Goal: Complete application form: Complete application form

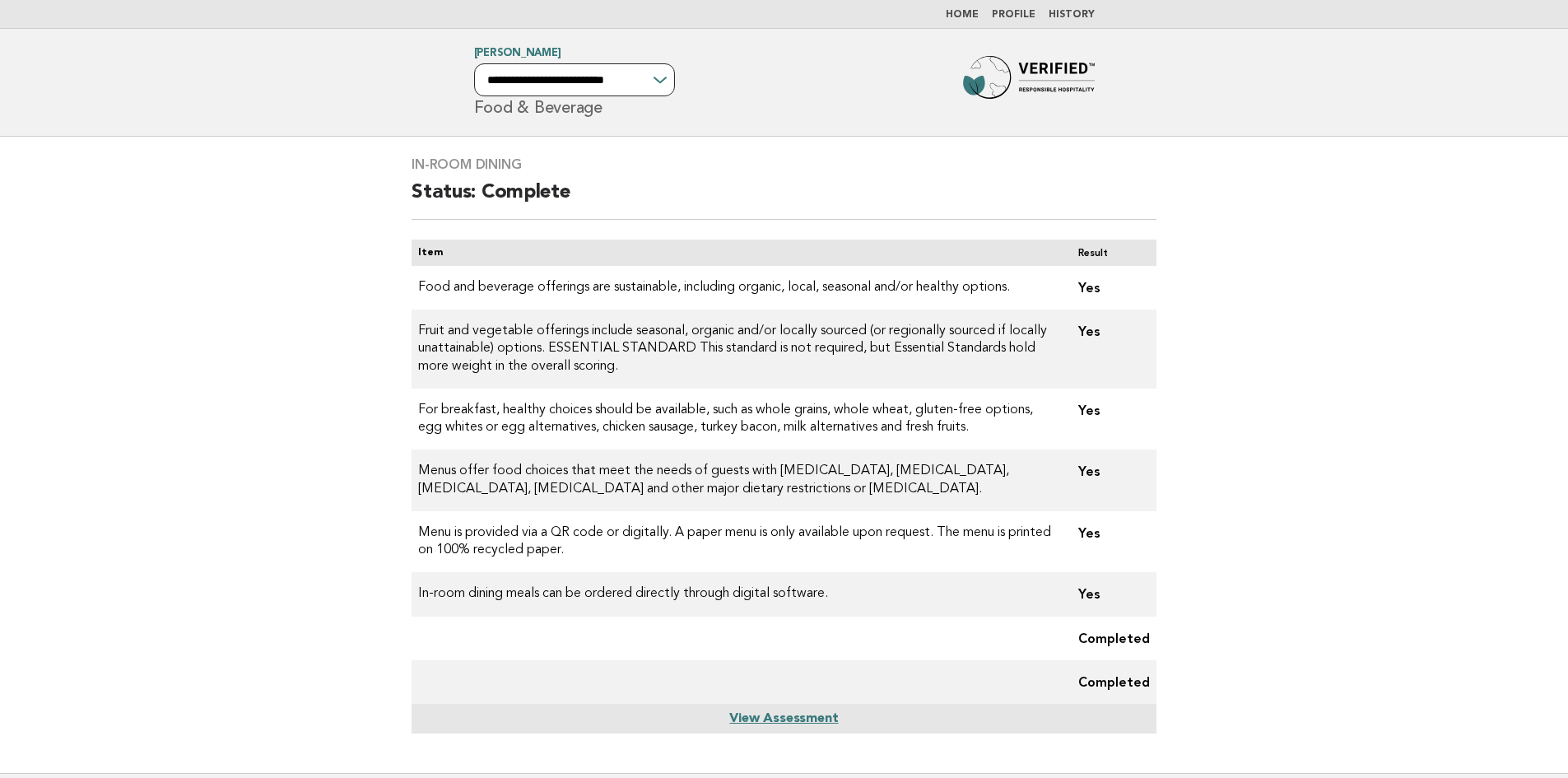
click at [667, 73] on select "**********" at bounding box center [575, 80] width 201 height 33
click at [765, 94] on div "**********" at bounding box center [784, 82] width 667 height 67
click at [793, 714] on link "View Assessment" at bounding box center [784, 719] width 109 height 14
click at [632, 72] on select "**********" at bounding box center [575, 80] width 201 height 33
select select "**********"
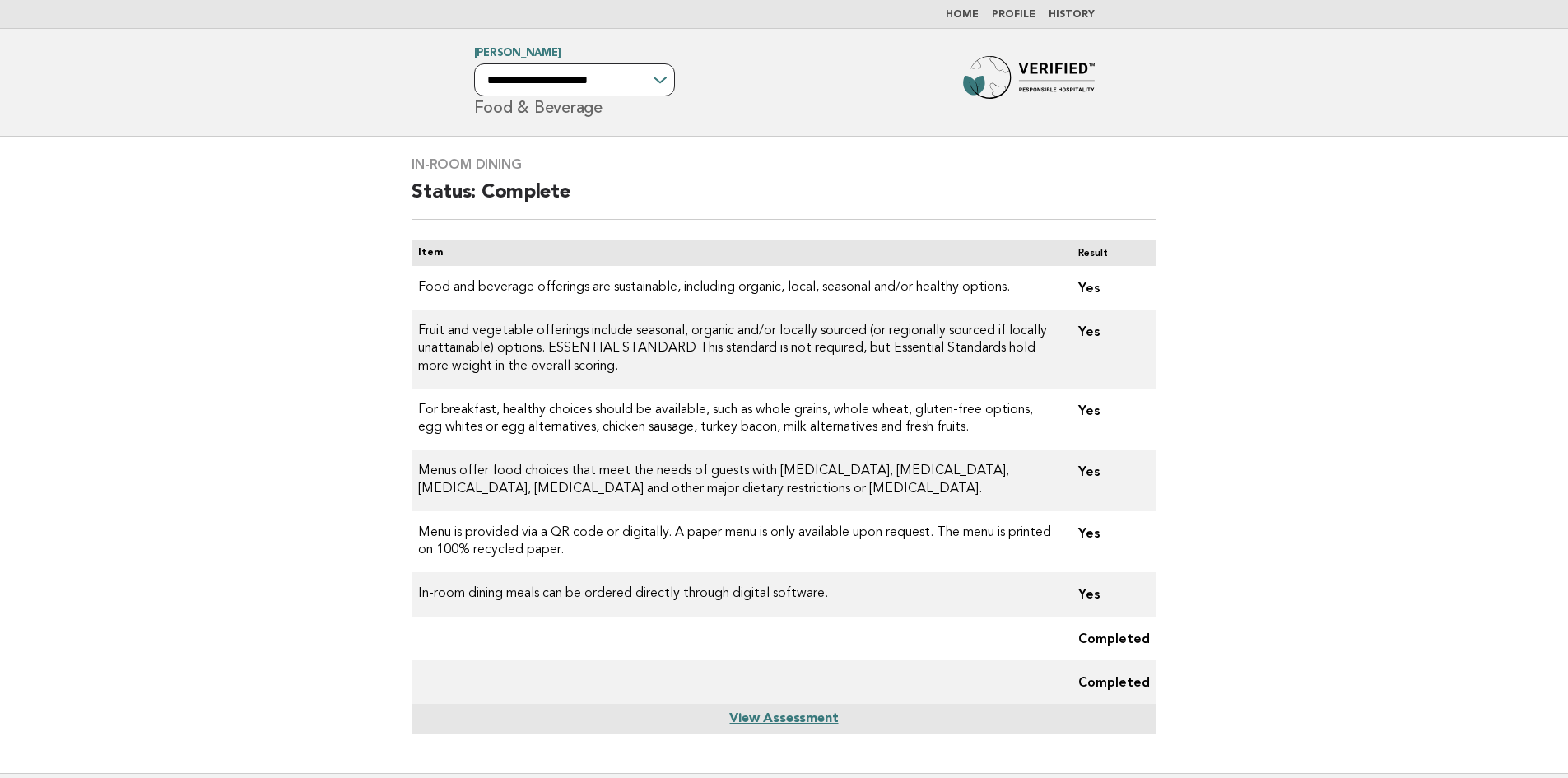
click at [474, 63] on select "**********" at bounding box center [575, 80] width 201 height 33
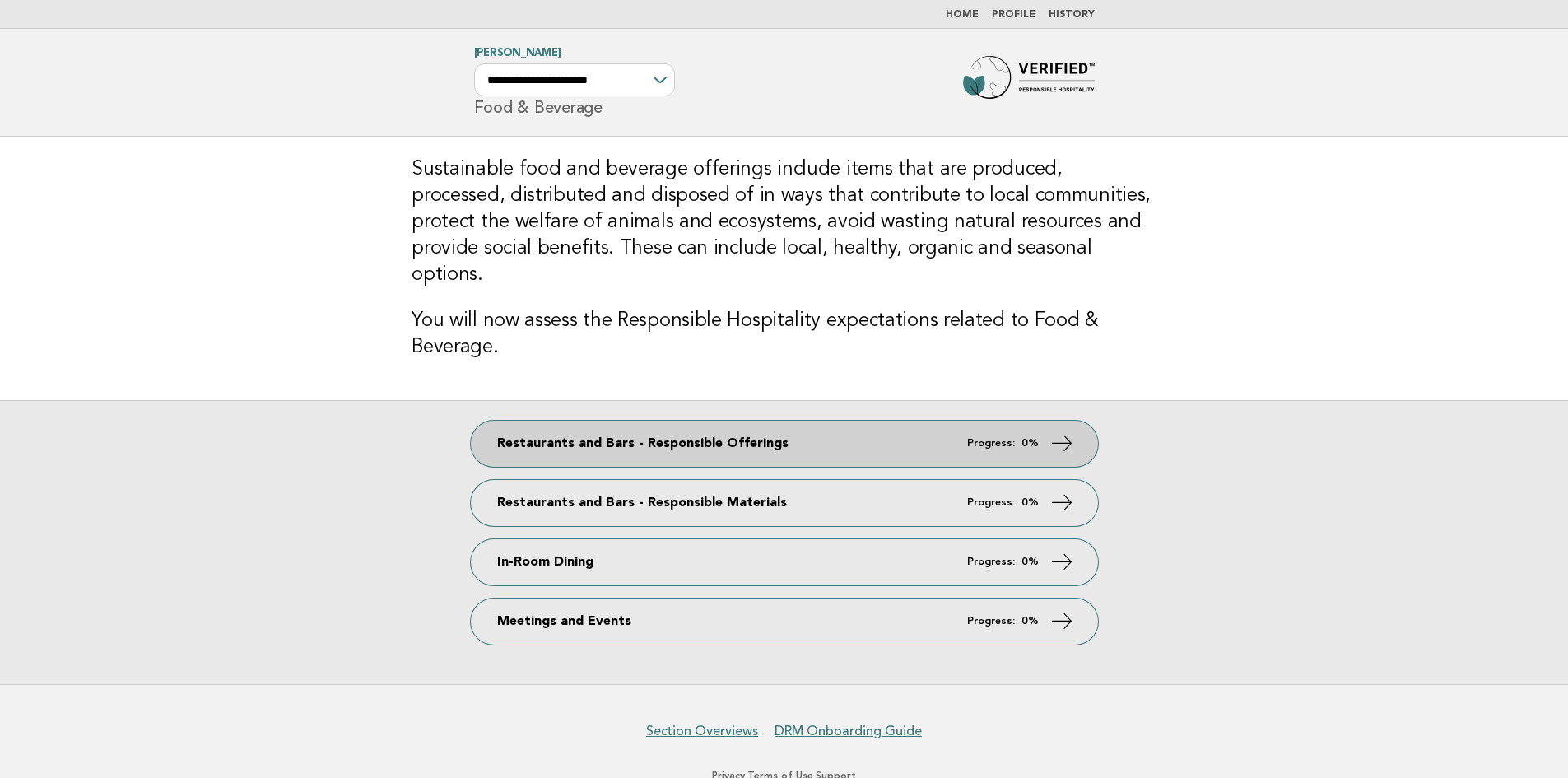
click at [1013, 438] on em "Progress:" at bounding box center [990, 443] width 48 height 11
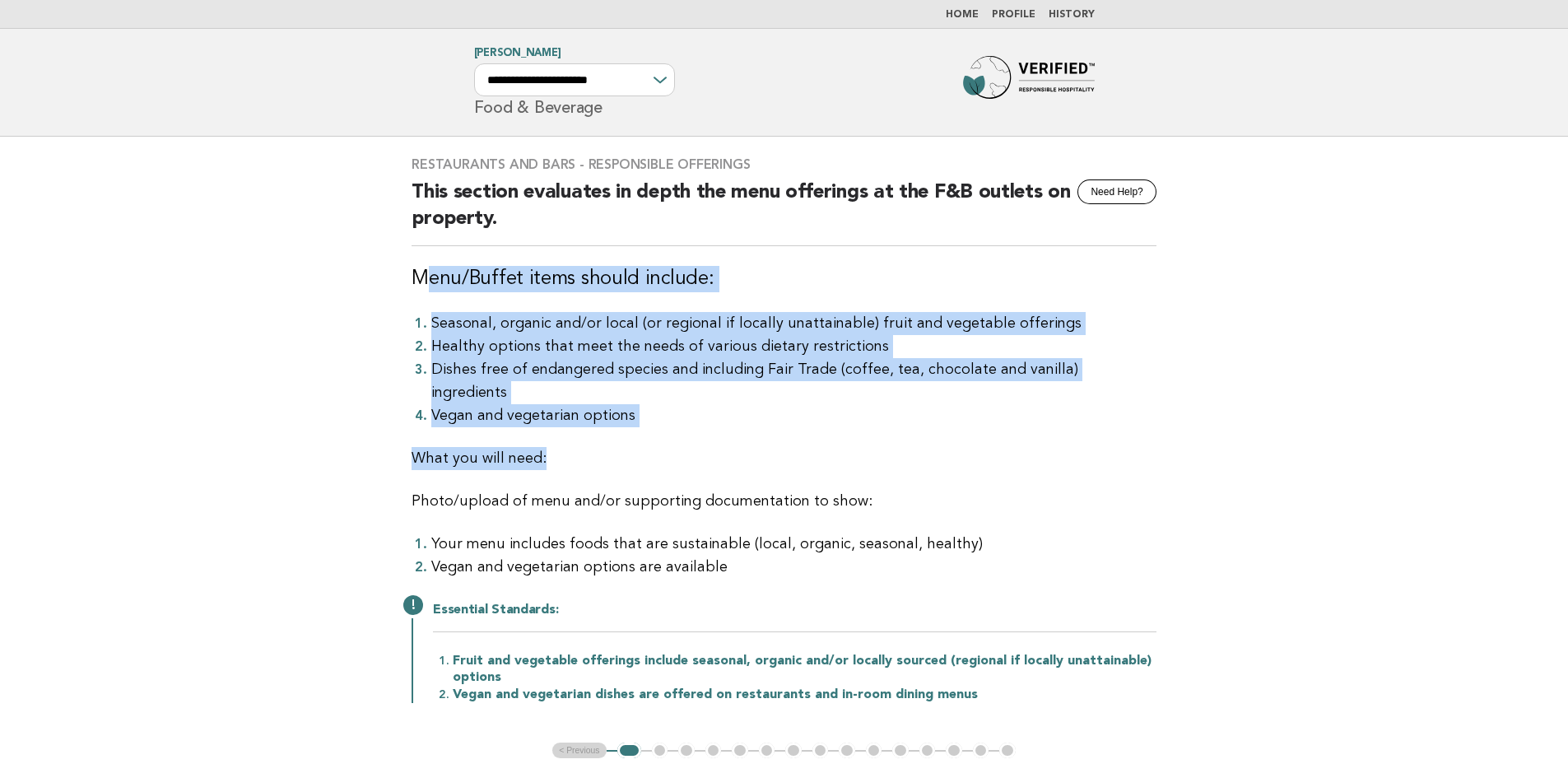
drag, startPoint x: 419, startPoint y: 290, endPoint x: 622, endPoint y: 412, distance: 236.8
click at [622, 412] on div "Restaurants and Bars - Responsible Offerings Need Help? This section evaluates …" at bounding box center [783, 439] width 784 height 606
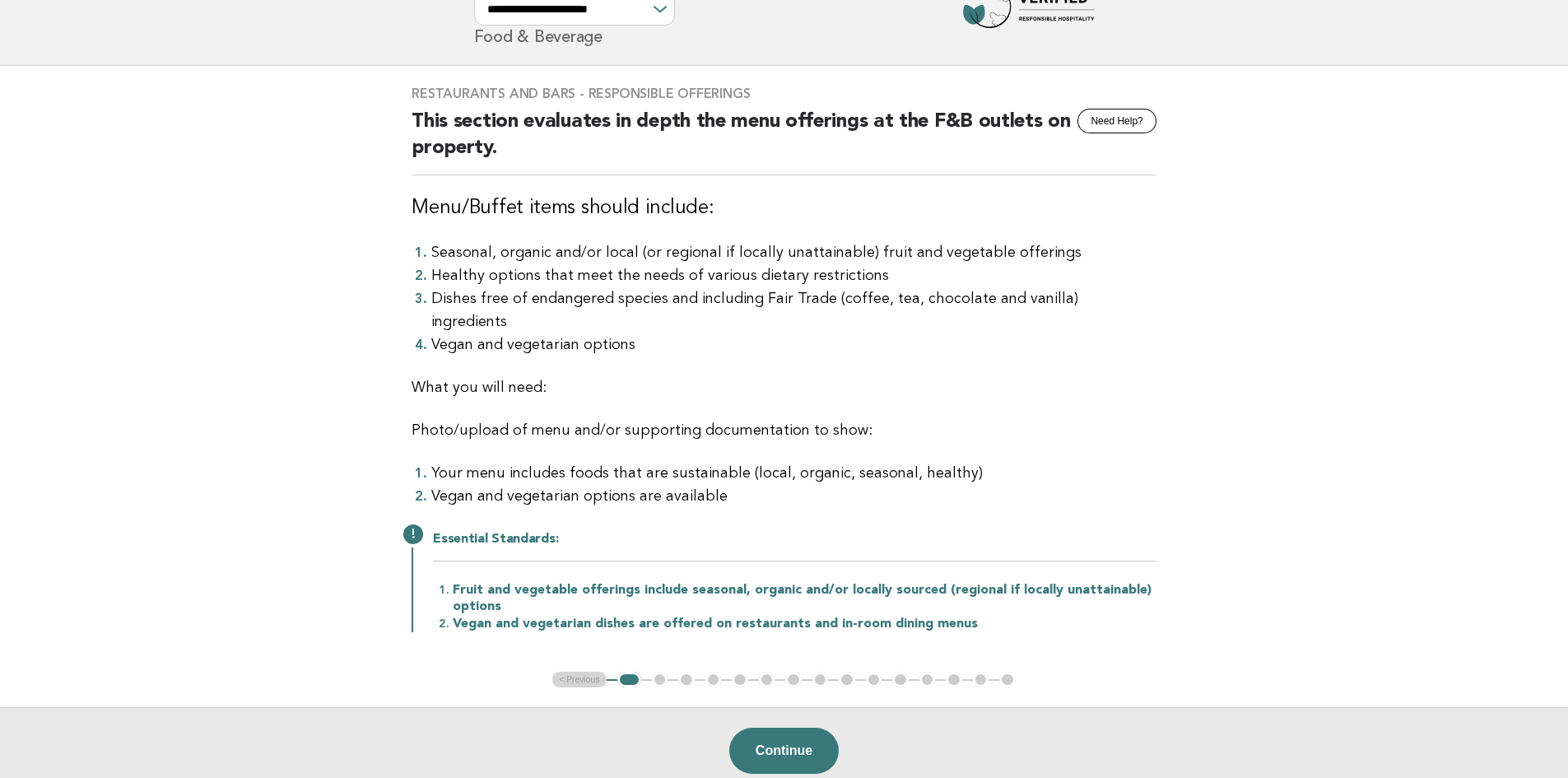
scroll to position [55, 0]
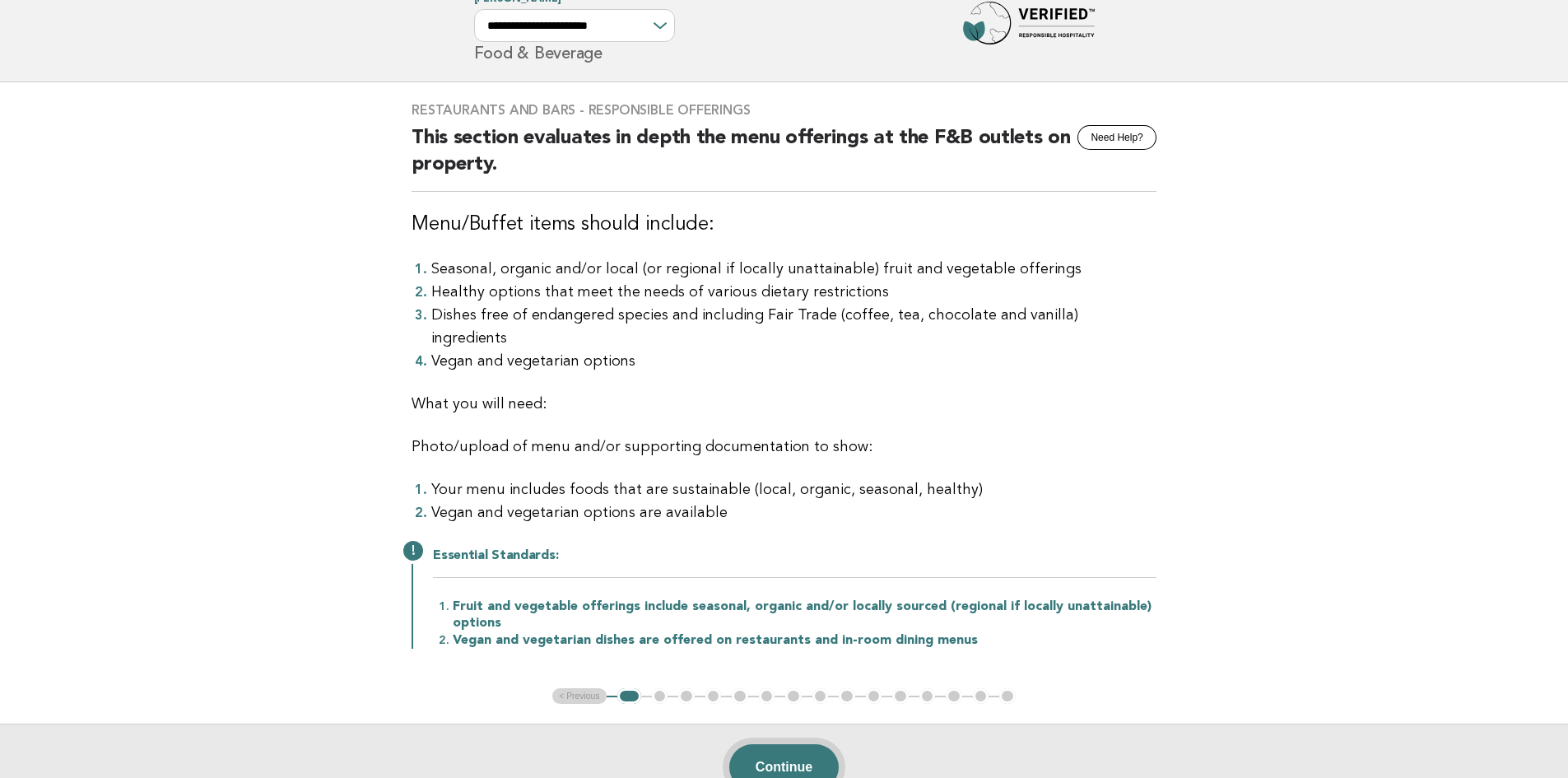
click at [795, 744] on button "Continue" at bounding box center [784, 766] width 109 height 46
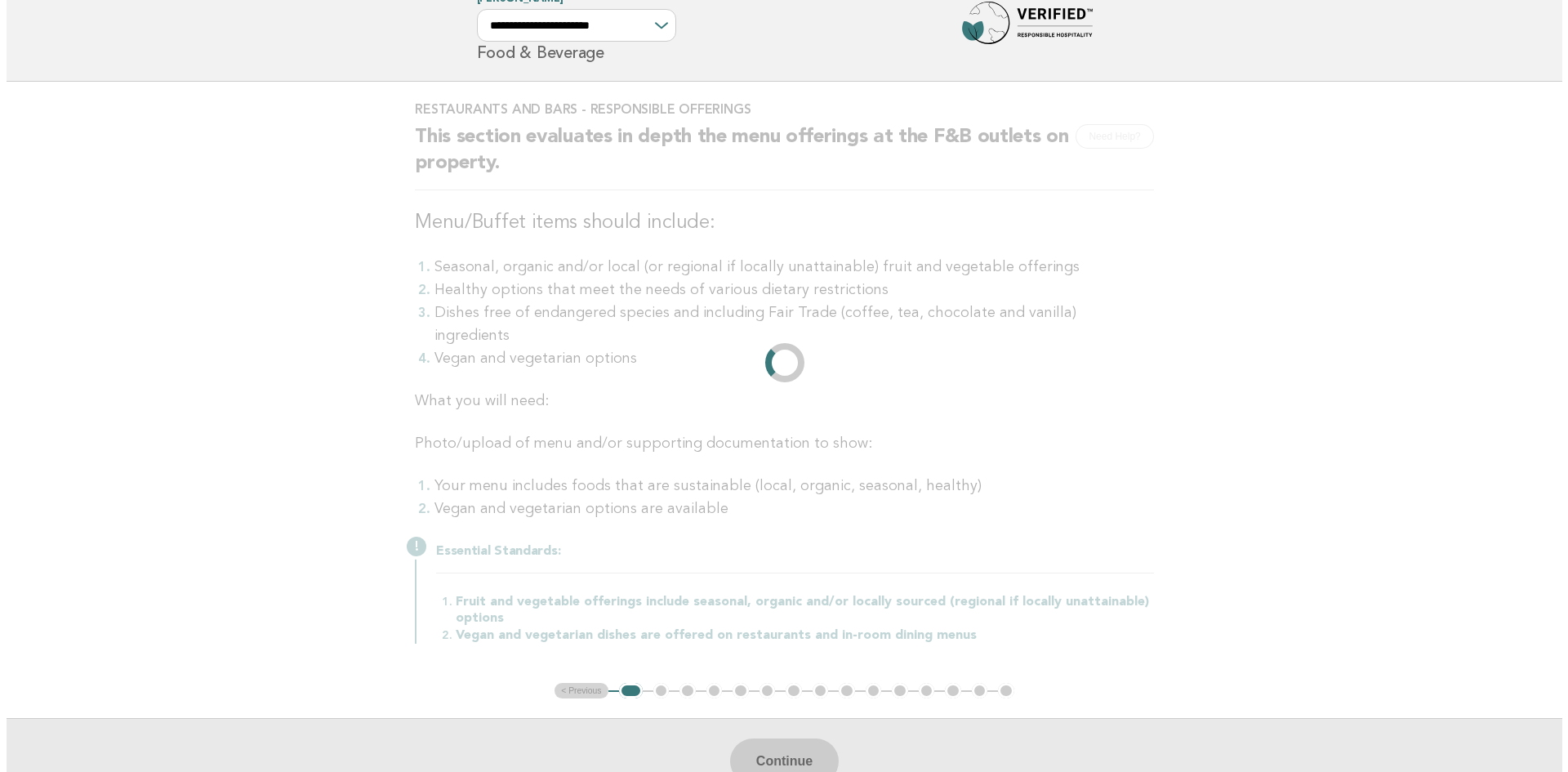
scroll to position [0, 0]
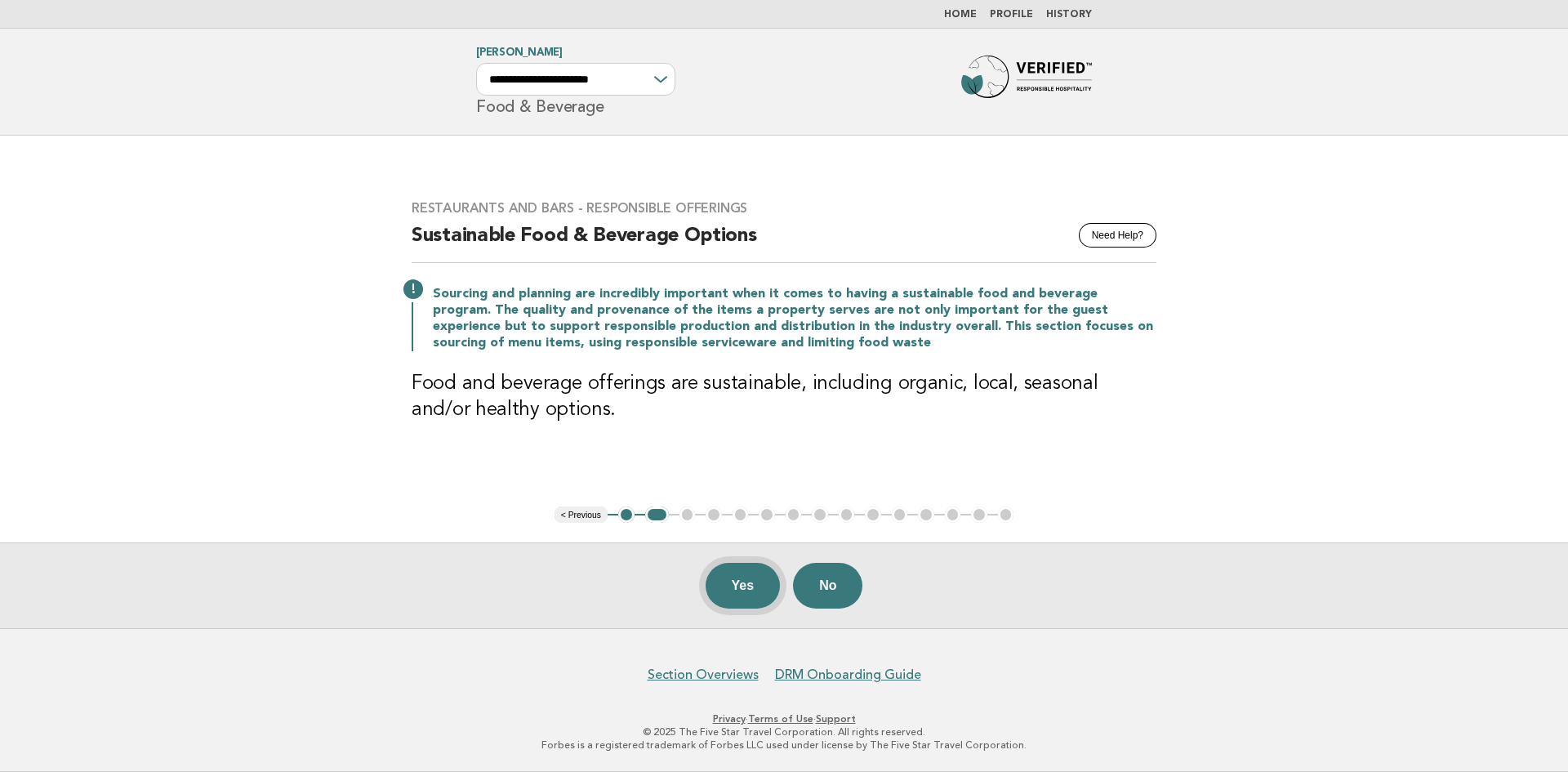
click at [748, 575] on button "Yes" at bounding box center [743, 585] width 75 height 45
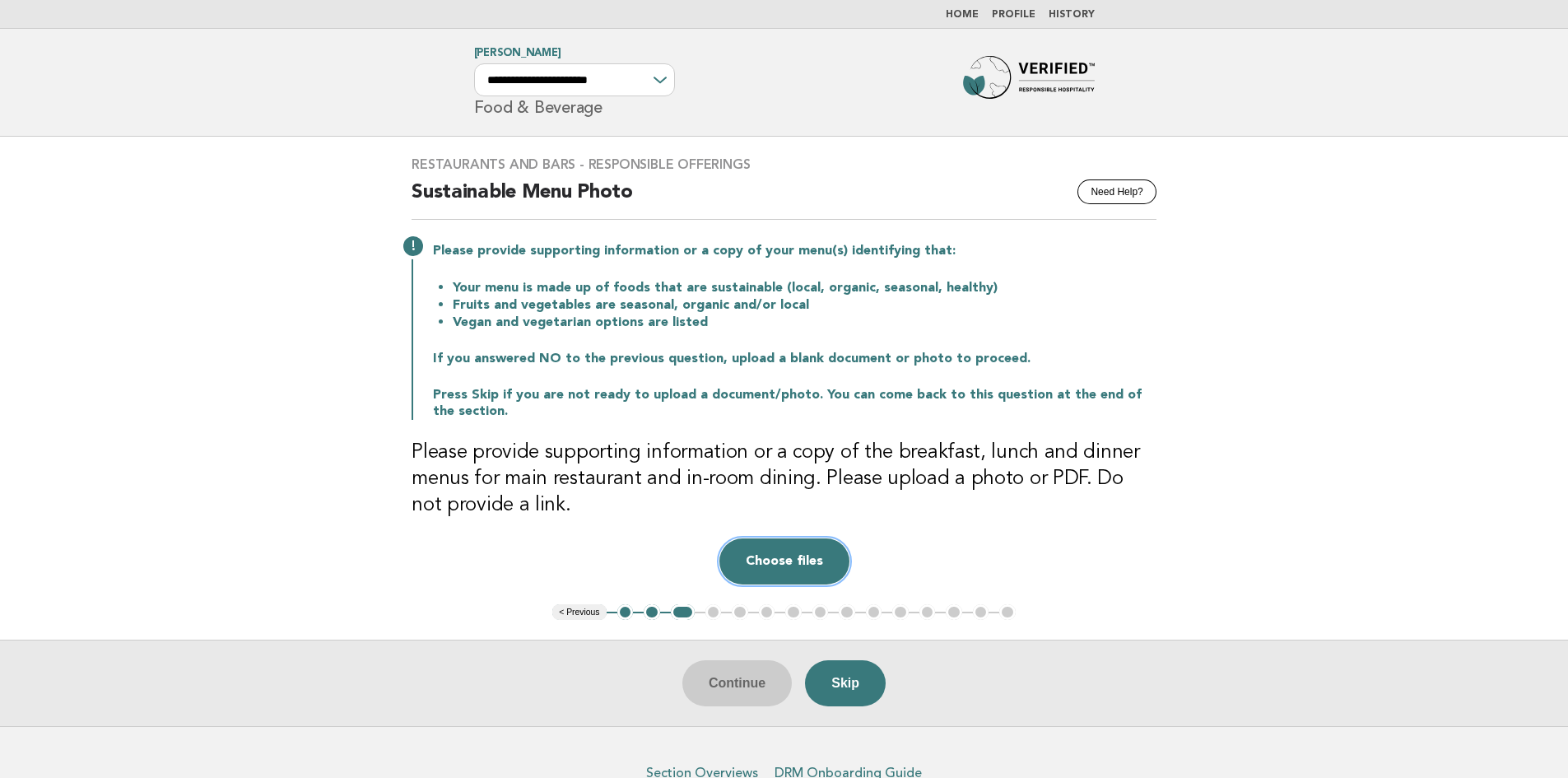
click at [787, 558] on button "Choose files" at bounding box center [785, 561] width 131 height 46
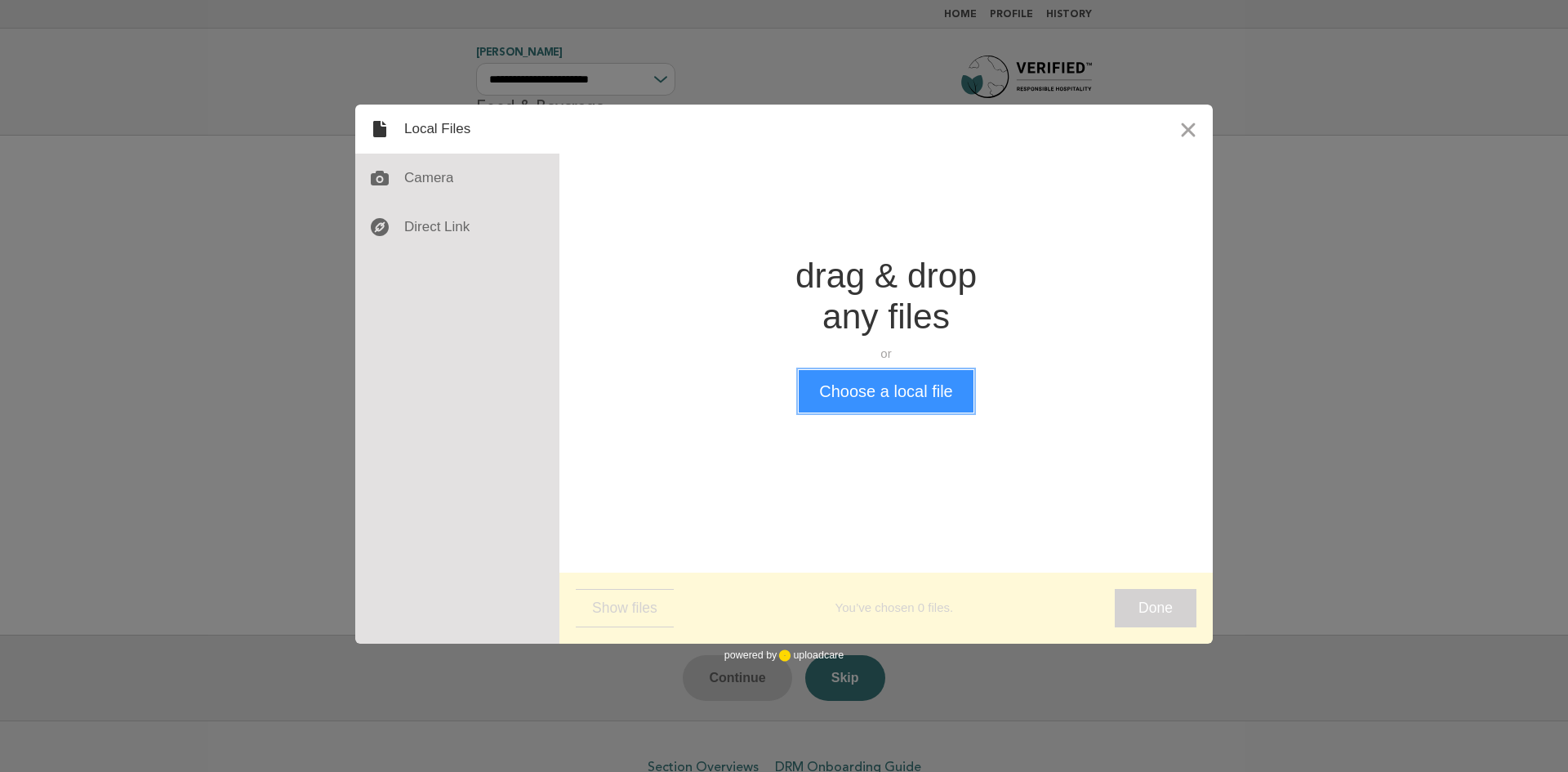
click at [900, 388] on button "Choose a local file" at bounding box center [886, 391] width 174 height 43
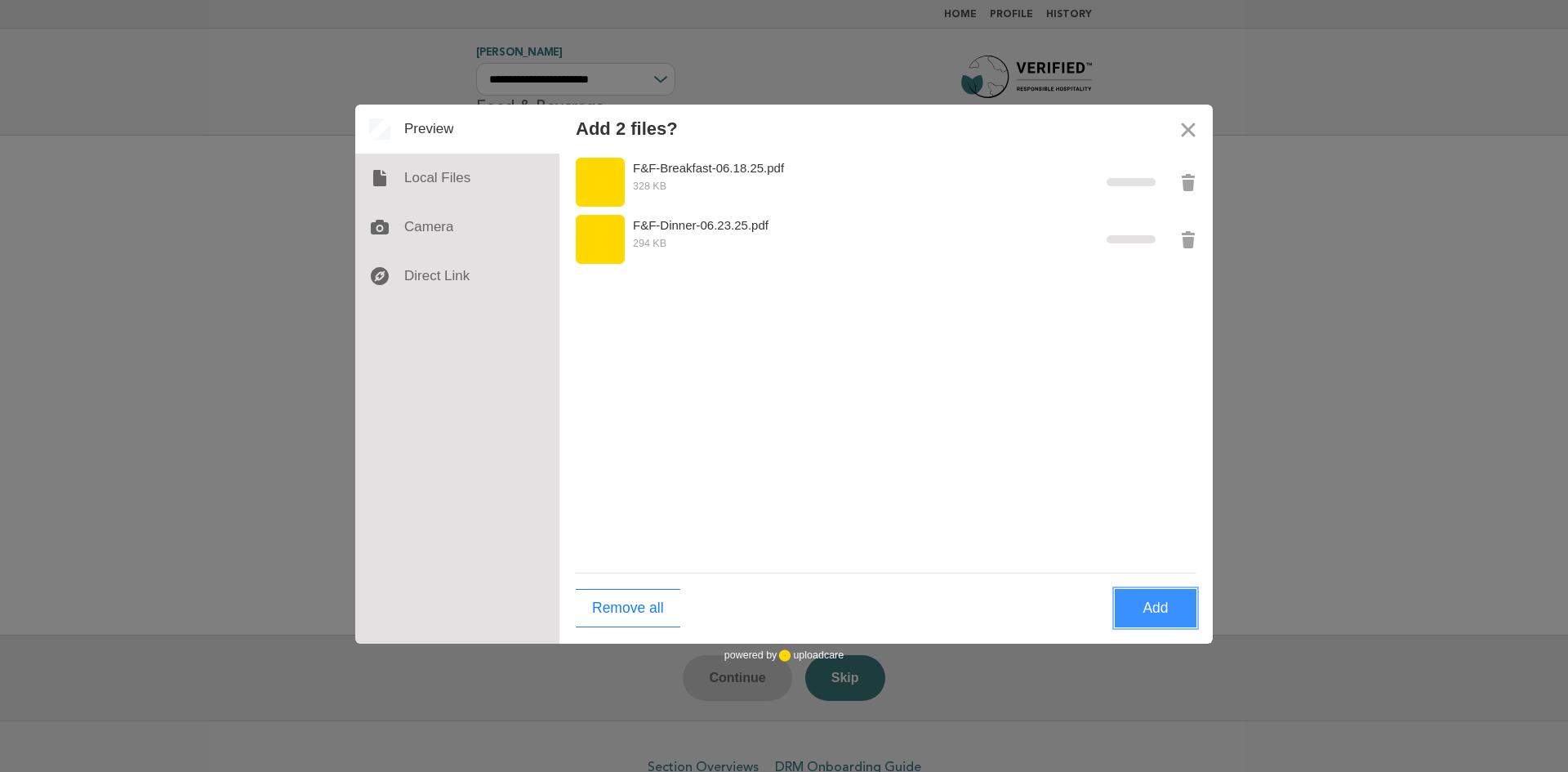
click at [1166, 609] on button "Add" at bounding box center [1155, 608] width 82 height 39
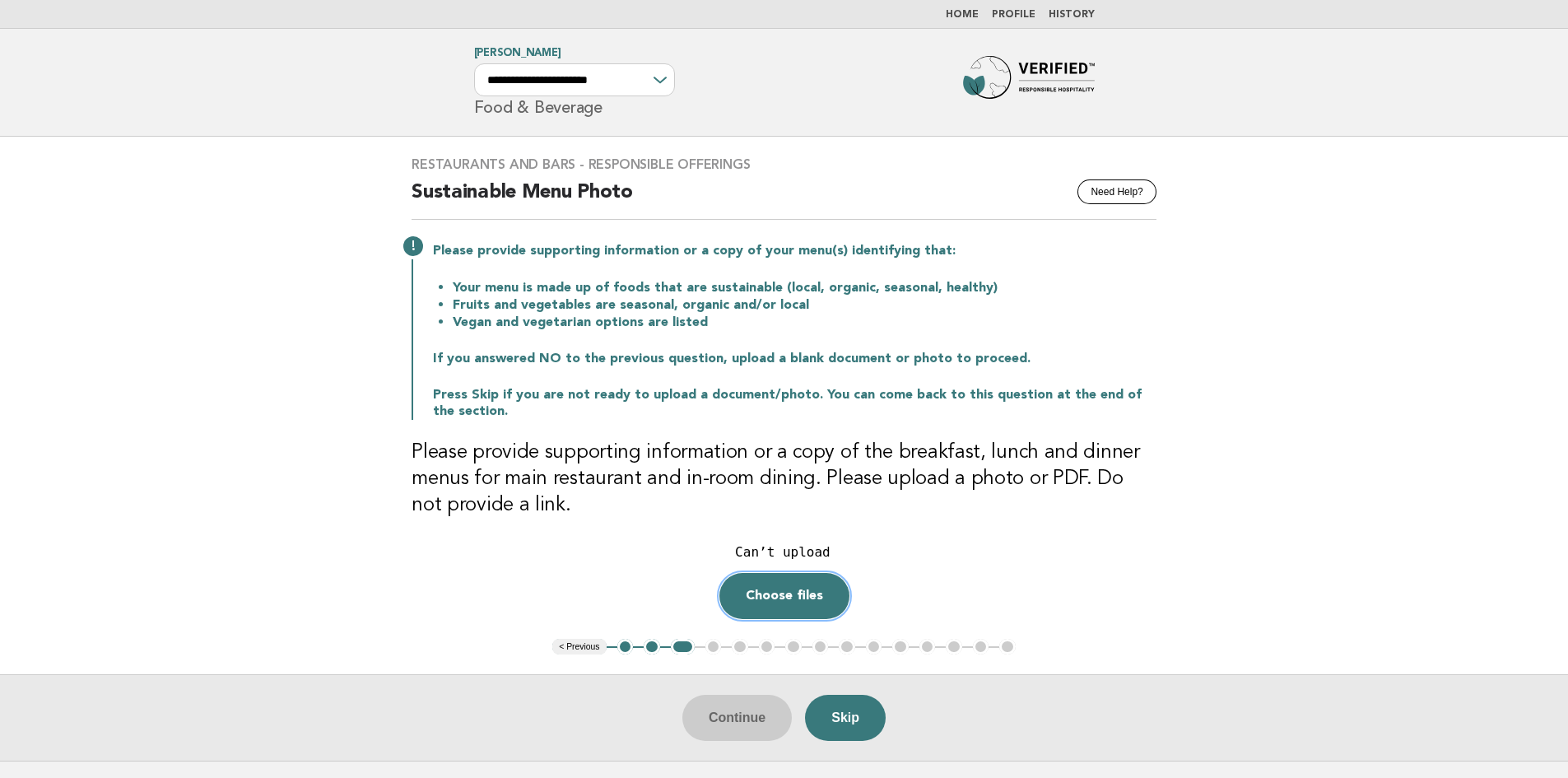
click at [798, 592] on button "Choose files" at bounding box center [785, 595] width 131 height 46
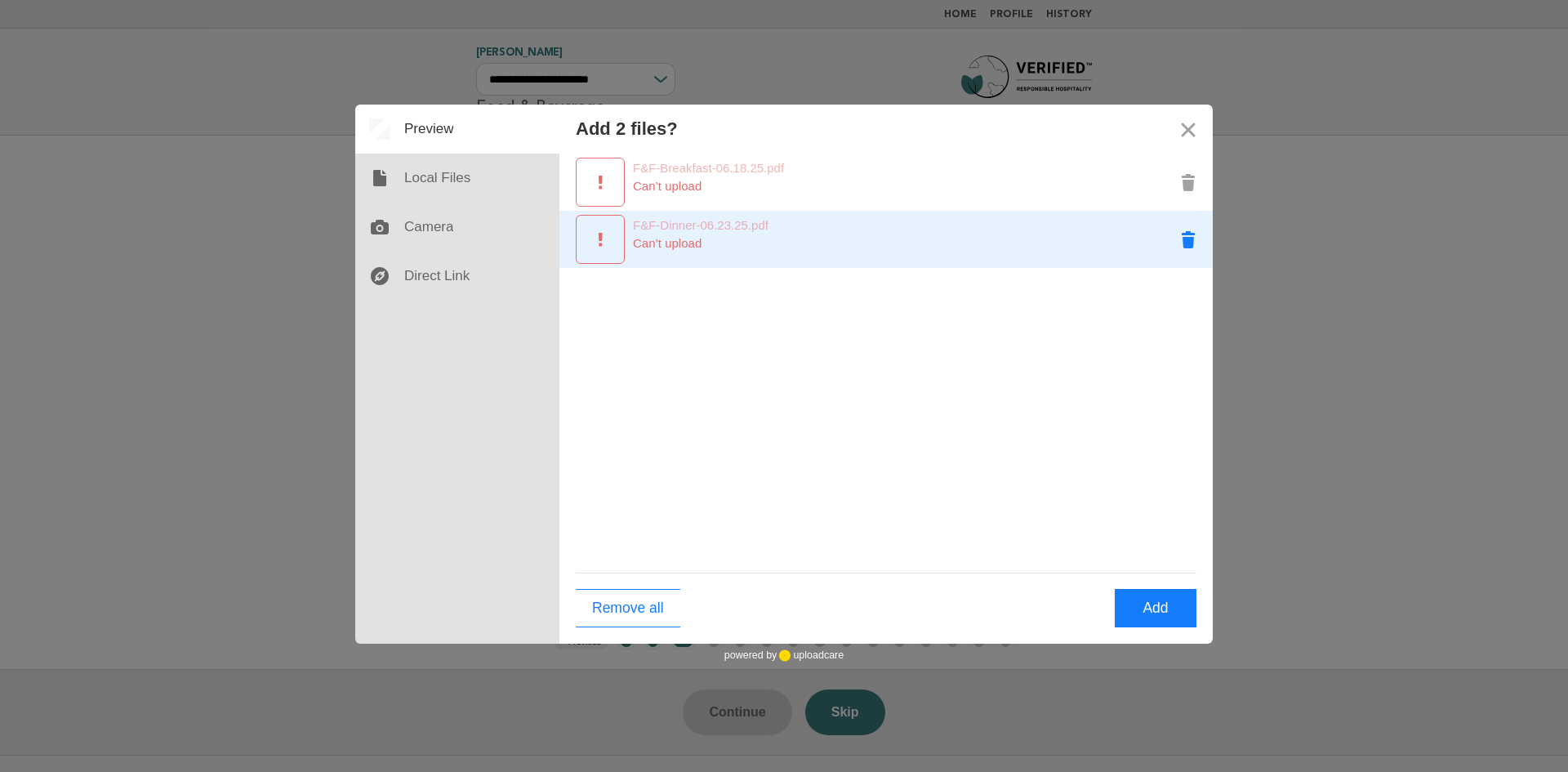
click at [1189, 240] on button "Remove F&F-Dinner-06.23.25.pdf" at bounding box center [1187, 239] width 49 height 49
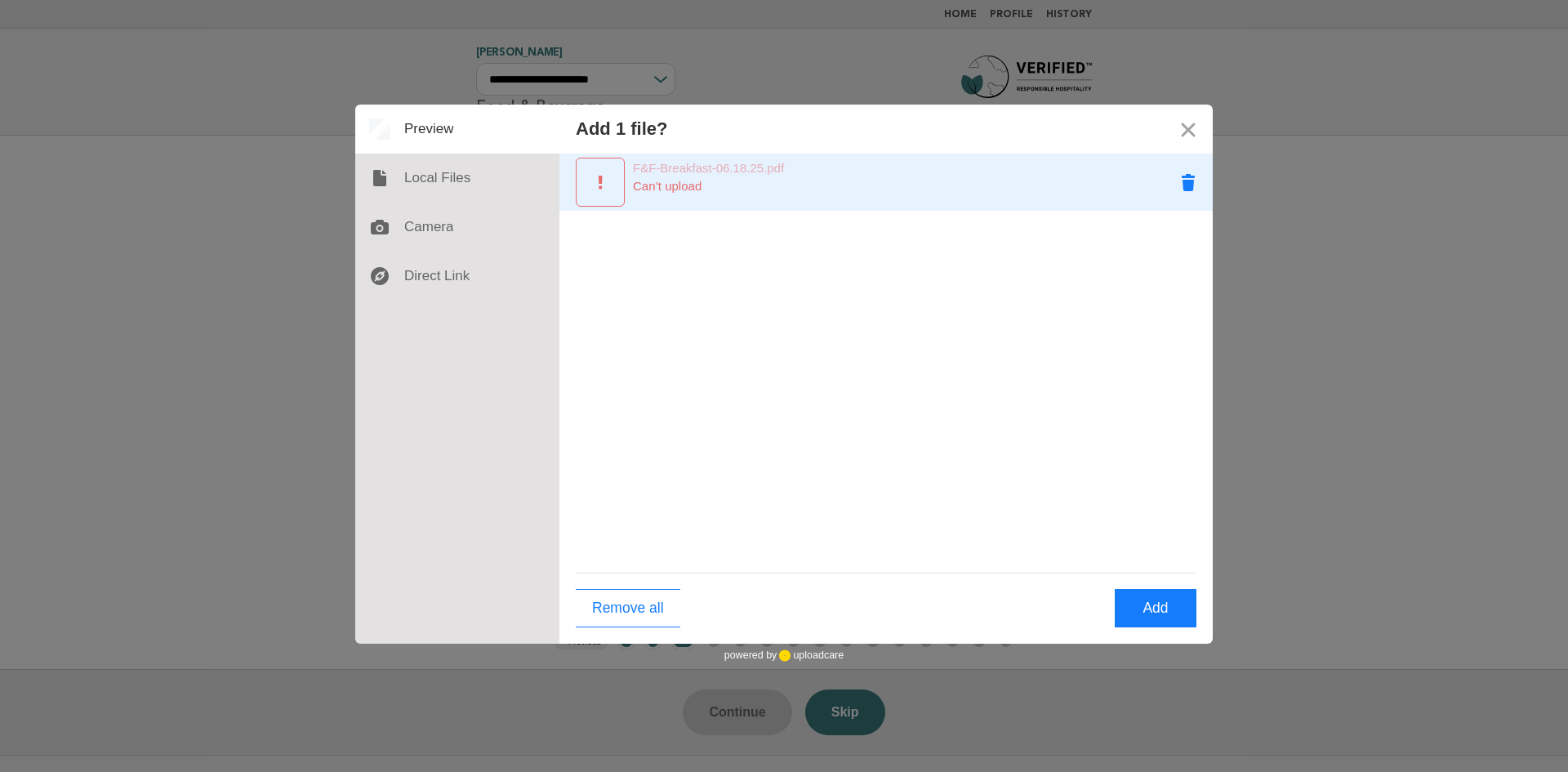
click at [1185, 171] on button "Remove F&F-Breakfast-06.18.25.pdf" at bounding box center [1187, 182] width 49 height 49
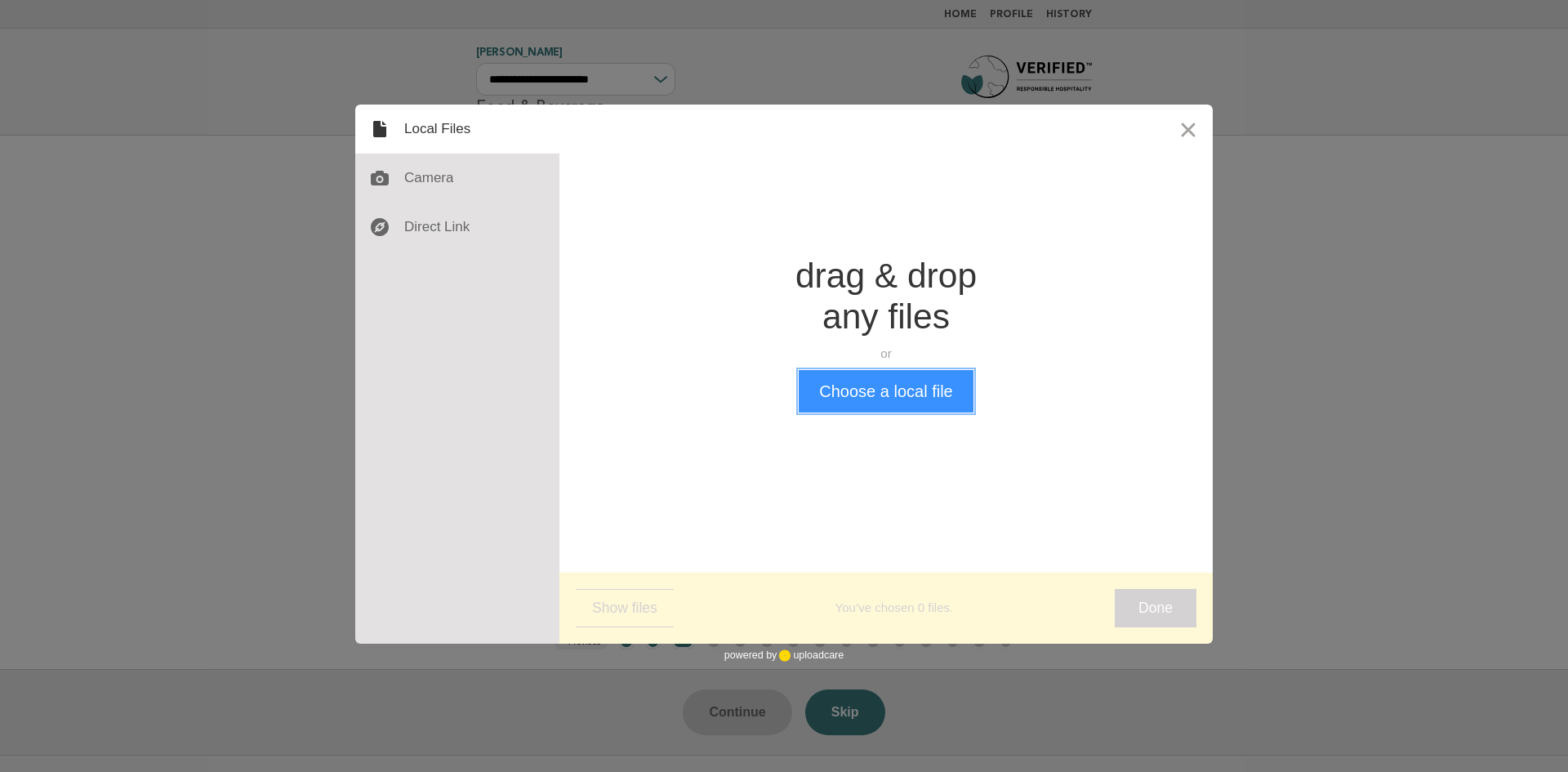
click at [884, 392] on button "Choose a local file" at bounding box center [886, 391] width 174 height 43
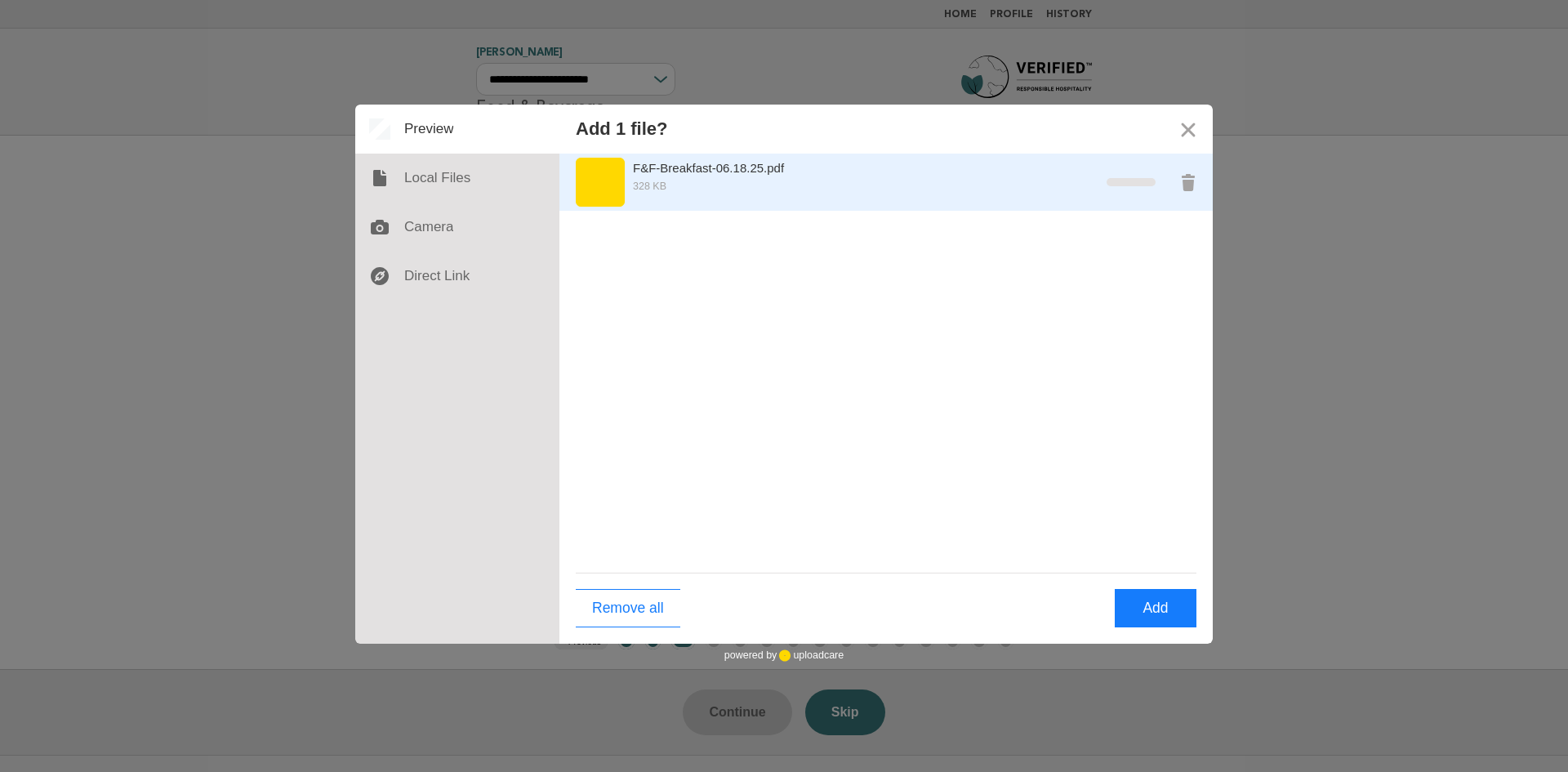
click at [593, 187] on div "Preview F&F-Breakfast-06.18.25.pdf" at bounding box center [600, 182] width 49 height 49
click at [1195, 182] on button "Remove F&F-Breakfast-06.18.25.pdf" at bounding box center [1187, 182] width 49 height 49
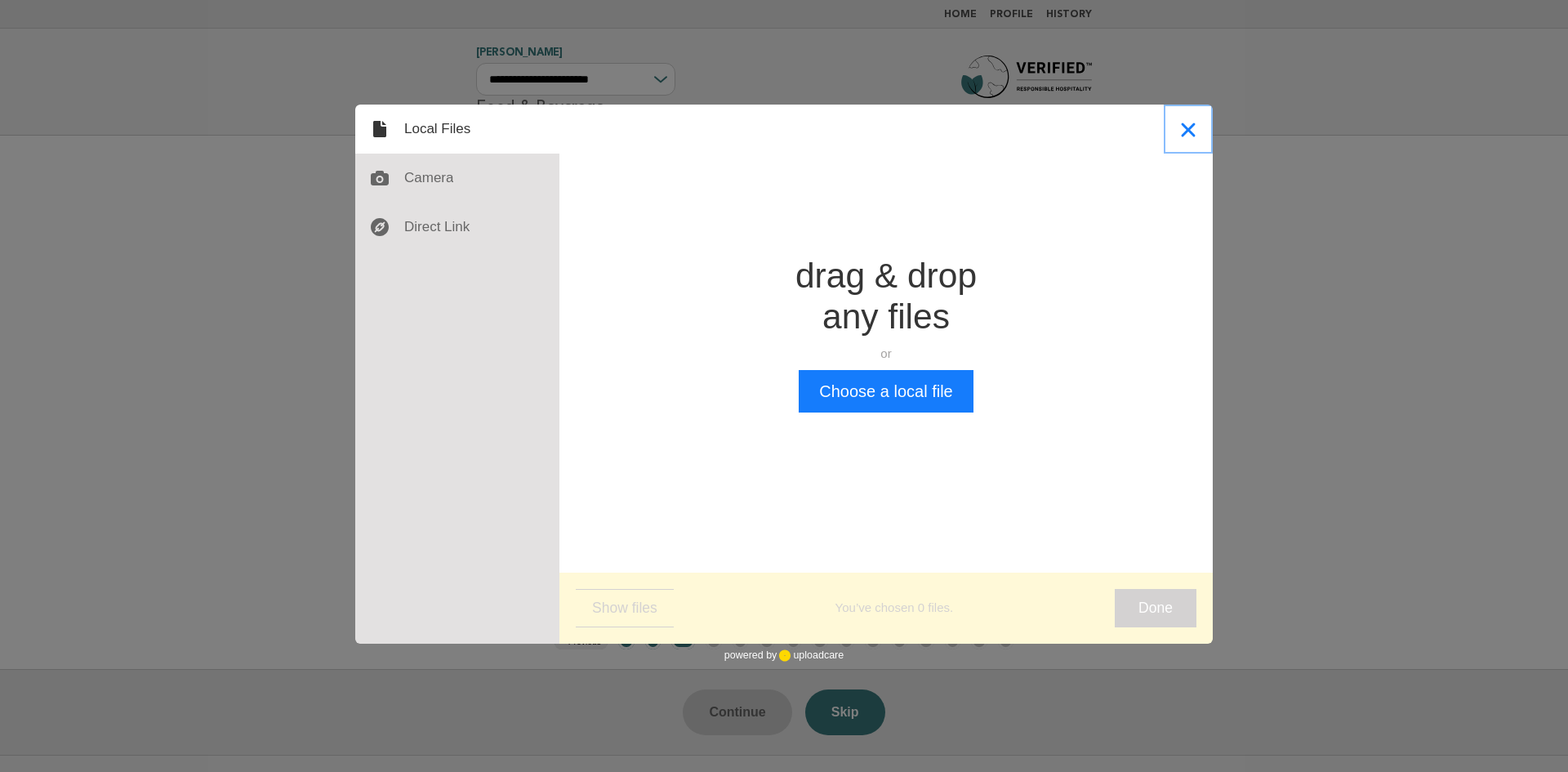
click at [1189, 129] on button "Close" at bounding box center [1187, 129] width 49 height 49
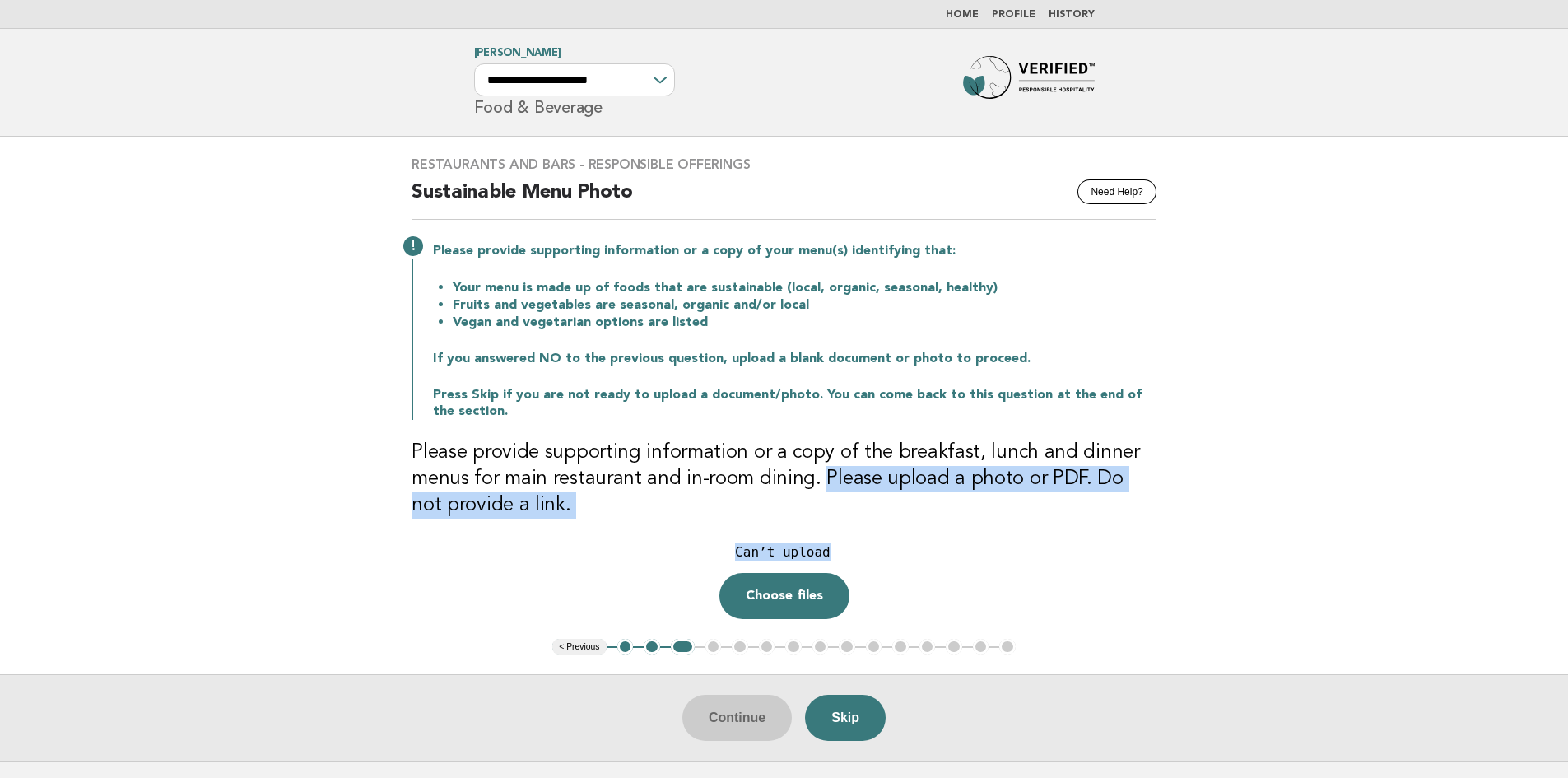
drag, startPoint x: 815, startPoint y: 478, endPoint x: 834, endPoint y: 521, distance: 47.0
click at [834, 521] on div "Restaurants and Bars - Responsible Offerings Need Help? Sustainable Menu Photo …" at bounding box center [783, 388] width 784 height 502
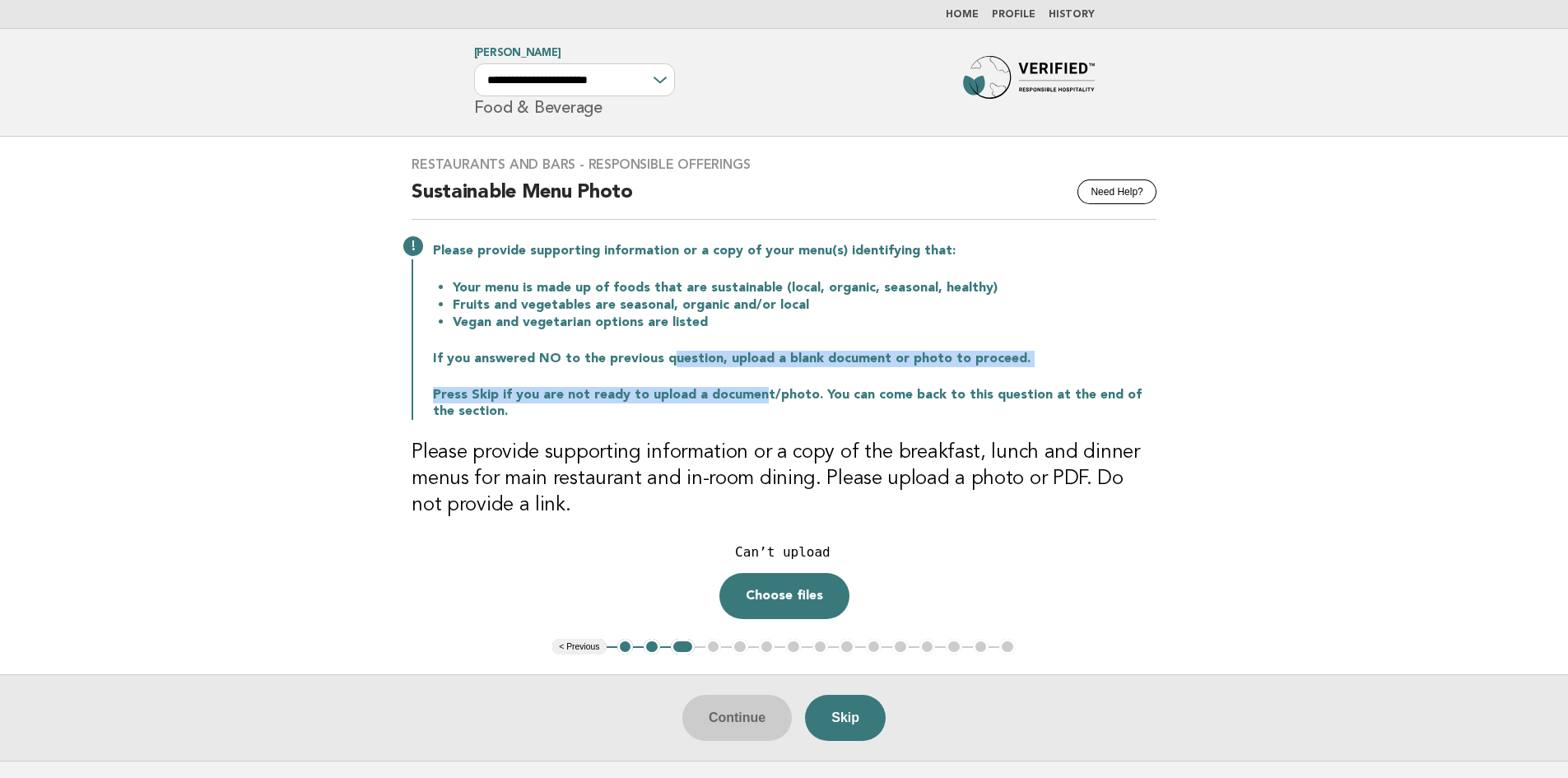
drag, startPoint x: 668, startPoint y: 358, endPoint x: 755, endPoint y: 391, distance: 93.0
click at [755, 391] on div "Please provide supporting information or a copy of your menu(s) identifying tha…" at bounding box center [784, 329] width 745 height 180
click at [755, 390] on p "Press Skip if you are not ready to upload a document/photo. You can come back t…" at bounding box center [795, 403] width 724 height 33
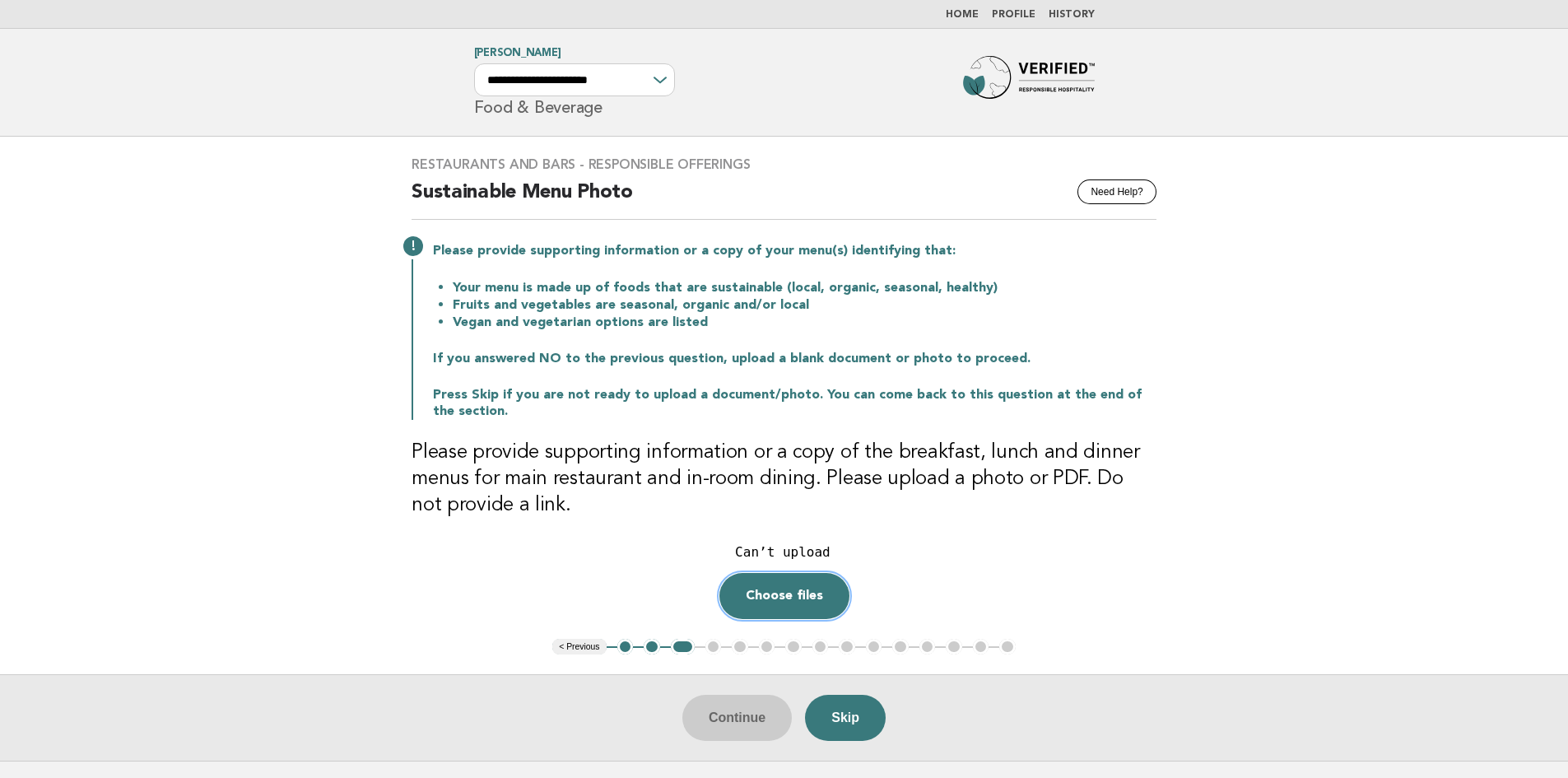
click at [777, 579] on button "Choose files" at bounding box center [785, 595] width 131 height 46
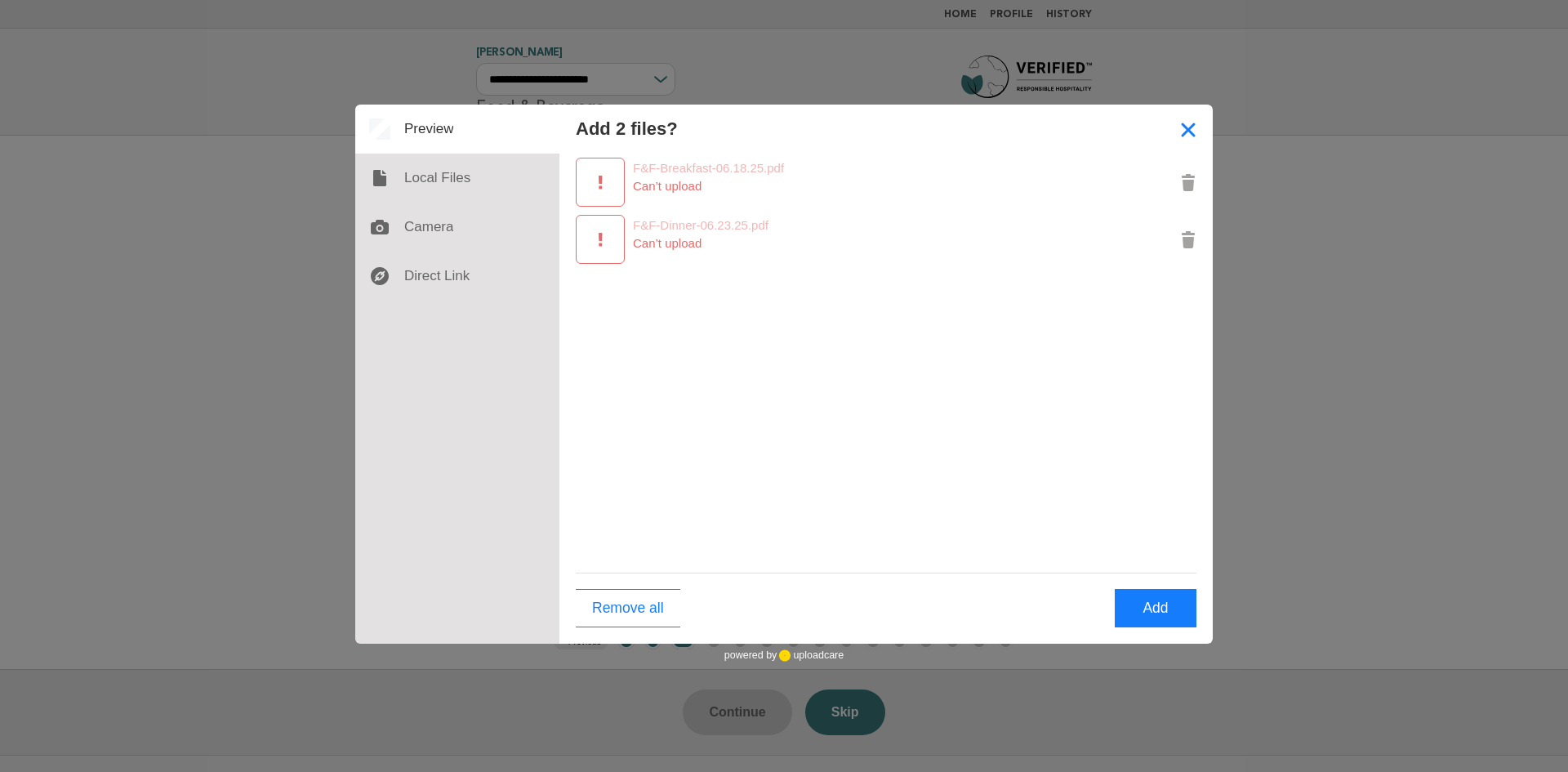
click at [1180, 134] on button "Close" at bounding box center [1187, 129] width 49 height 49
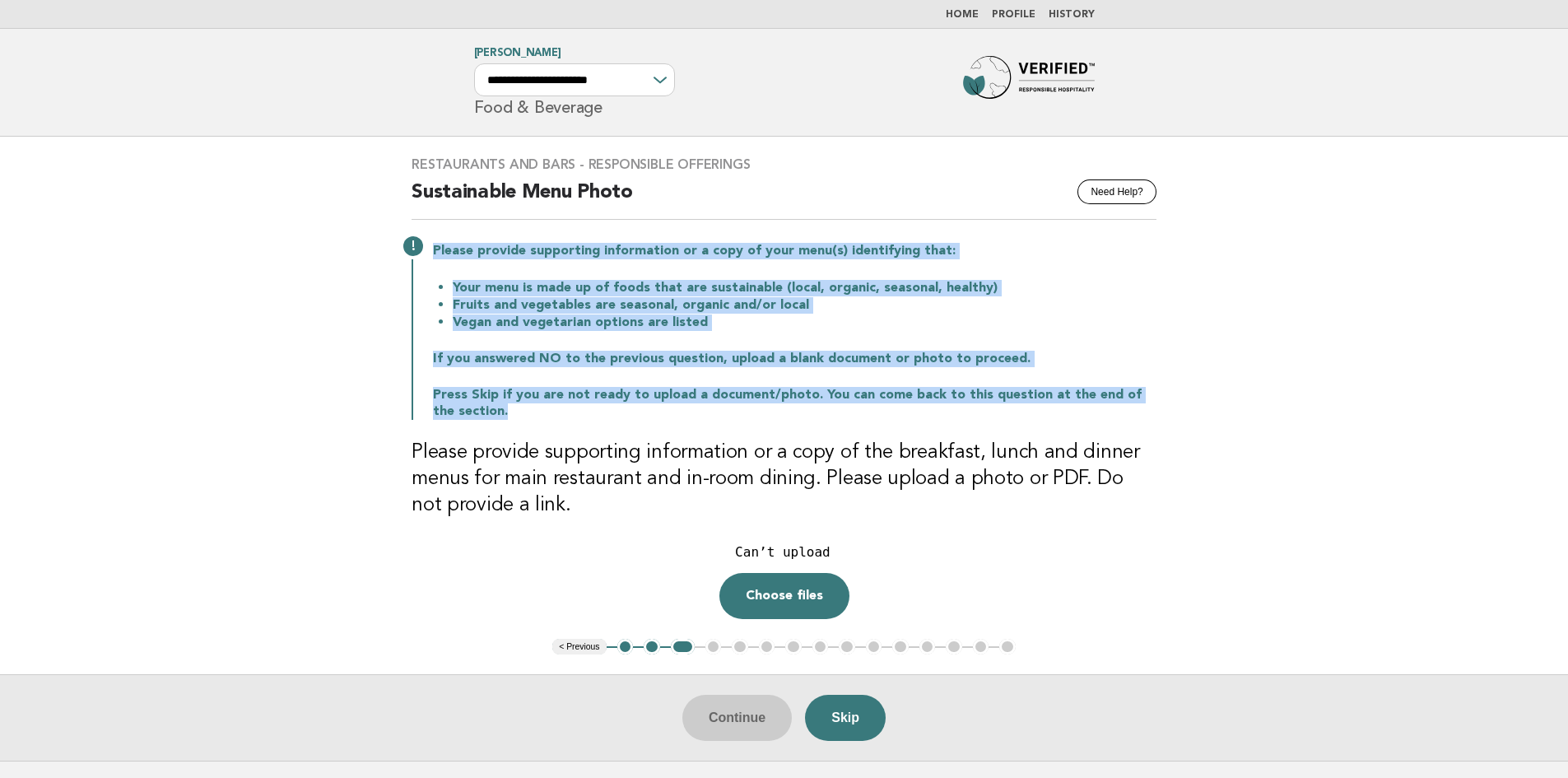
drag, startPoint x: 431, startPoint y: 245, endPoint x: 554, endPoint y: 419, distance: 213.1
click at [554, 419] on div "Please provide supporting information or a copy of your menu(s) identifying tha…" at bounding box center [784, 329] width 745 height 180
click at [554, 417] on p "Press Skip if you are not ready to upload a document/photo. You can come back t…" at bounding box center [795, 403] width 724 height 33
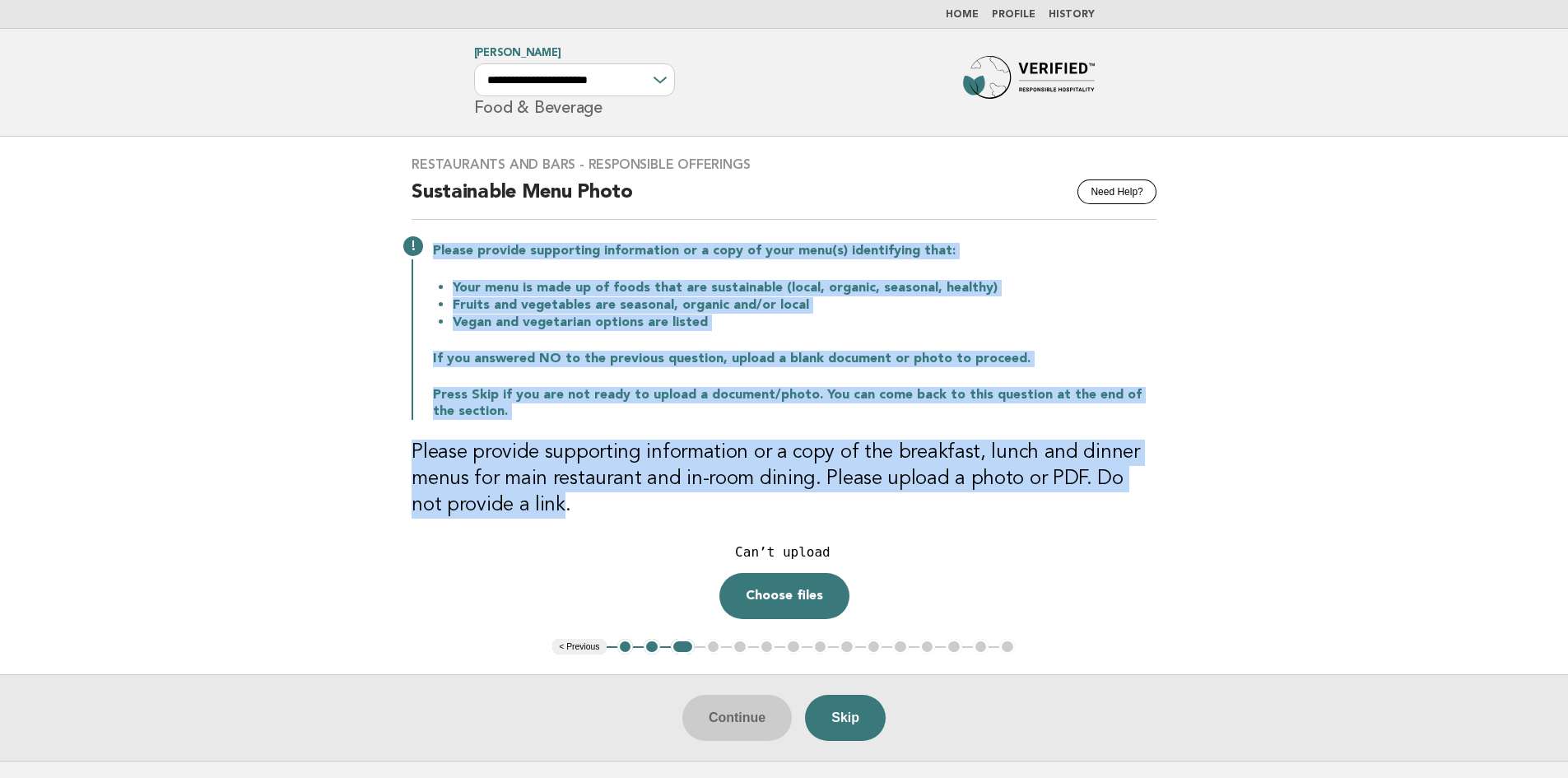
drag, startPoint x: 525, startPoint y: 507, endPoint x: 401, endPoint y: 228, distance: 305.3
click at [401, 228] on div "Restaurants and Bars - Responsible Offerings Need Help? Sustainable Menu Photo …" at bounding box center [783, 388] width 784 height 502
click at [554, 264] on div "Please provide supporting information or a copy of your menu(s) identifying tha…" at bounding box center [784, 329] width 745 height 180
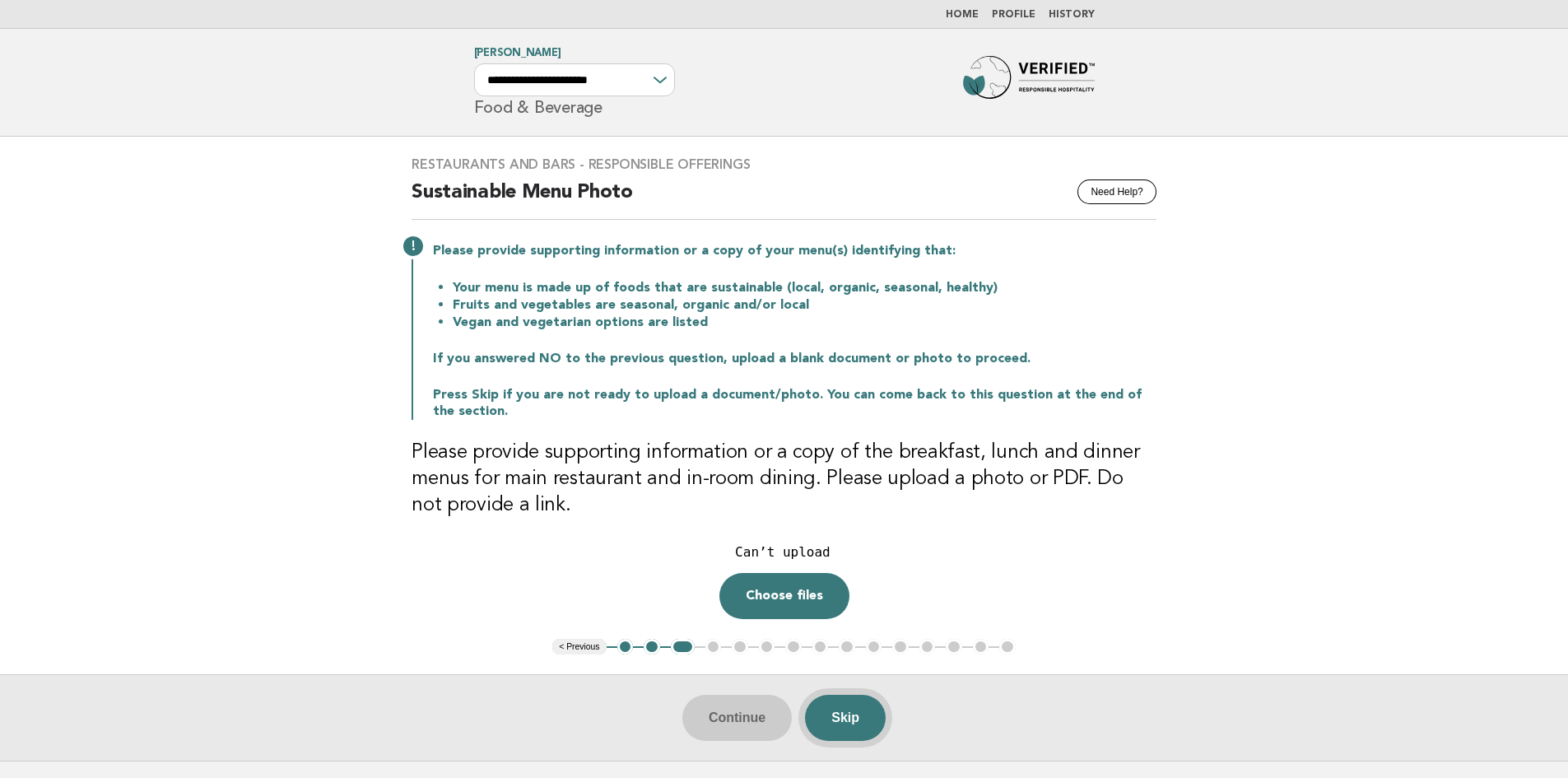
click at [847, 716] on button "Skip" at bounding box center [845, 717] width 81 height 46
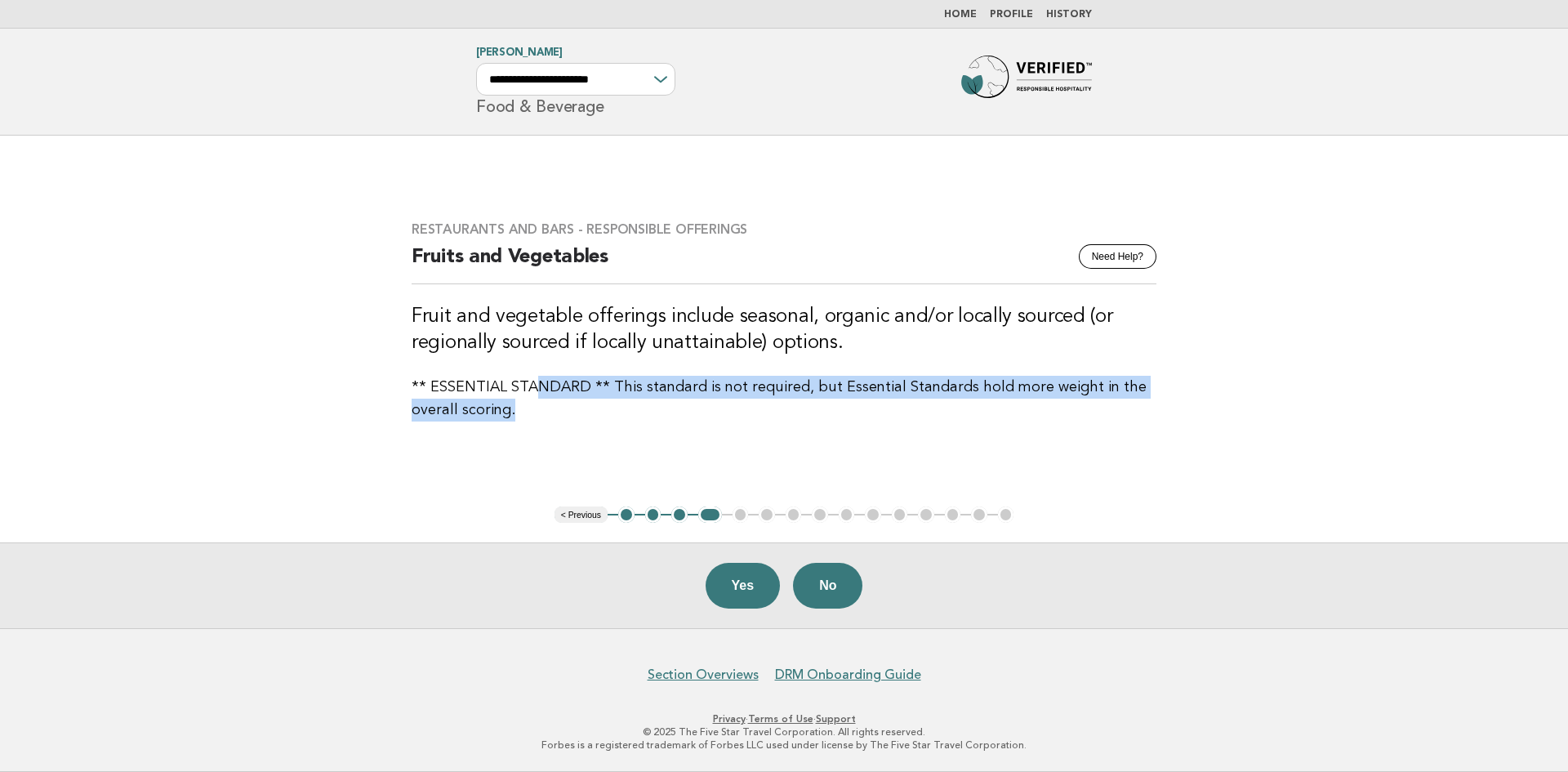
drag, startPoint x: 560, startPoint y: 389, endPoint x: 622, endPoint y: 407, distance: 64.6
click at [622, 407] on div "Restaurants and Bars - Responsible Offerings Need Help? Fruits and Vegetables F…" at bounding box center [784, 322] width 784 height 240
click at [622, 407] on p "** ESSENTIAL STANDARD ** This standard is not required, but Essential Standards…" at bounding box center [784, 398] width 745 height 45
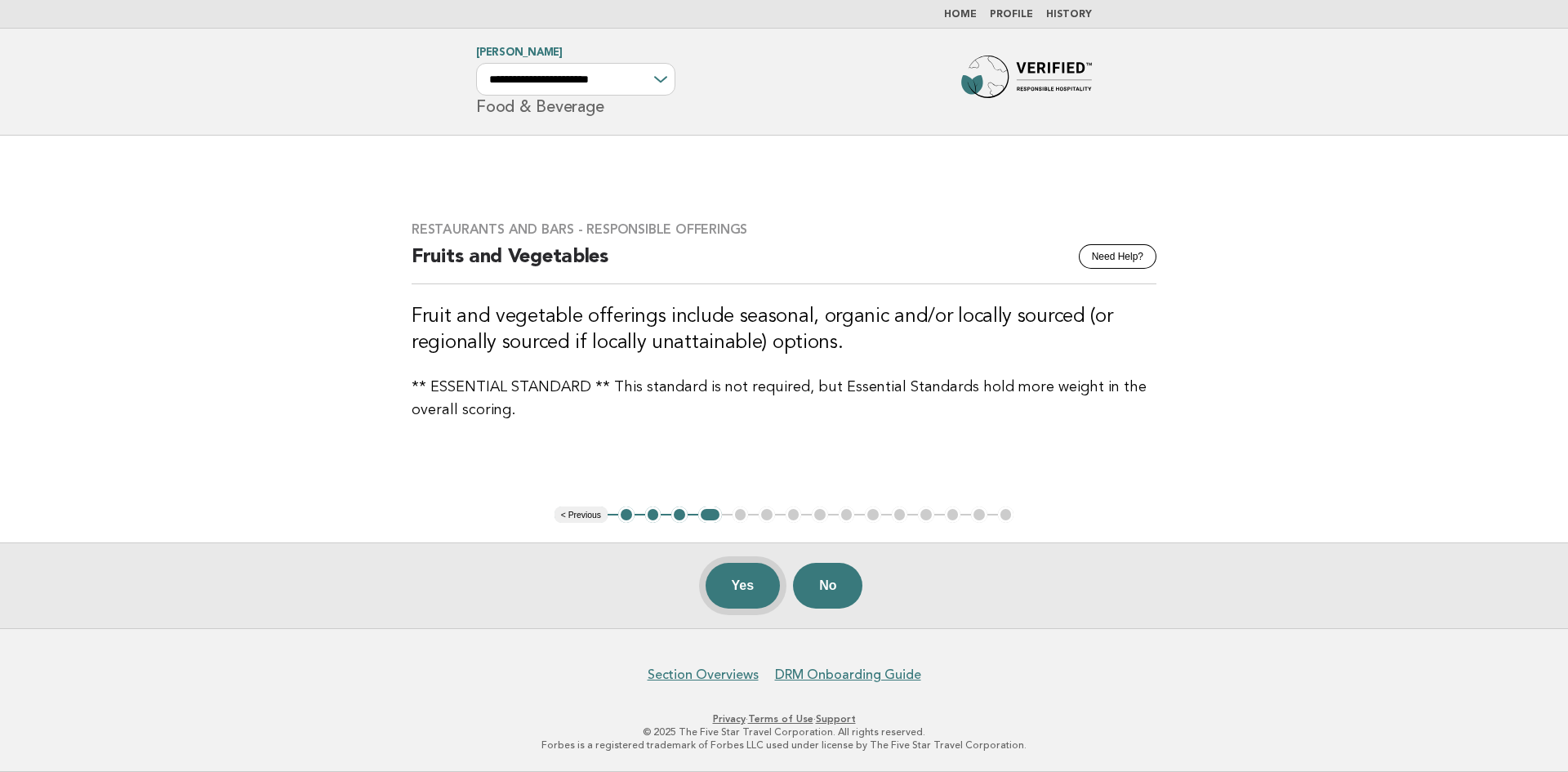
click at [746, 578] on button "Yes" at bounding box center [743, 585] width 75 height 45
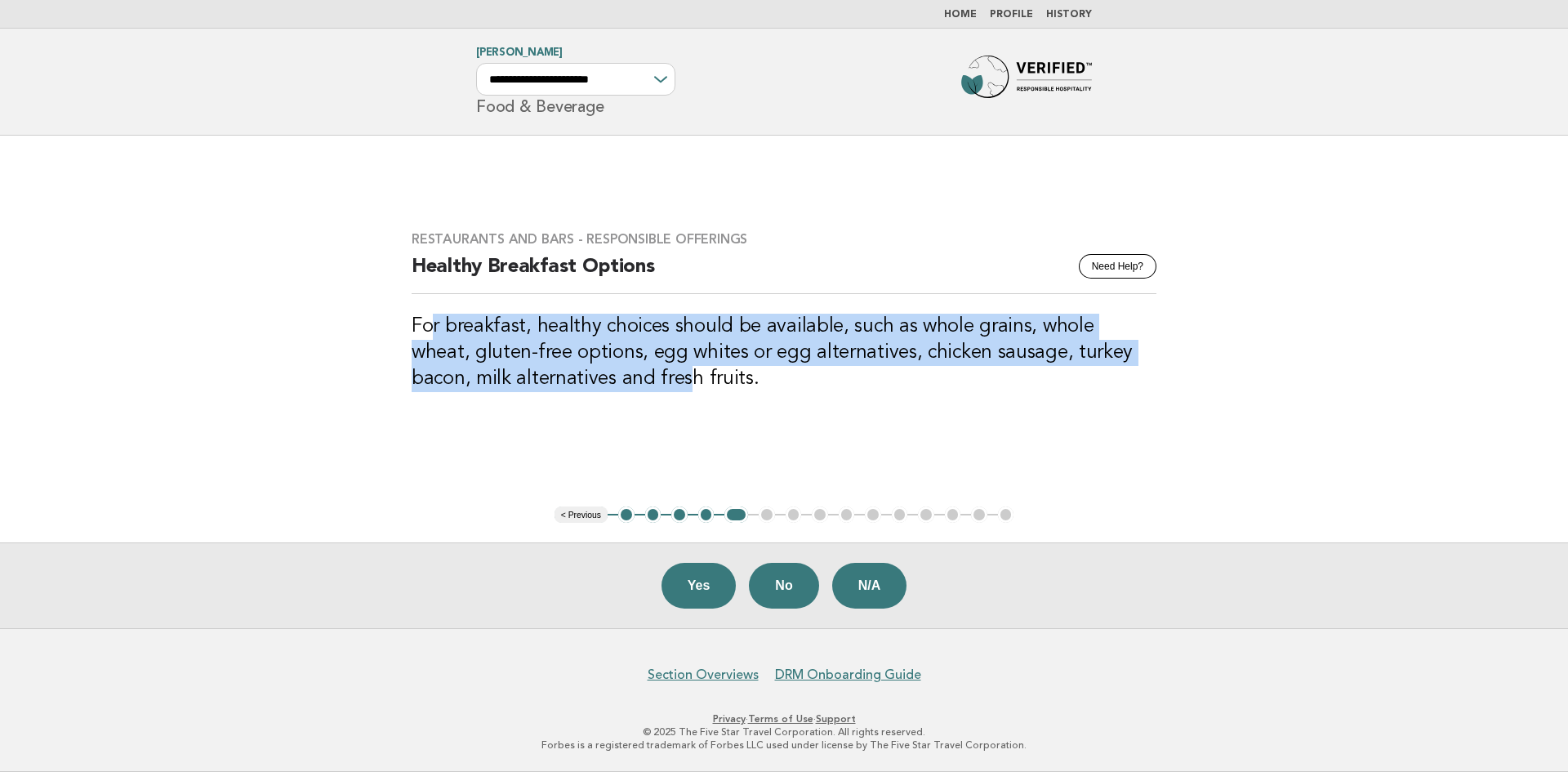
drag, startPoint x: 435, startPoint y: 329, endPoint x: 621, endPoint y: 376, distance: 191.8
click at [621, 376] on h3 "For breakfast, healthy choices should be available, such as whole grains, whole…" at bounding box center [784, 353] width 745 height 78
click at [616, 368] on h3 "For breakfast, healthy choices should be available, such as whole grains, whole…" at bounding box center [784, 353] width 745 height 78
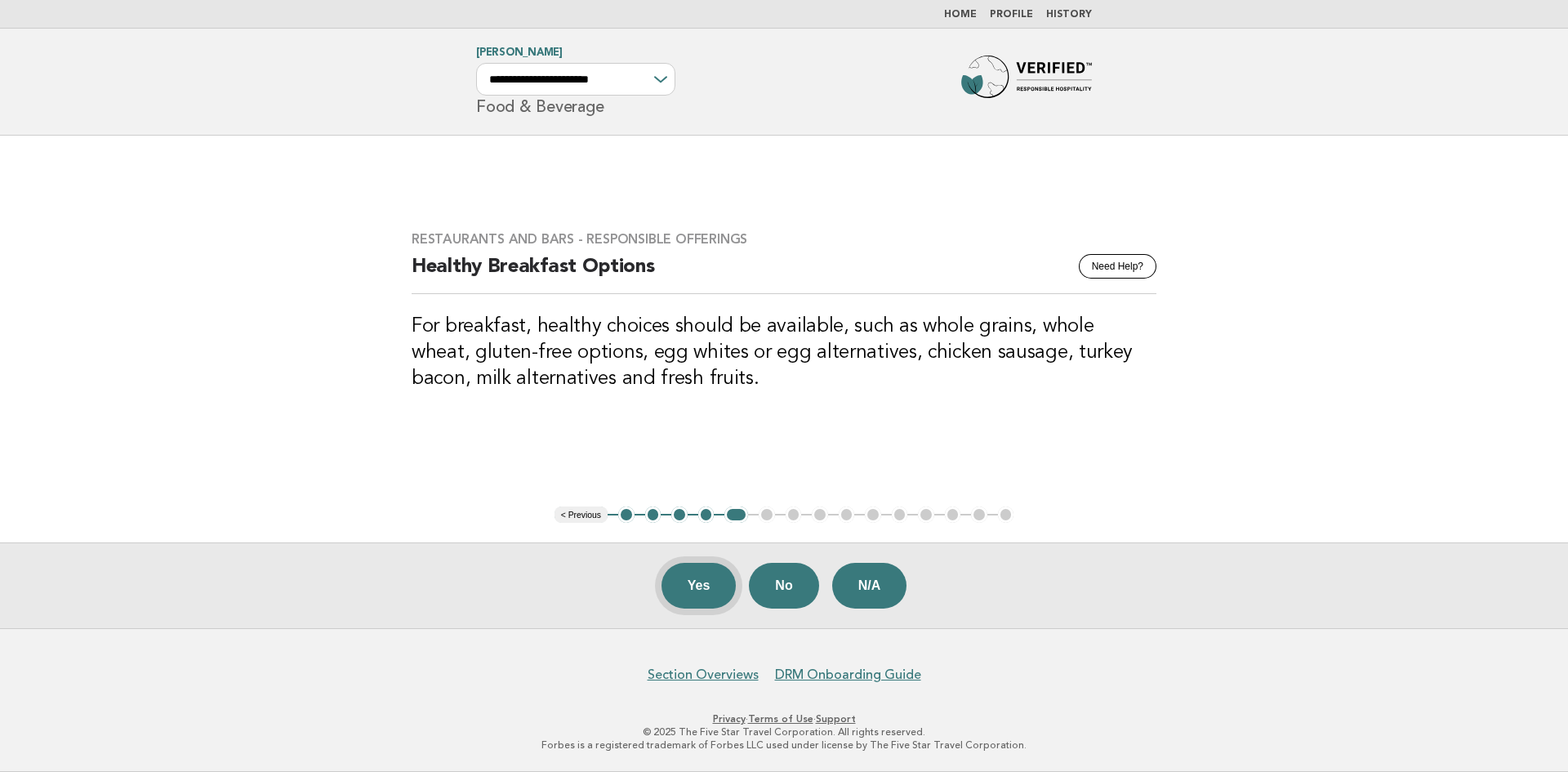
click at [688, 583] on button "Yes" at bounding box center [699, 585] width 75 height 45
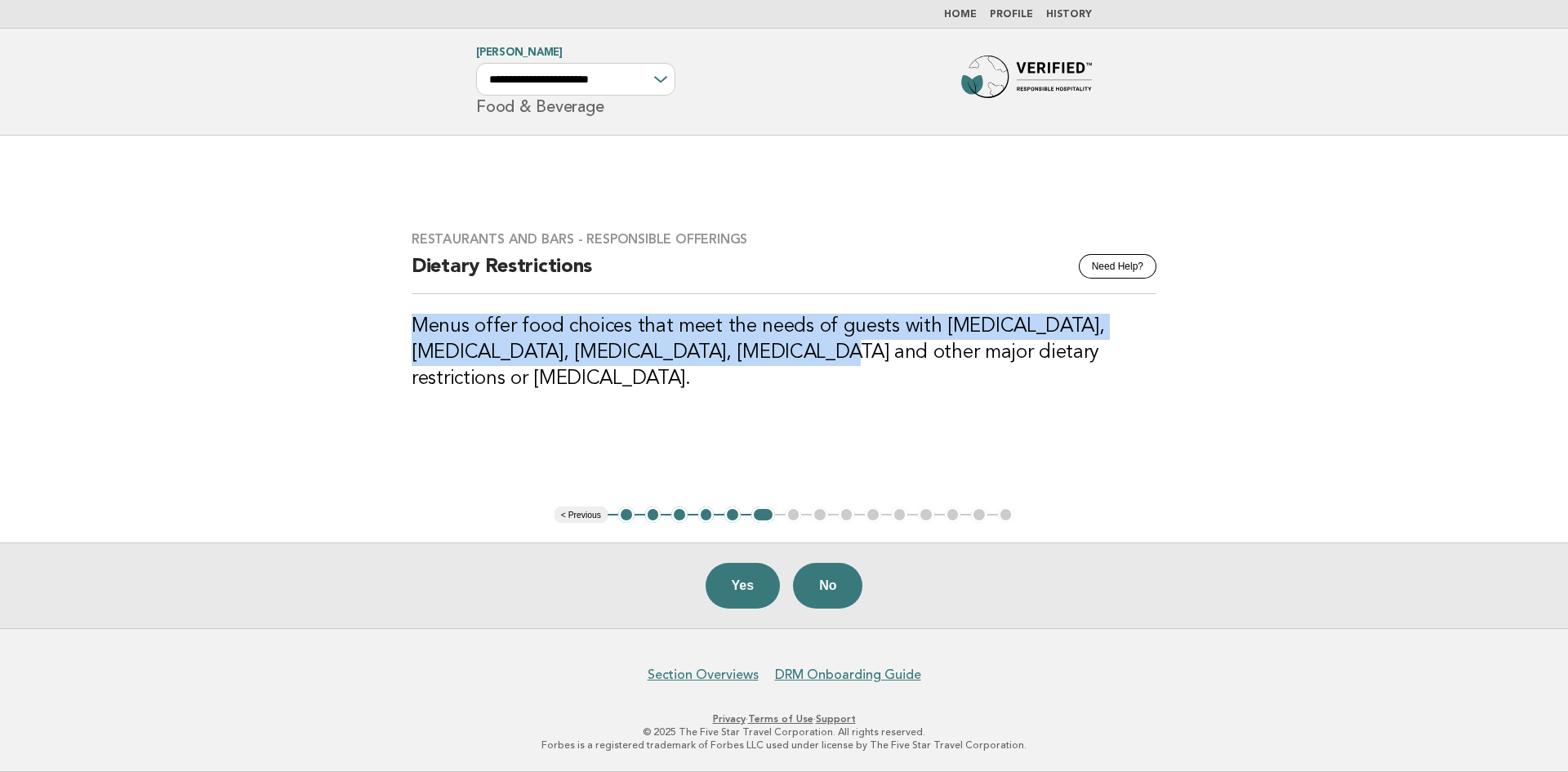
drag, startPoint x: 412, startPoint y: 334, endPoint x: 763, endPoint y: 359, distance: 351.9
click at [763, 359] on div "Restaurants and Bars - Responsible Offerings Need Help? Dietary Restrictions Me…" at bounding box center [784, 321] width 784 height 219
click at [763, 359] on h3 "Menus offer food choices that meet the needs of guests with high cholesterol, d…" at bounding box center [784, 353] width 745 height 78
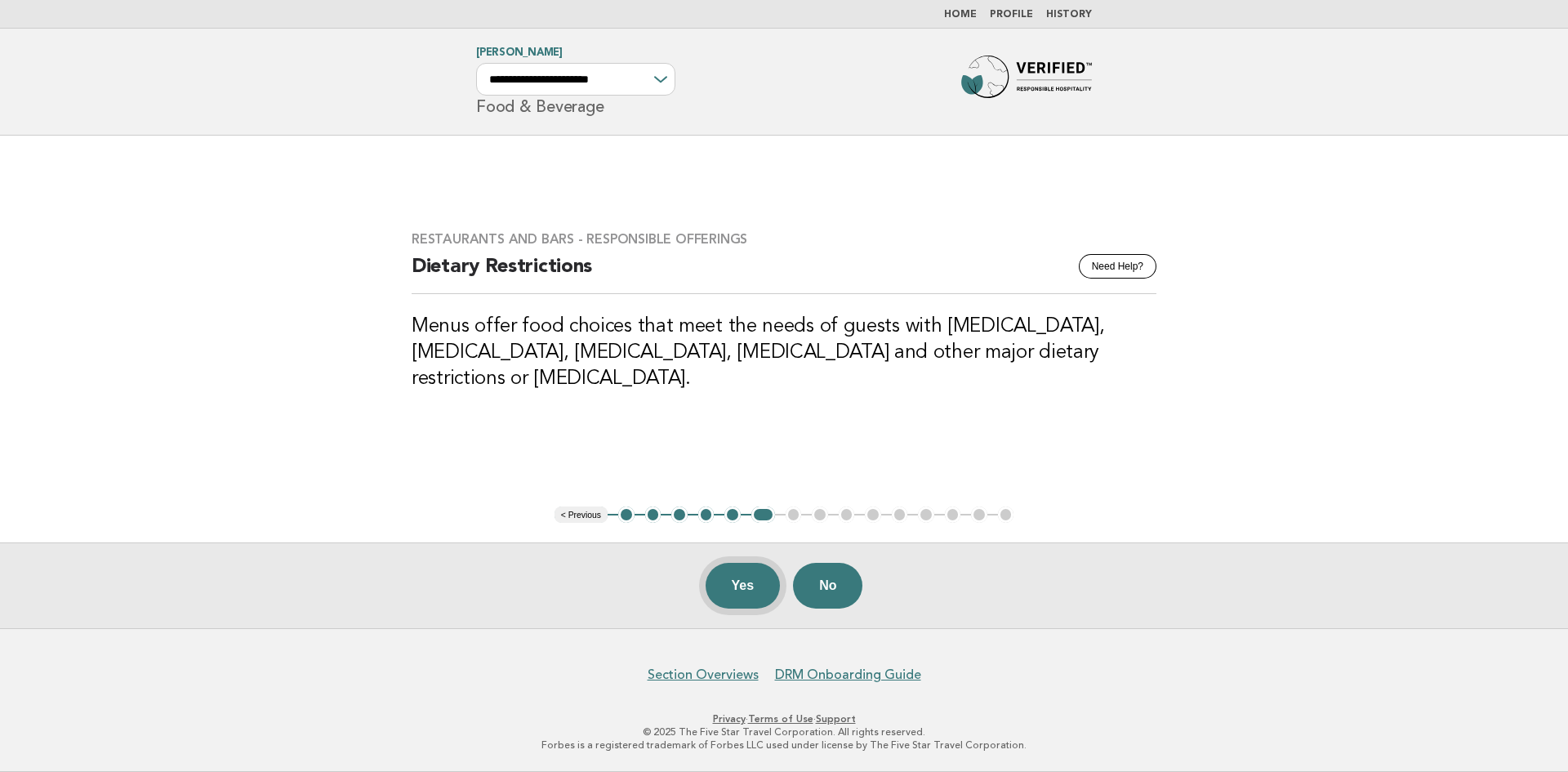
click at [744, 583] on button "Yes" at bounding box center [743, 585] width 75 height 45
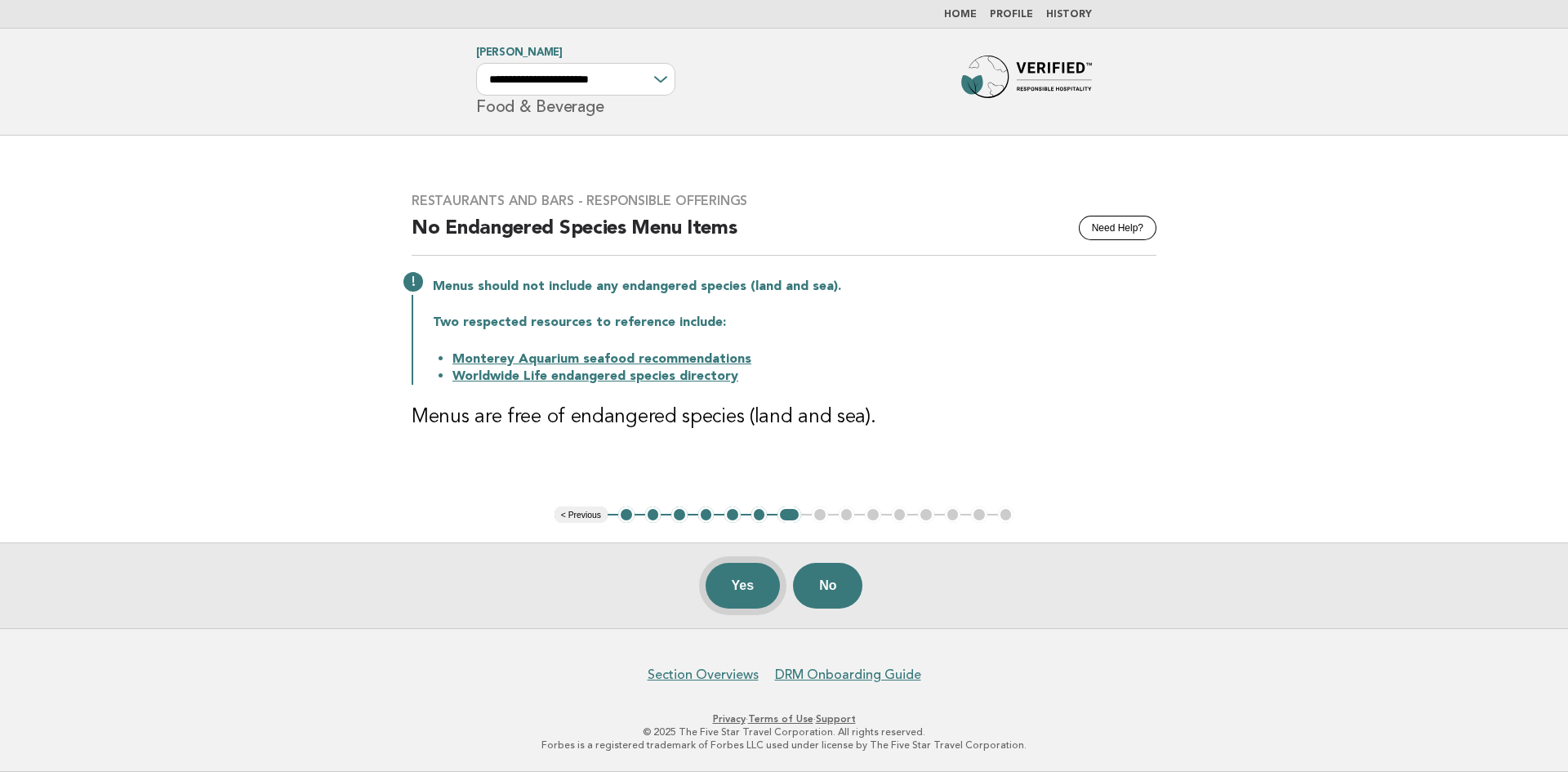
click at [736, 581] on button "Yes" at bounding box center [743, 585] width 75 height 45
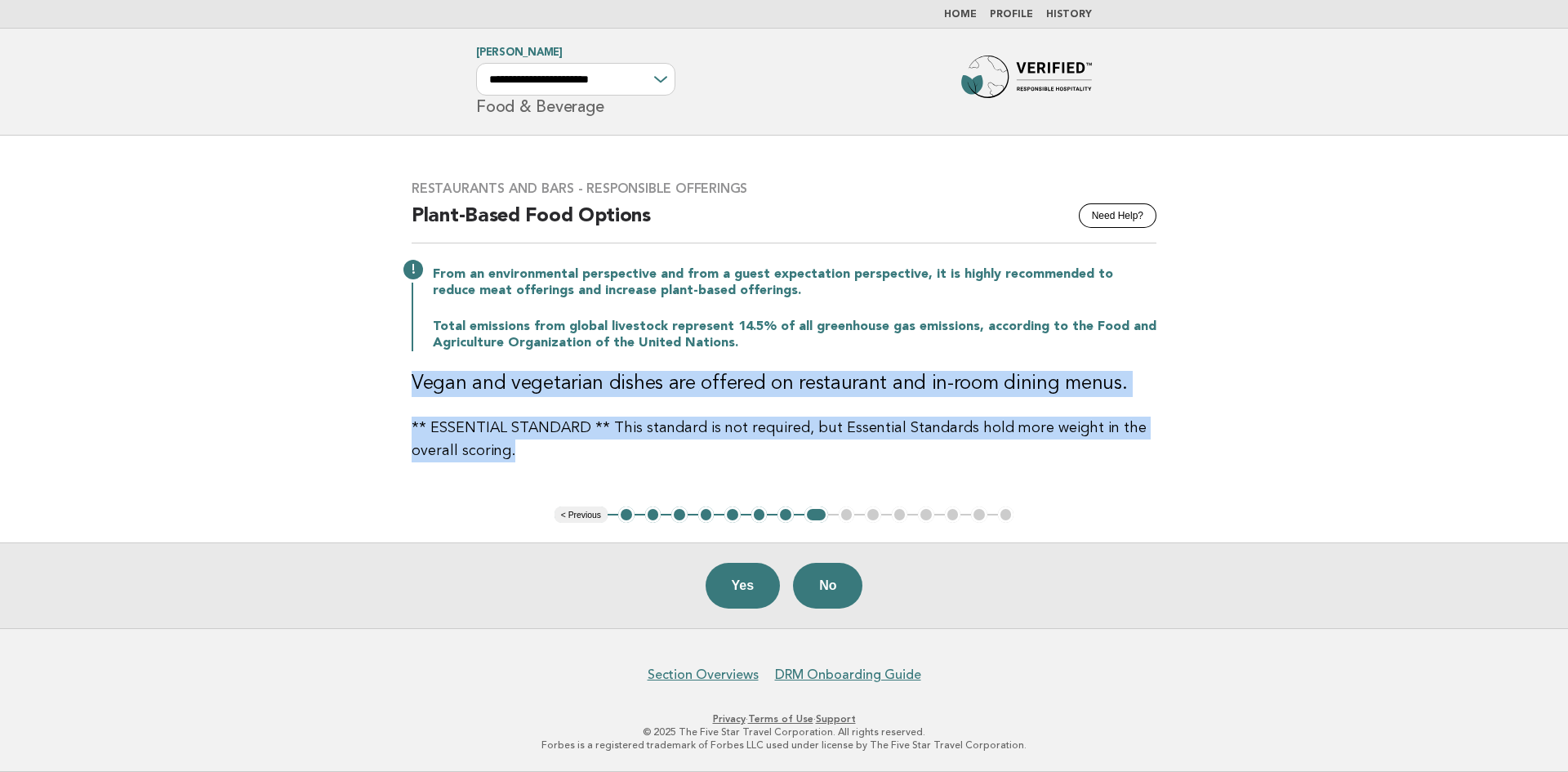
drag, startPoint x: 413, startPoint y: 380, endPoint x: 607, endPoint y: 448, distance: 205.6
click at [607, 448] on div "Restaurants and Bars - Responsible Offerings Need Help? Plant-Based Food Option…" at bounding box center [784, 321] width 784 height 321
click at [607, 448] on p "** ESSENTIAL STANDARD ** This standard is not required, but Essential Standards…" at bounding box center [784, 439] width 745 height 45
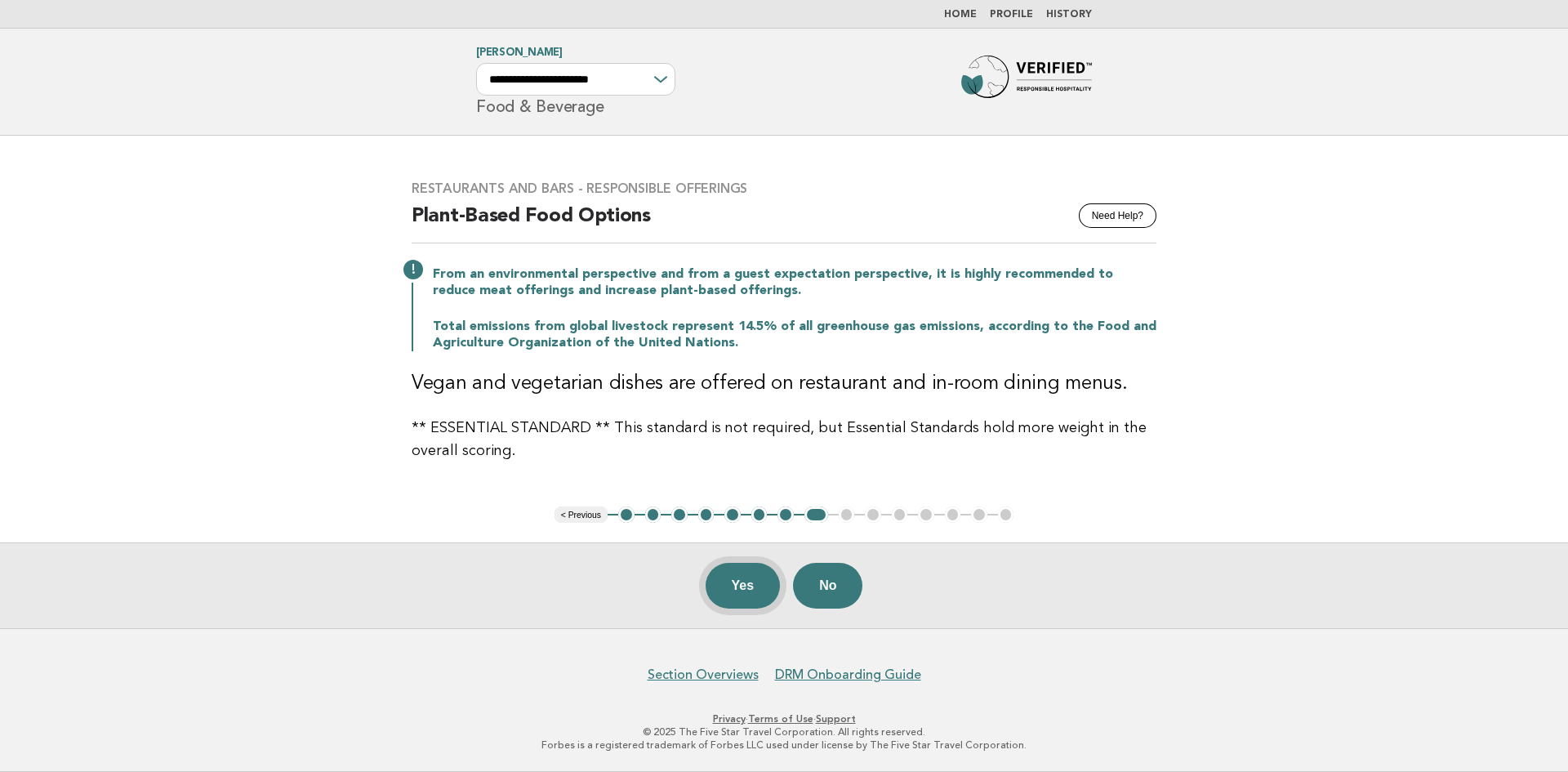
click at [755, 583] on button "Yes" at bounding box center [743, 585] width 75 height 45
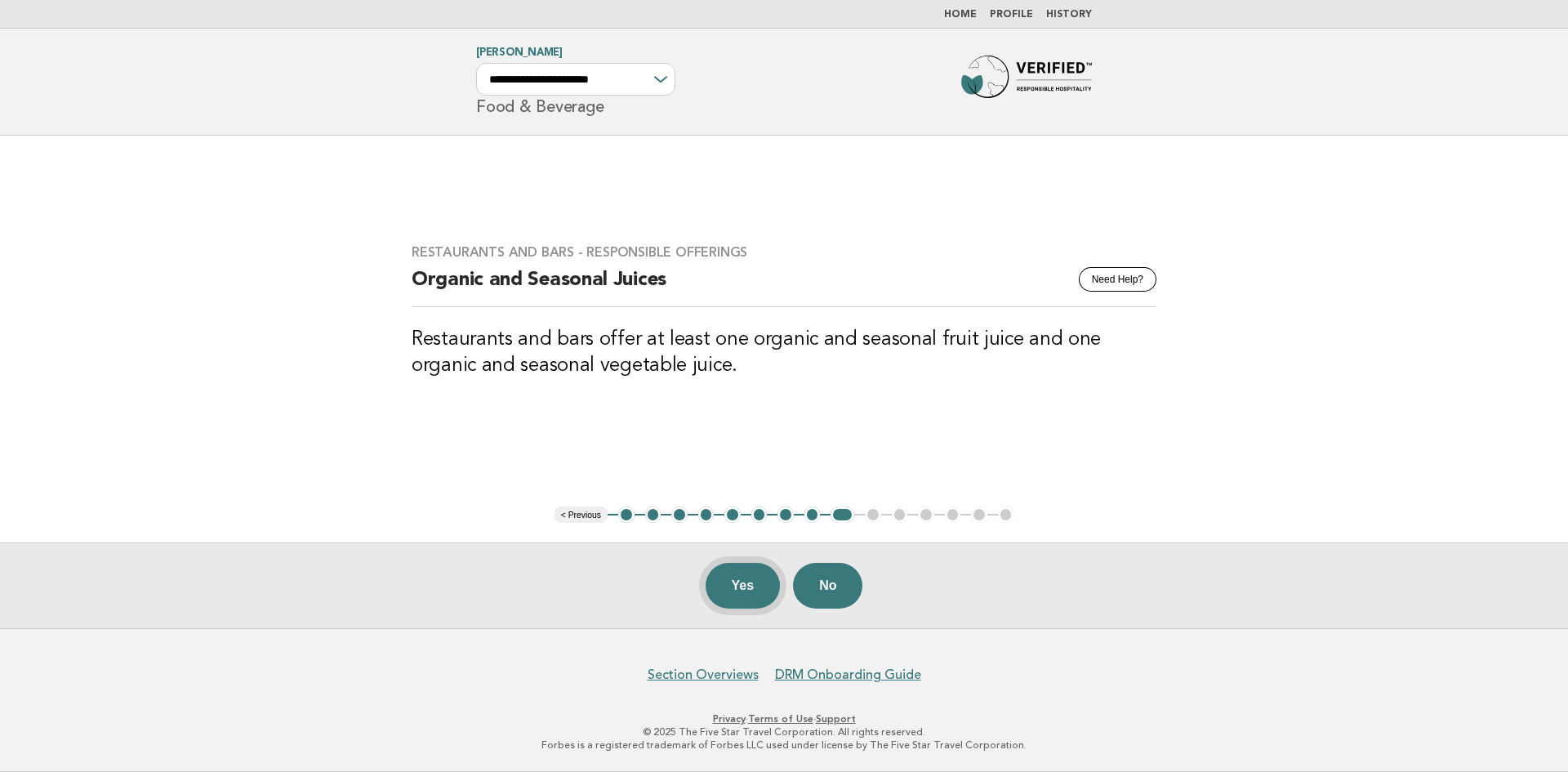
click at [748, 574] on button "Yes" at bounding box center [743, 585] width 75 height 45
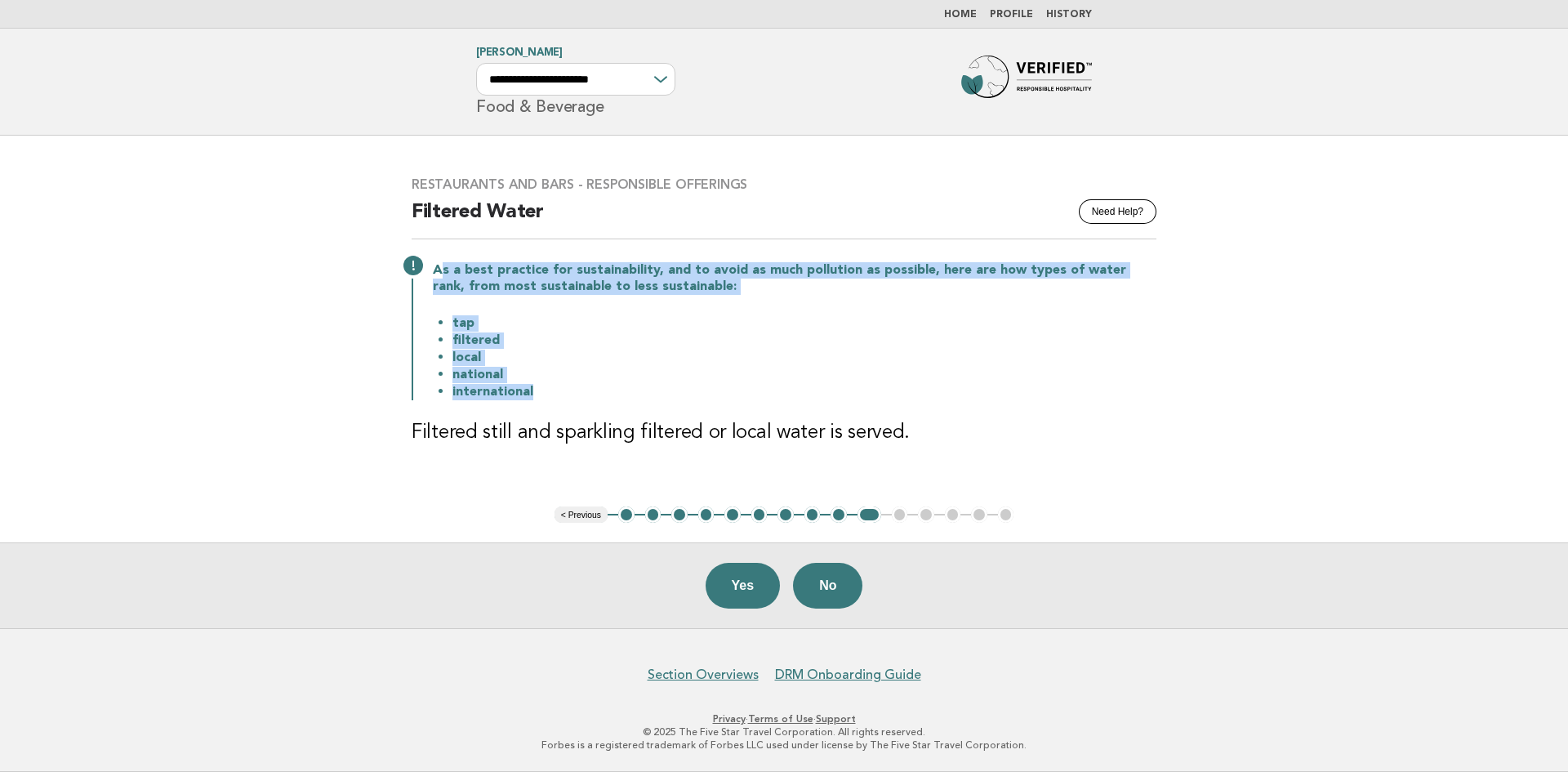
drag, startPoint x: 443, startPoint y: 266, endPoint x: 615, endPoint y: 414, distance: 226.9
click at [619, 398] on div "As a best practice for sustainability, and to avoid as much pollution as possib…" at bounding box center [784, 329] width 745 height 141
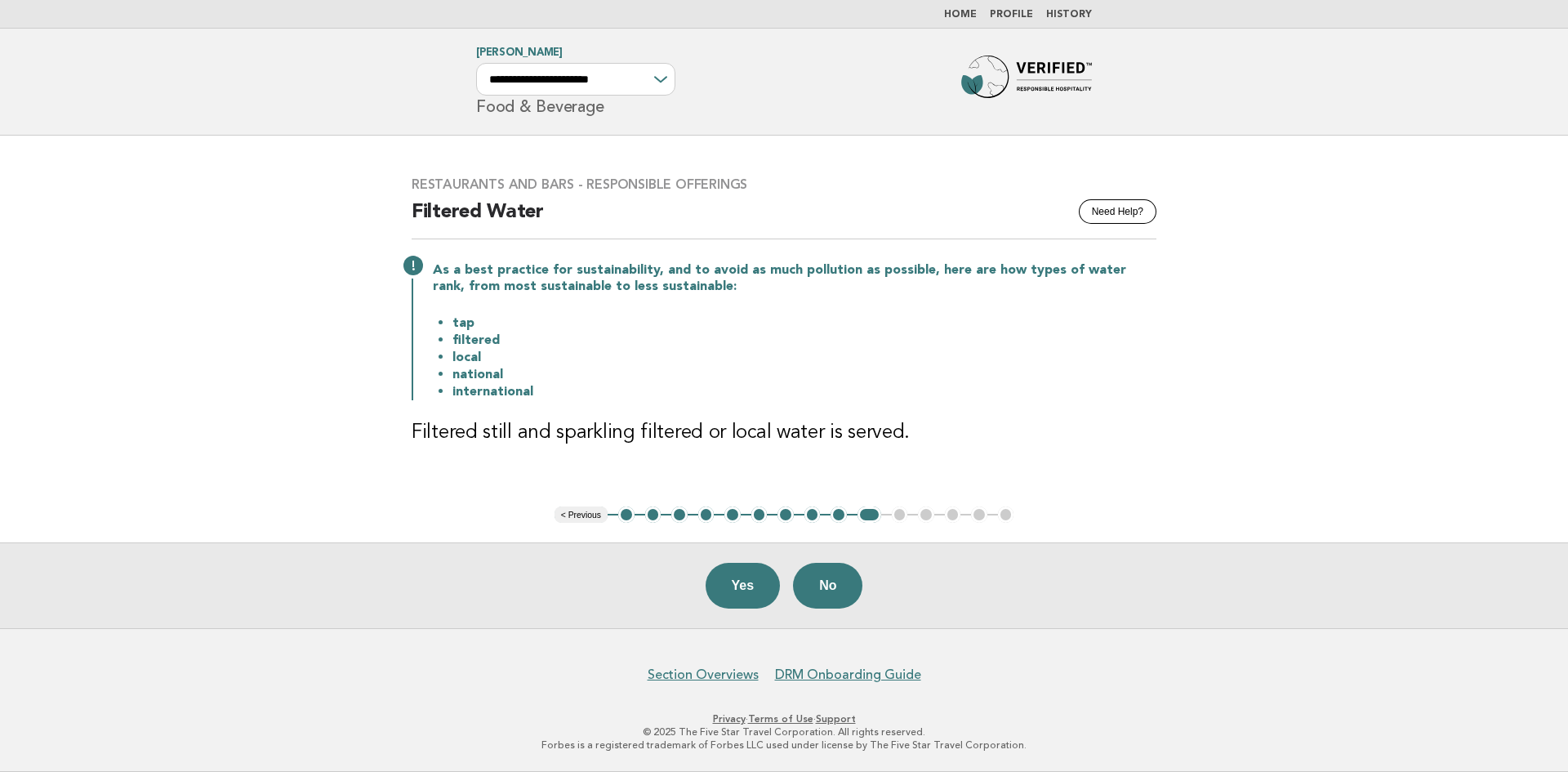
click at [615, 417] on div "Restaurants and Bars - Responsible Offerings Need Help? Filtered Water As a bes…" at bounding box center [784, 321] width 784 height 329
click at [732, 590] on button "Yes" at bounding box center [743, 585] width 75 height 45
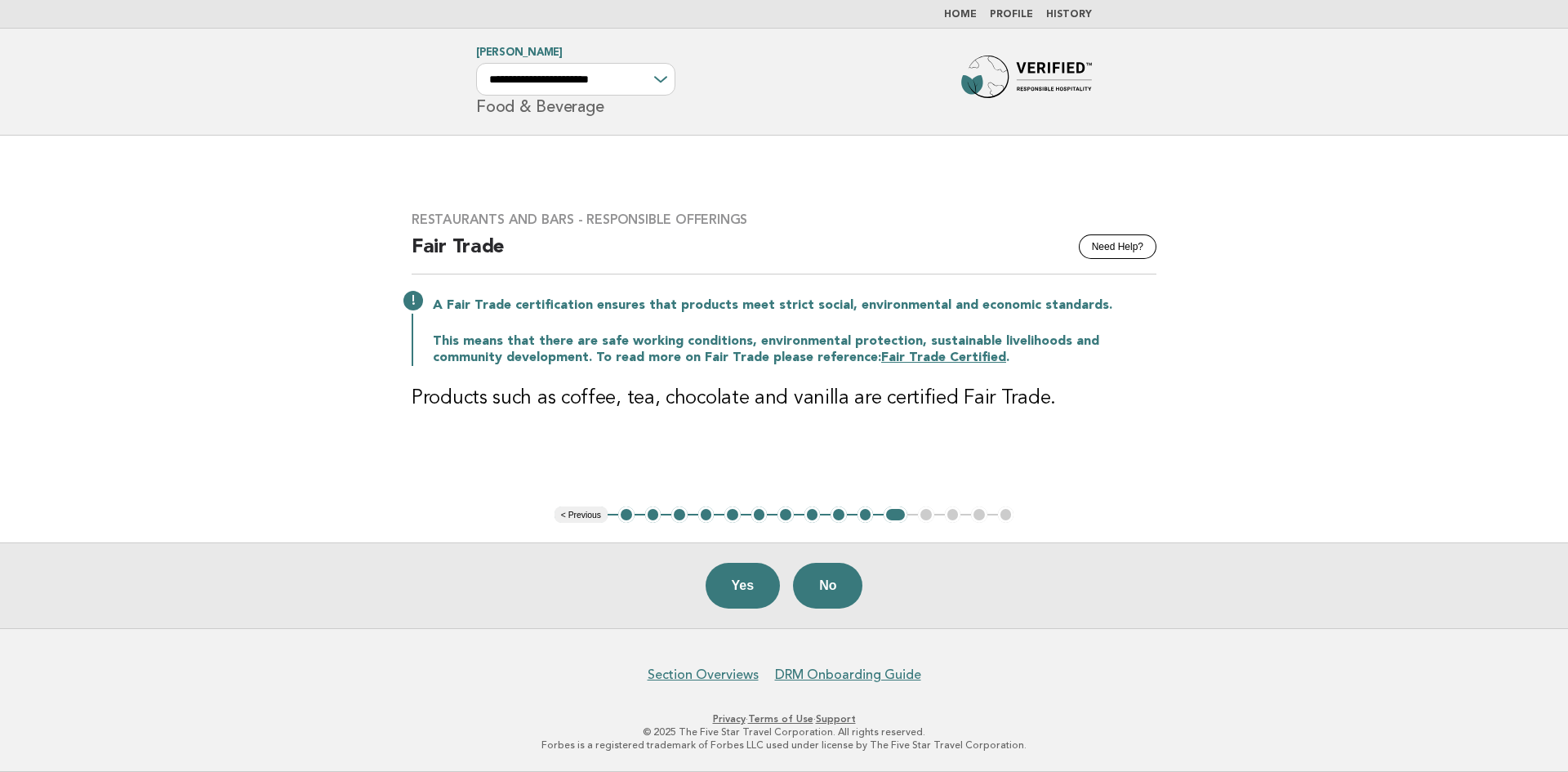
click at [732, 590] on button "Yes" at bounding box center [743, 585] width 75 height 45
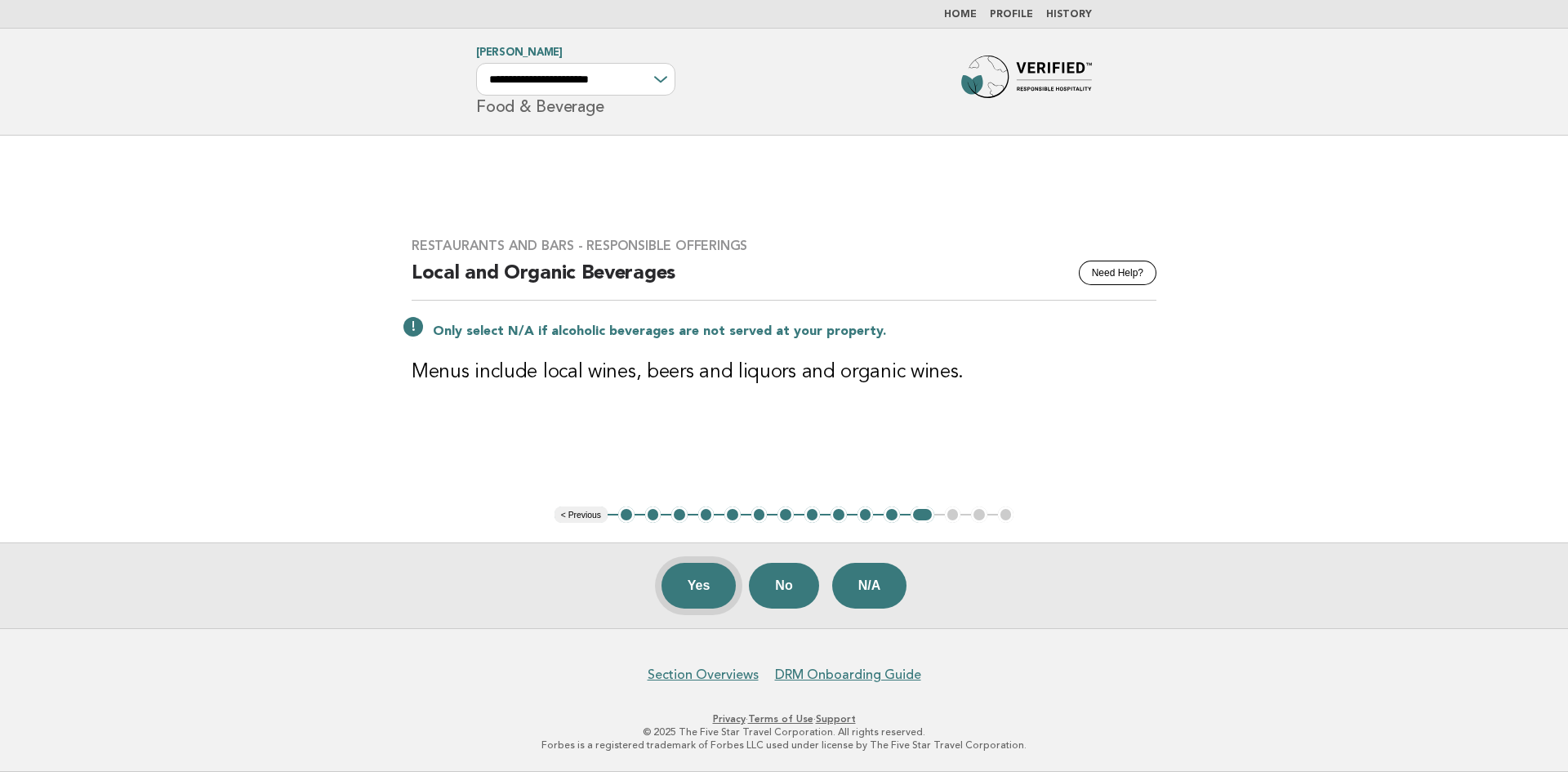
click at [698, 584] on button "Yes" at bounding box center [699, 585] width 75 height 45
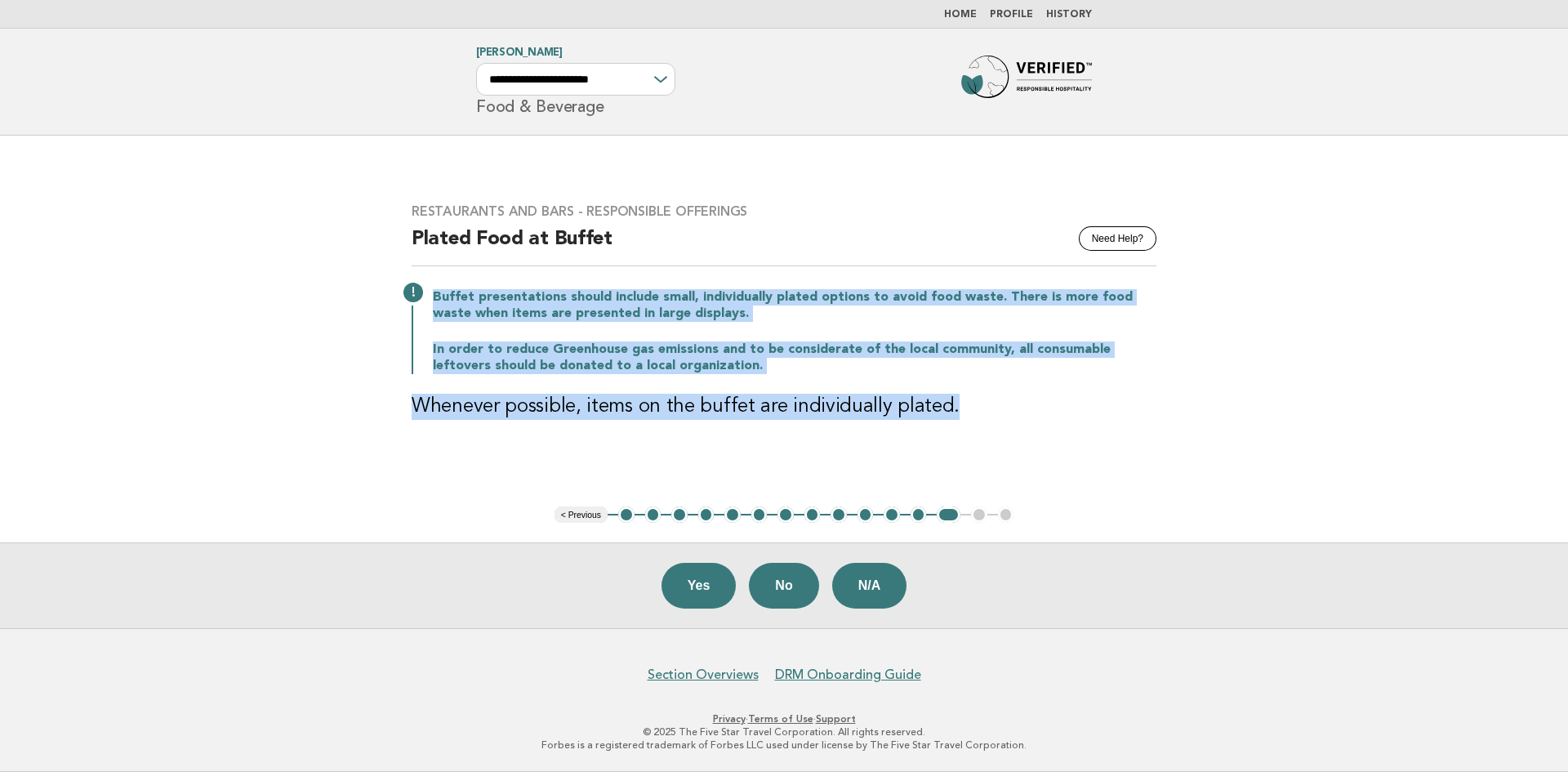
drag, startPoint x: 430, startPoint y: 300, endPoint x: 1030, endPoint y: 398, distance: 608.0
click at [1030, 398] on div "Restaurants and Bars - Responsible Offerings Need Help? Plated Food at Buffet B…" at bounding box center [784, 321] width 784 height 275
click at [1030, 398] on h3 "Whenever possible, items on the buffet are individually plated." at bounding box center [784, 406] width 745 height 26
drag, startPoint x: 430, startPoint y: 298, endPoint x: 987, endPoint y: 395, distance: 565.4
click at [987, 395] on div "Restaurants and Bars - Responsible Offerings Need Help? Plated Food at Buffet B…" at bounding box center [784, 321] width 784 height 275
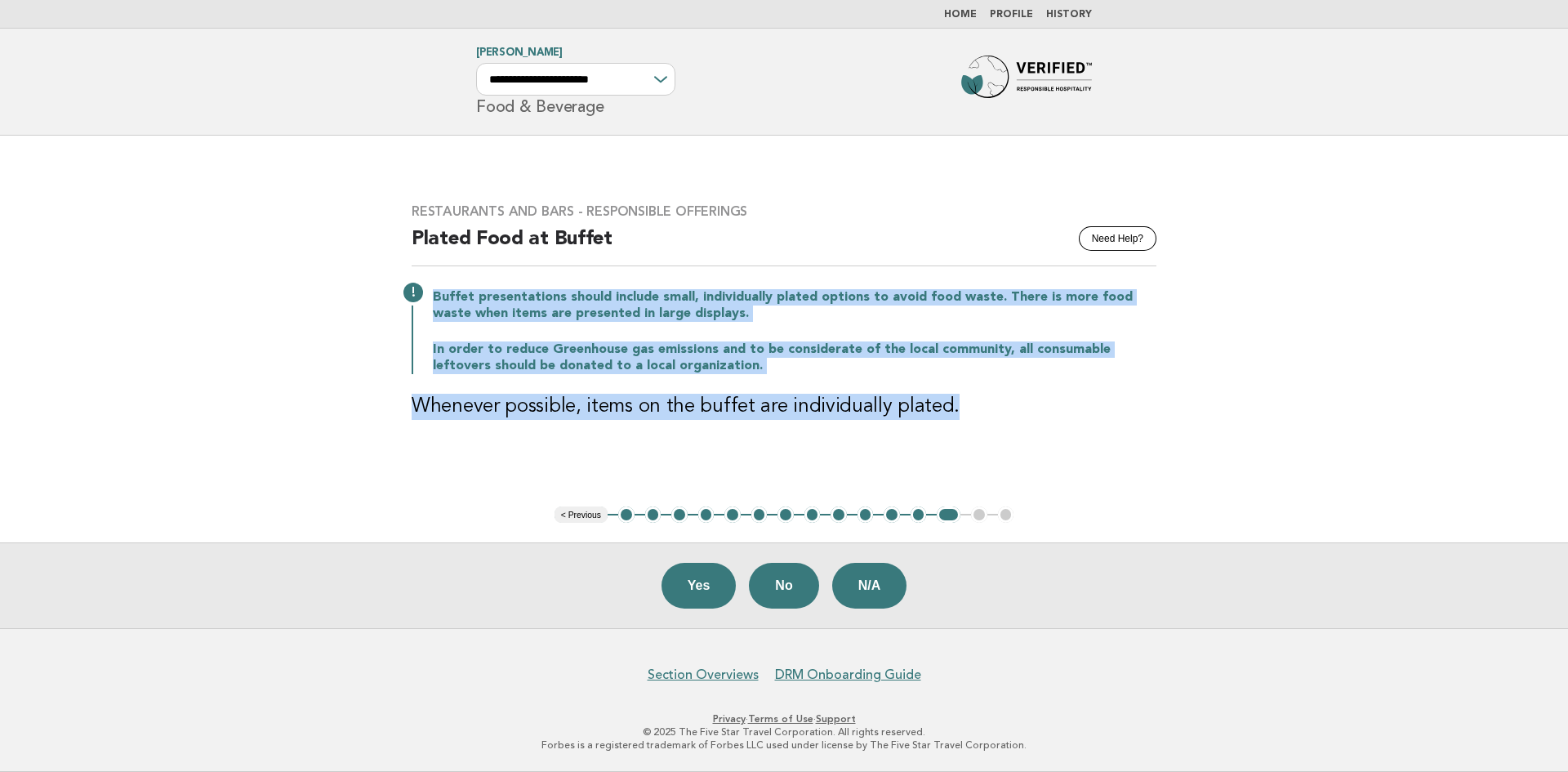
click at [987, 395] on h3 "Whenever possible, items on the buffet are individually plated." at bounding box center [784, 406] width 745 height 26
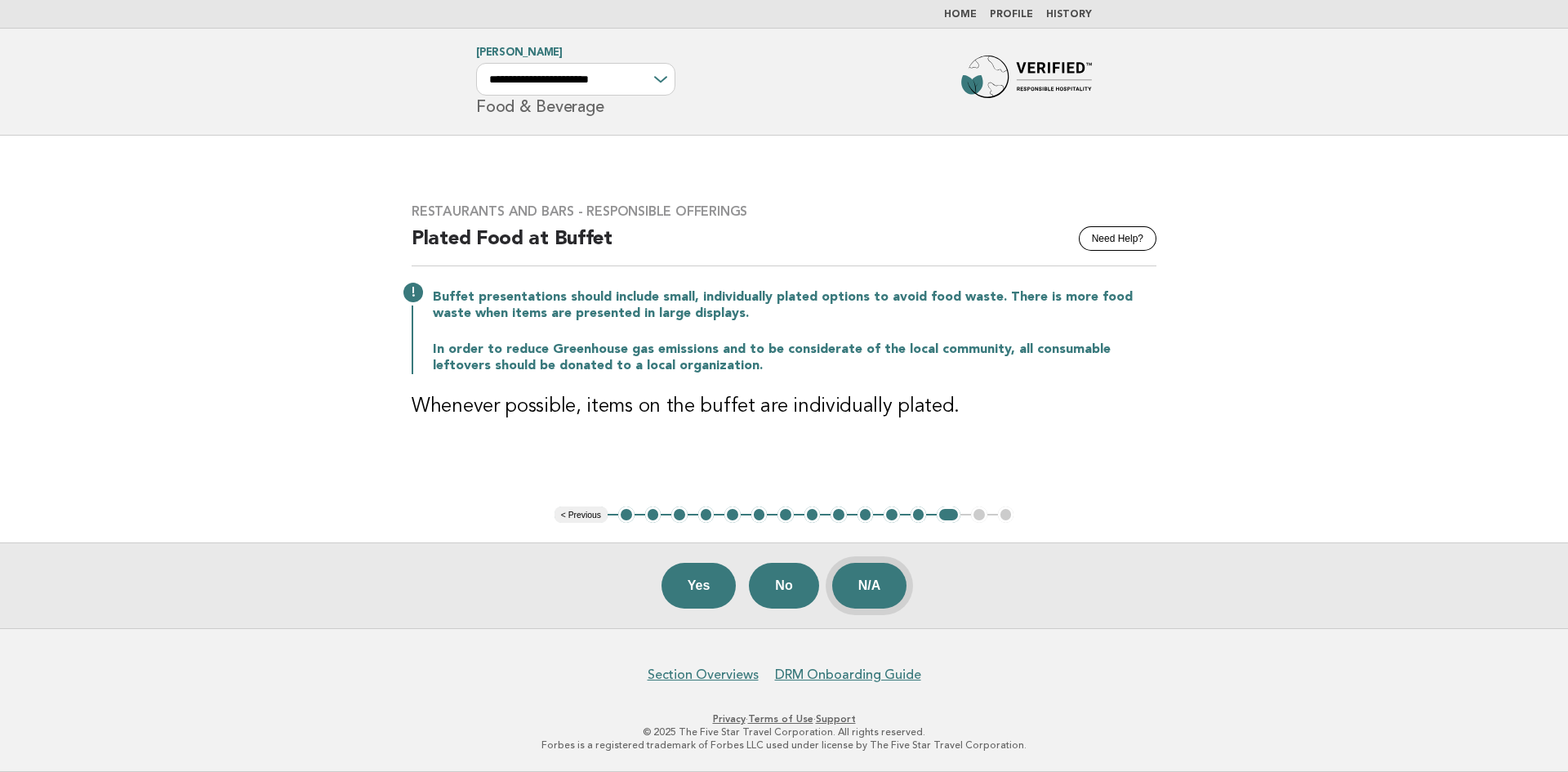
click at [871, 580] on button "N/A" at bounding box center [870, 585] width 75 height 45
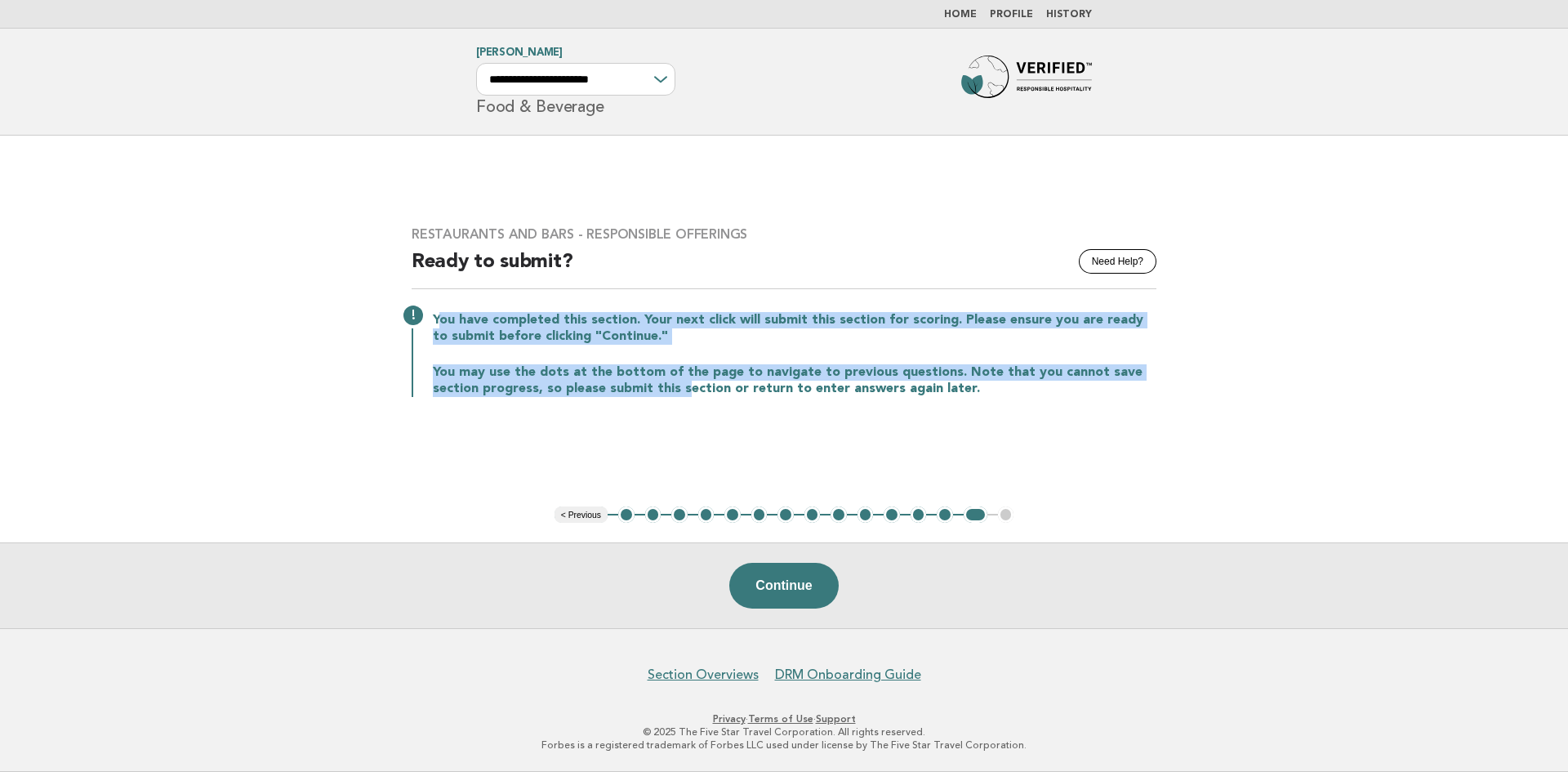
drag, startPoint x: 438, startPoint y: 313, endPoint x: 683, endPoint y: 418, distance: 266.6
click at [683, 418] on div "Restaurants and Bars - Responsible Offerings Need Help? Ready to submit? You ha…" at bounding box center [784, 321] width 784 height 229
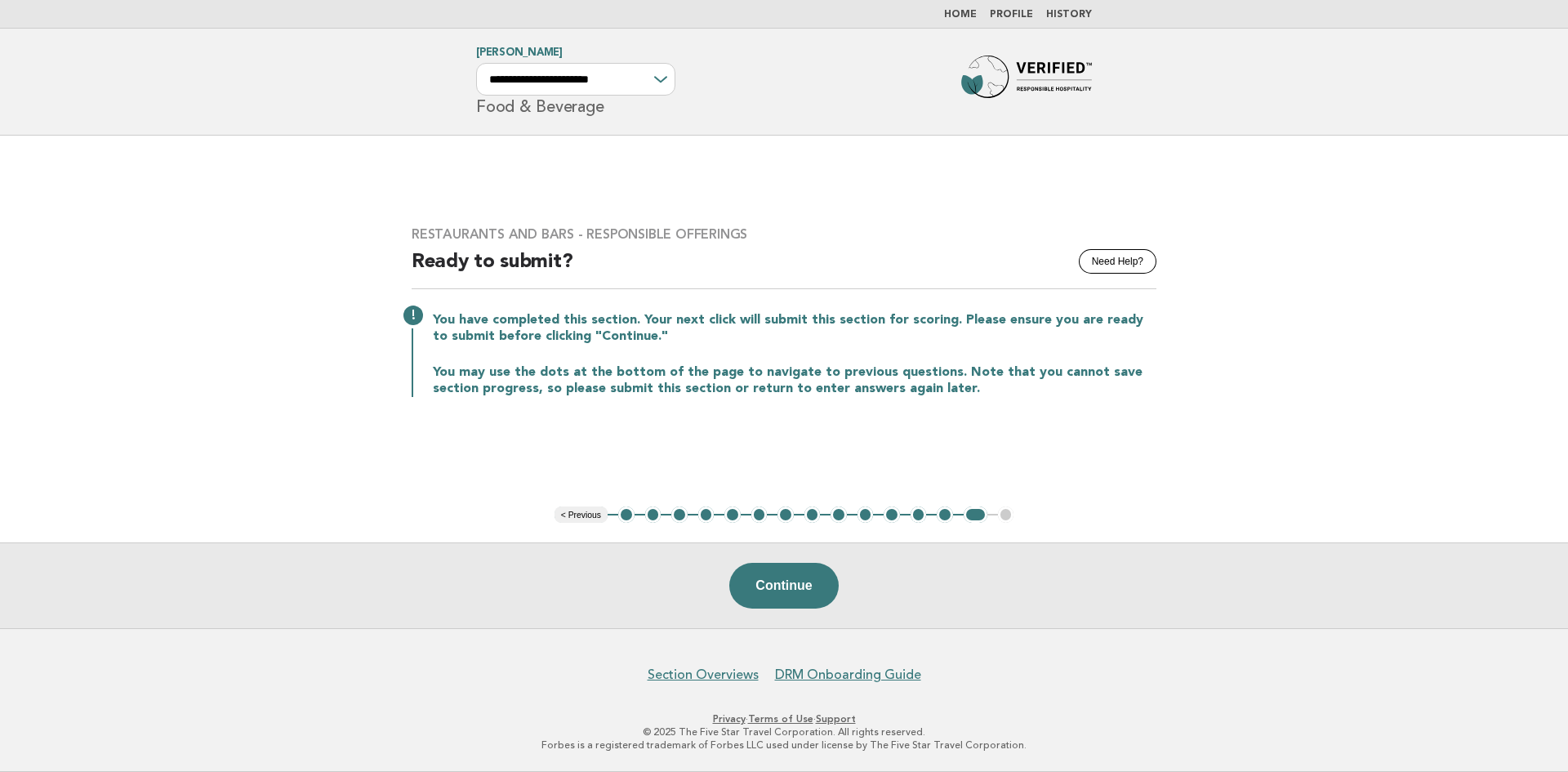
click at [703, 415] on div "Restaurants and Bars - Responsible Offerings Need Help? Ready to submit? You ha…" at bounding box center [784, 321] width 784 height 229
click at [802, 579] on button "Continue" at bounding box center [784, 585] width 108 height 45
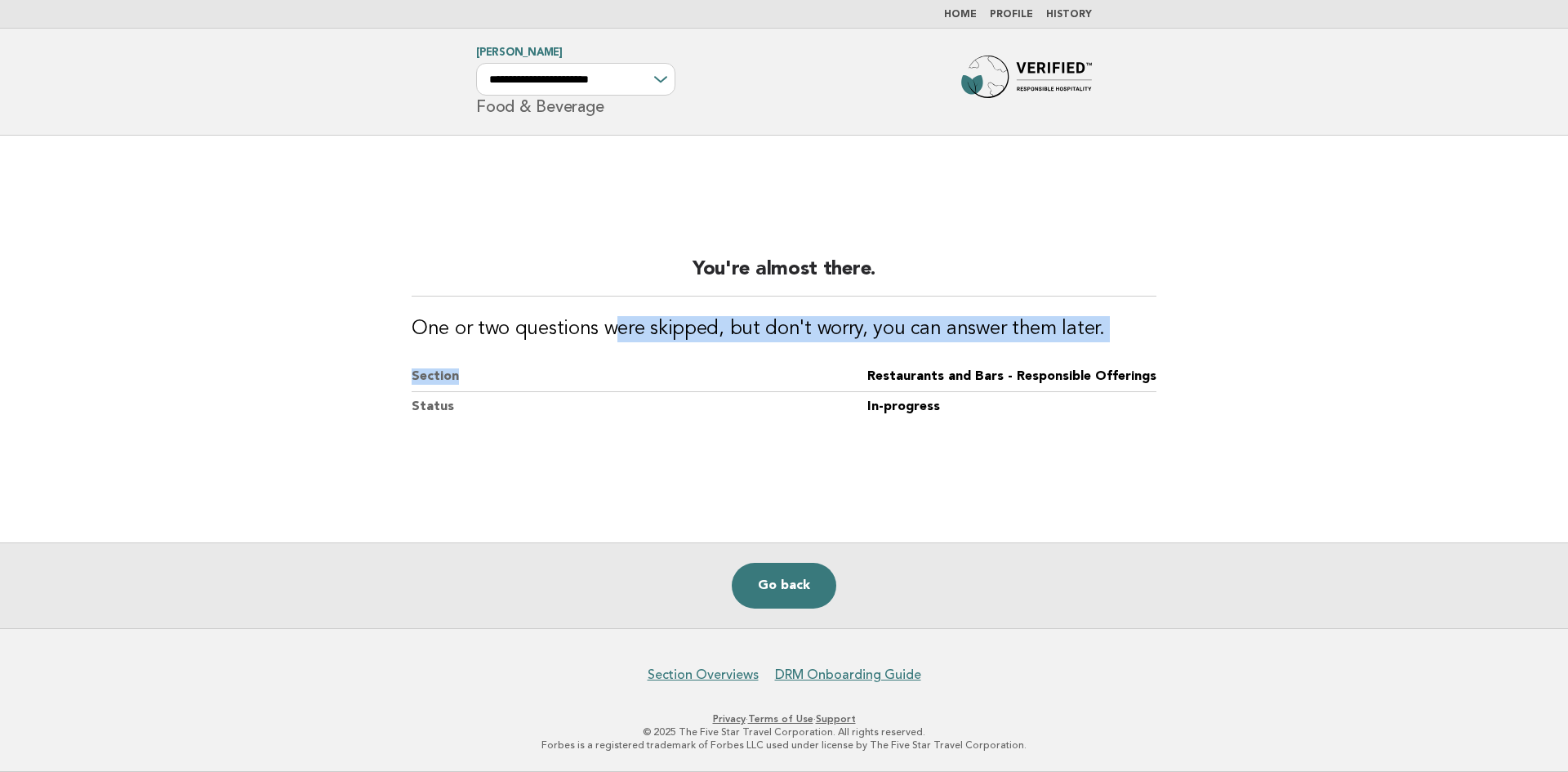
drag, startPoint x: 670, startPoint y: 333, endPoint x: 781, endPoint y: 381, distance: 120.9
click at [781, 381] on div "You're almost there. One or two questions were skipped, but don't worry, you ca…" at bounding box center [784, 338] width 784 height 204
click at [781, 381] on dt "Section" at bounding box center [640, 376] width 456 height 30
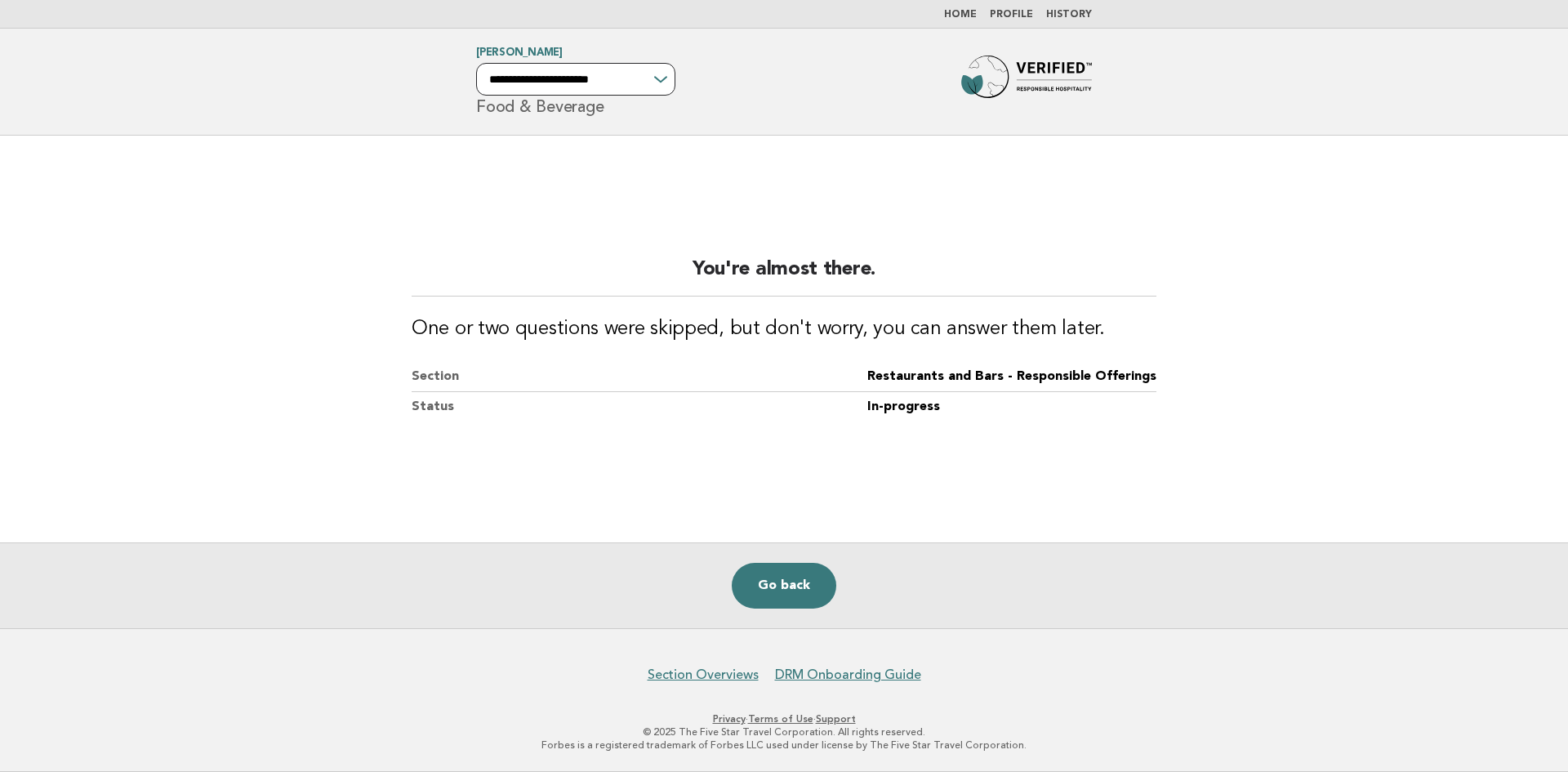
click at [652, 78] on select "**********" at bounding box center [576, 79] width 199 height 33
select select "**********"
click at [476, 63] on select "**********" at bounding box center [576, 79] width 199 height 33
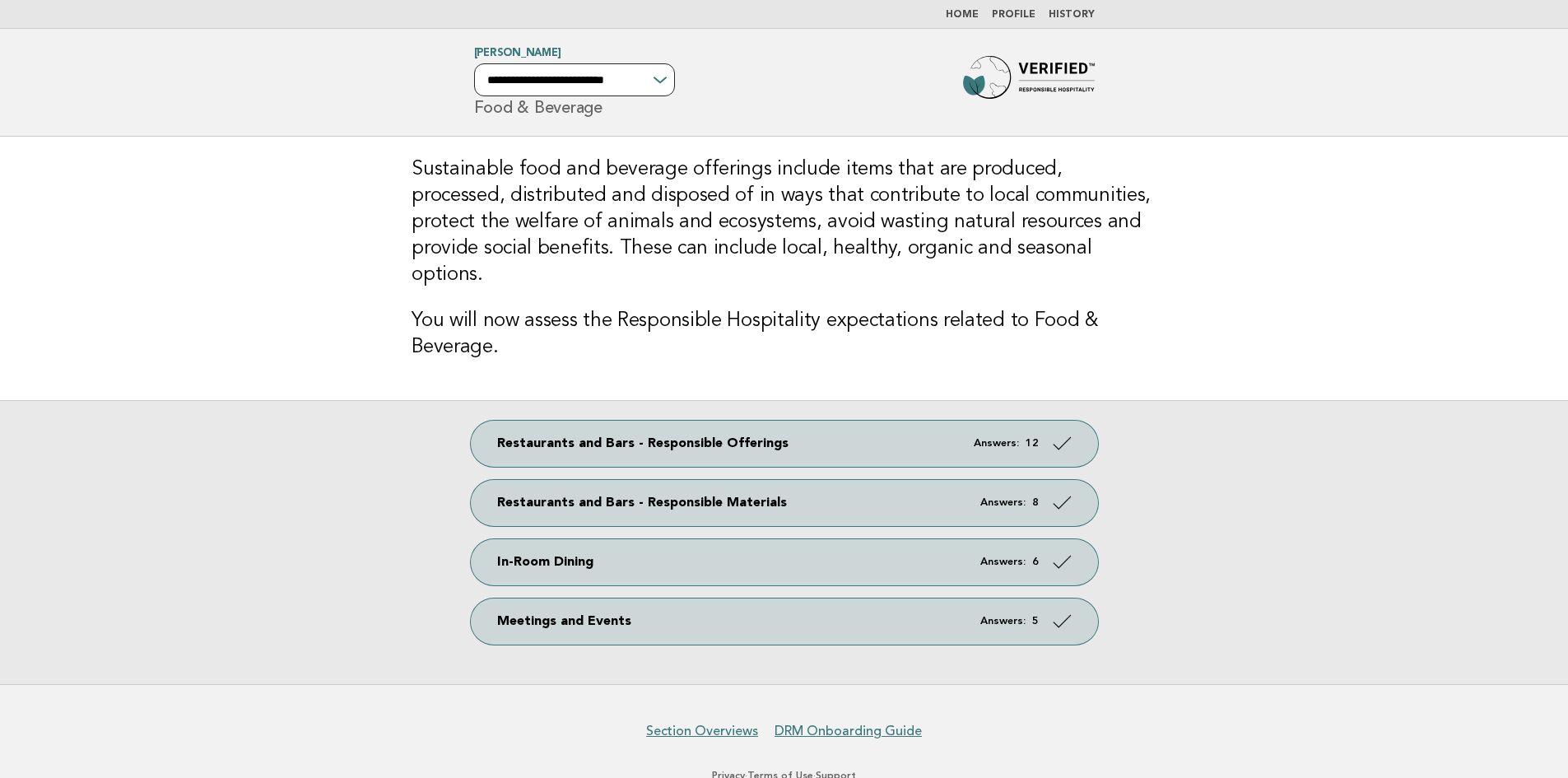
click at [674, 83] on select "**********" at bounding box center [575, 80] width 201 height 33
select select "**********"
click at [474, 63] on select "**********" at bounding box center [575, 80] width 201 height 33
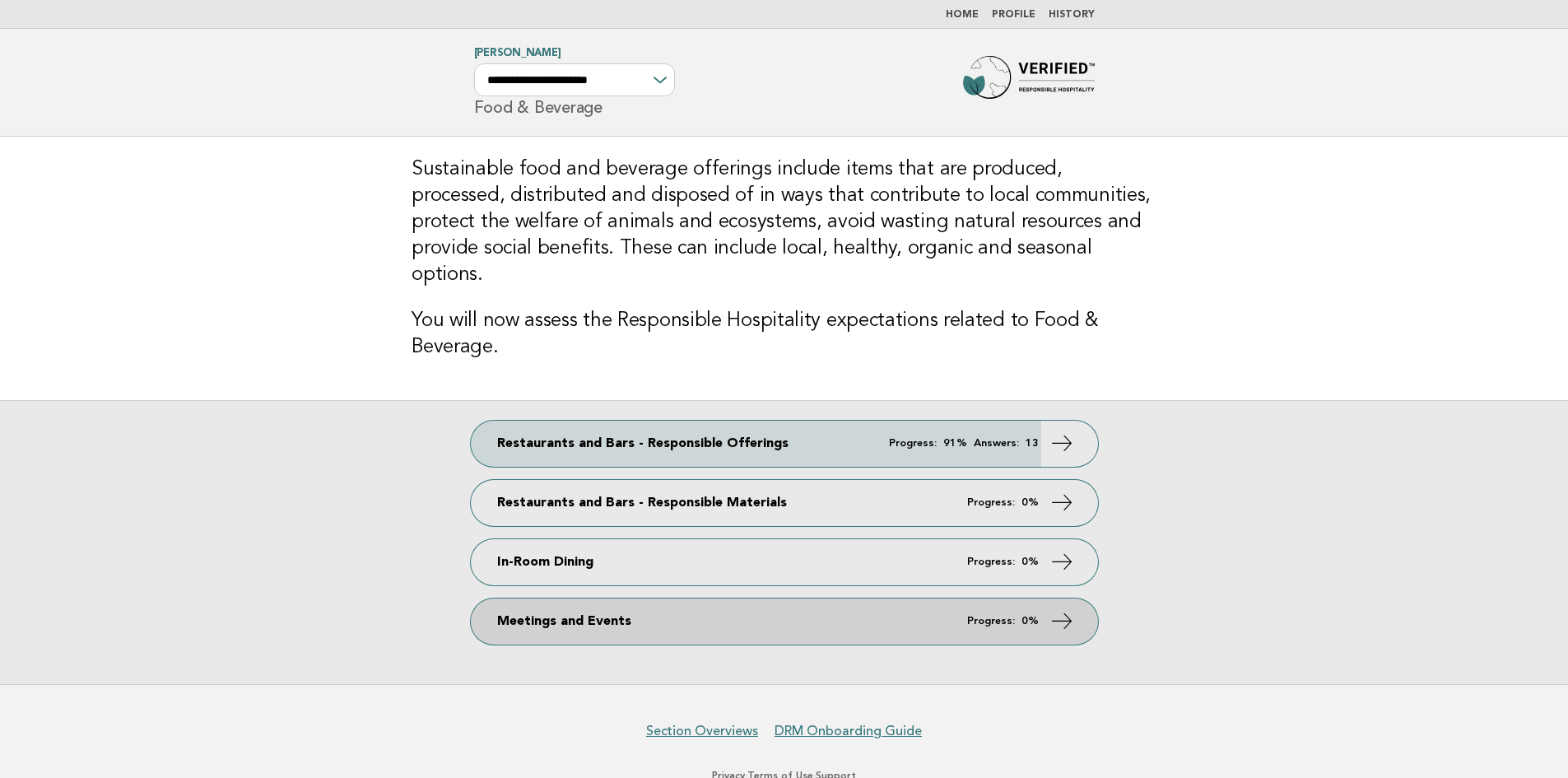
click at [604, 598] on link "Meetings and Events Progress: 0%" at bounding box center [784, 620] width 627 height 46
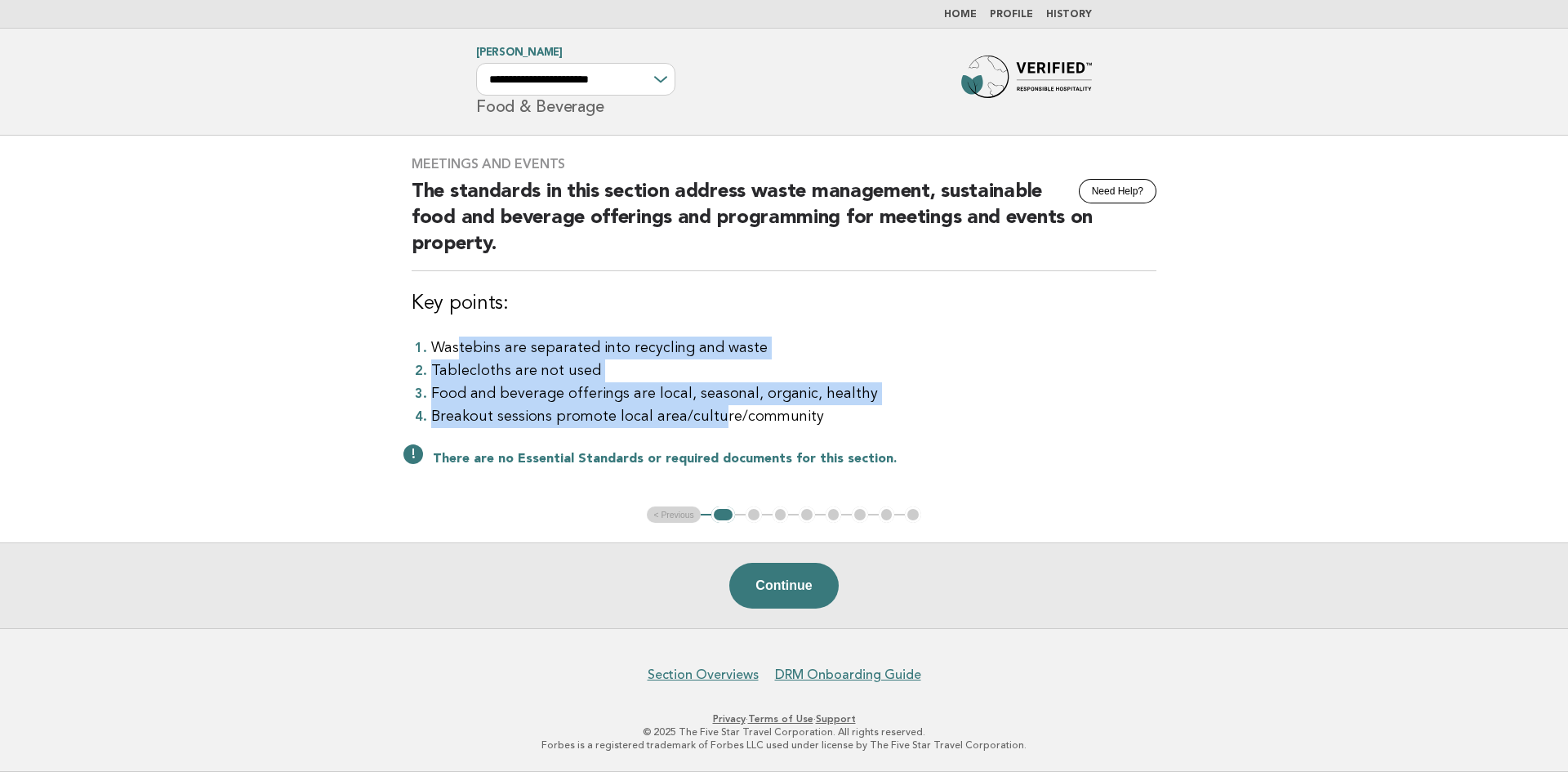
drag, startPoint x: 460, startPoint y: 358, endPoint x: 714, endPoint y: 425, distance: 262.7
click at [714, 425] on ol "Wastebins are separated into recycling and waste Tablecloths are not used Food …" at bounding box center [784, 382] width 745 height 92
click at [714, 424] on li "Breakout sessions promote local area/culture/community" at bounding box center [793, 416] width 725 height 23
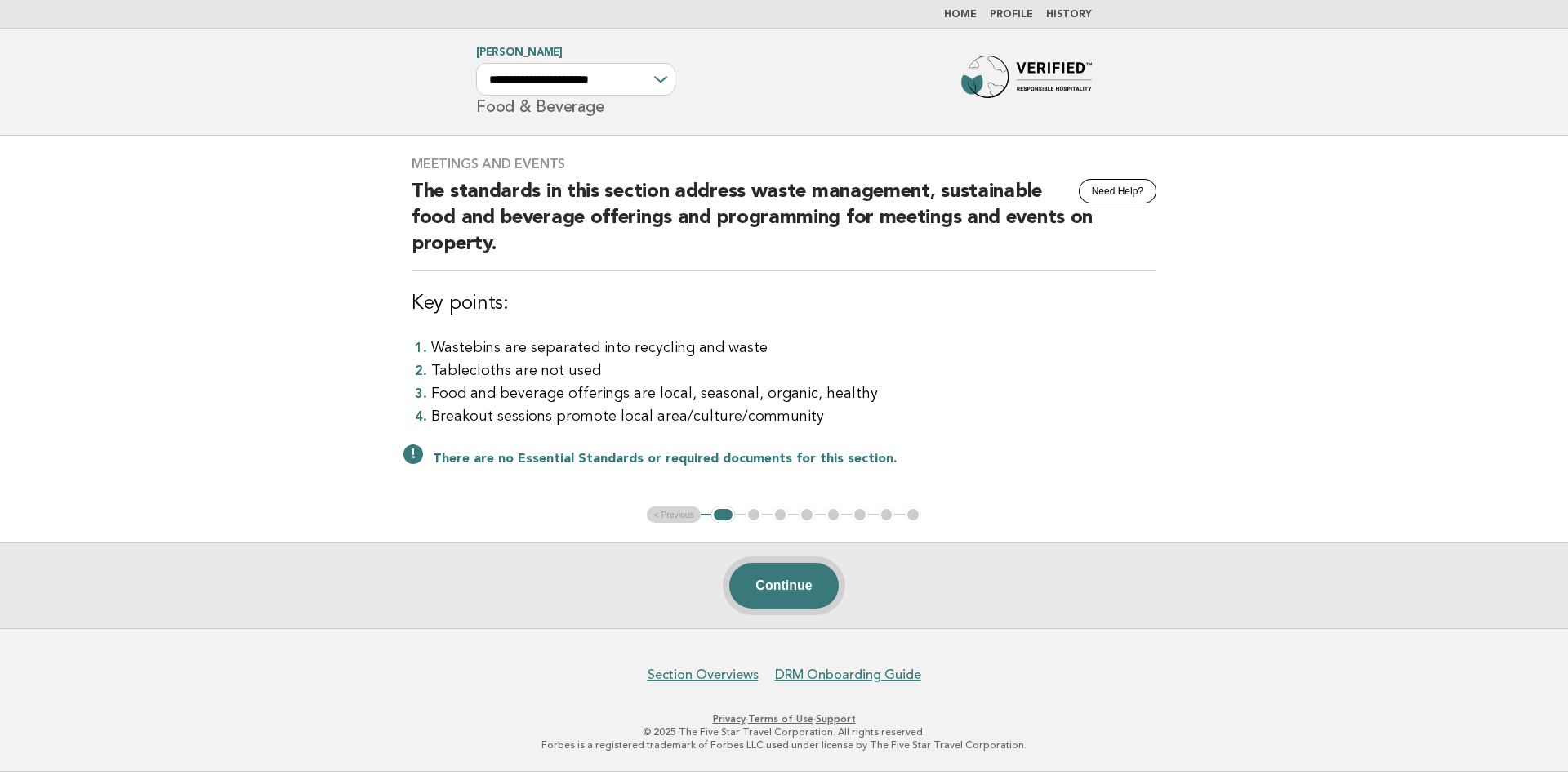
click at [770, 583] on button "Continue" at bounding box center [784, 585] width 108 height 45
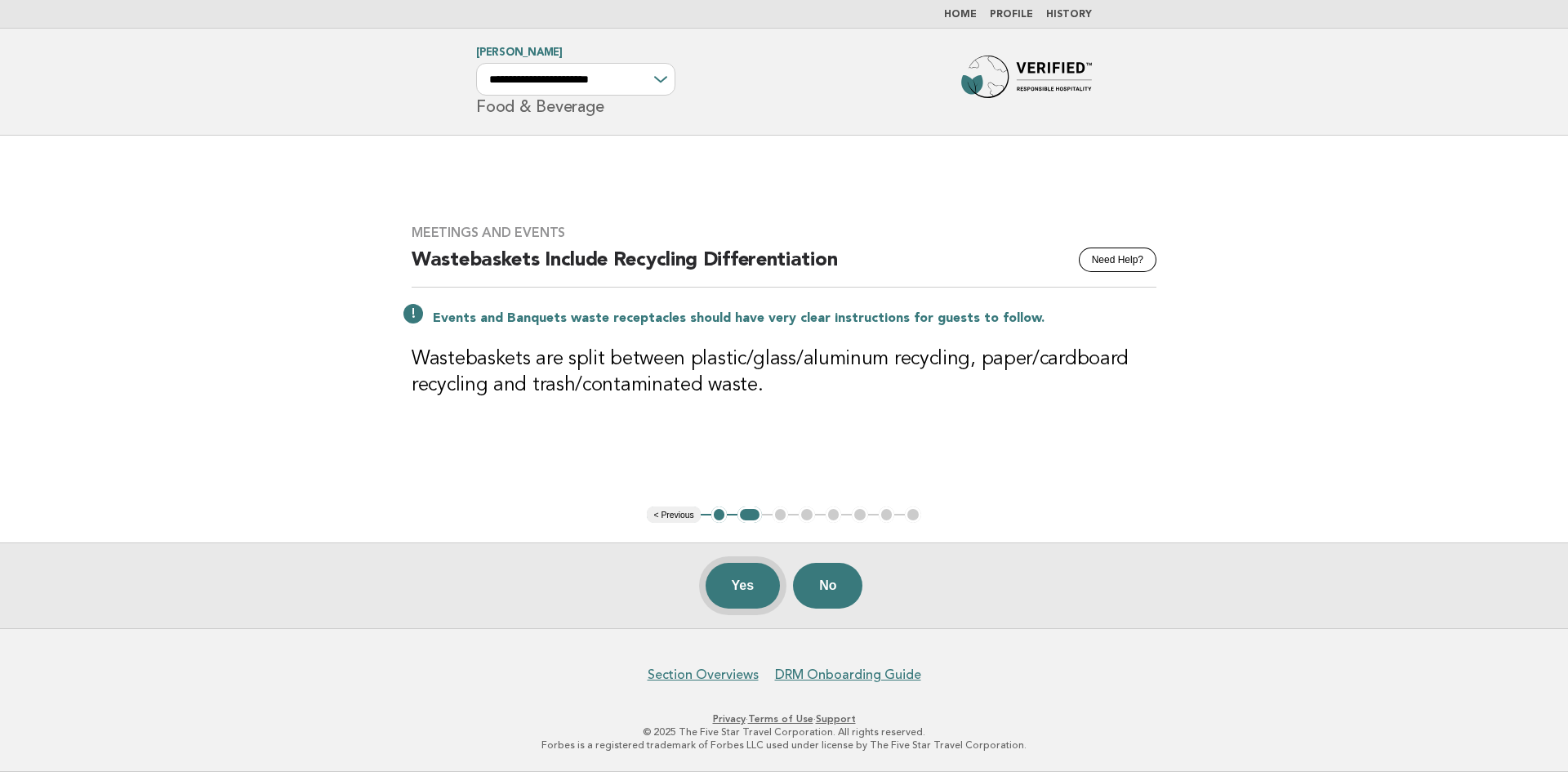
click at [731, 585] on button "Yes" at bounding box center [743, 585] width 75 height 45
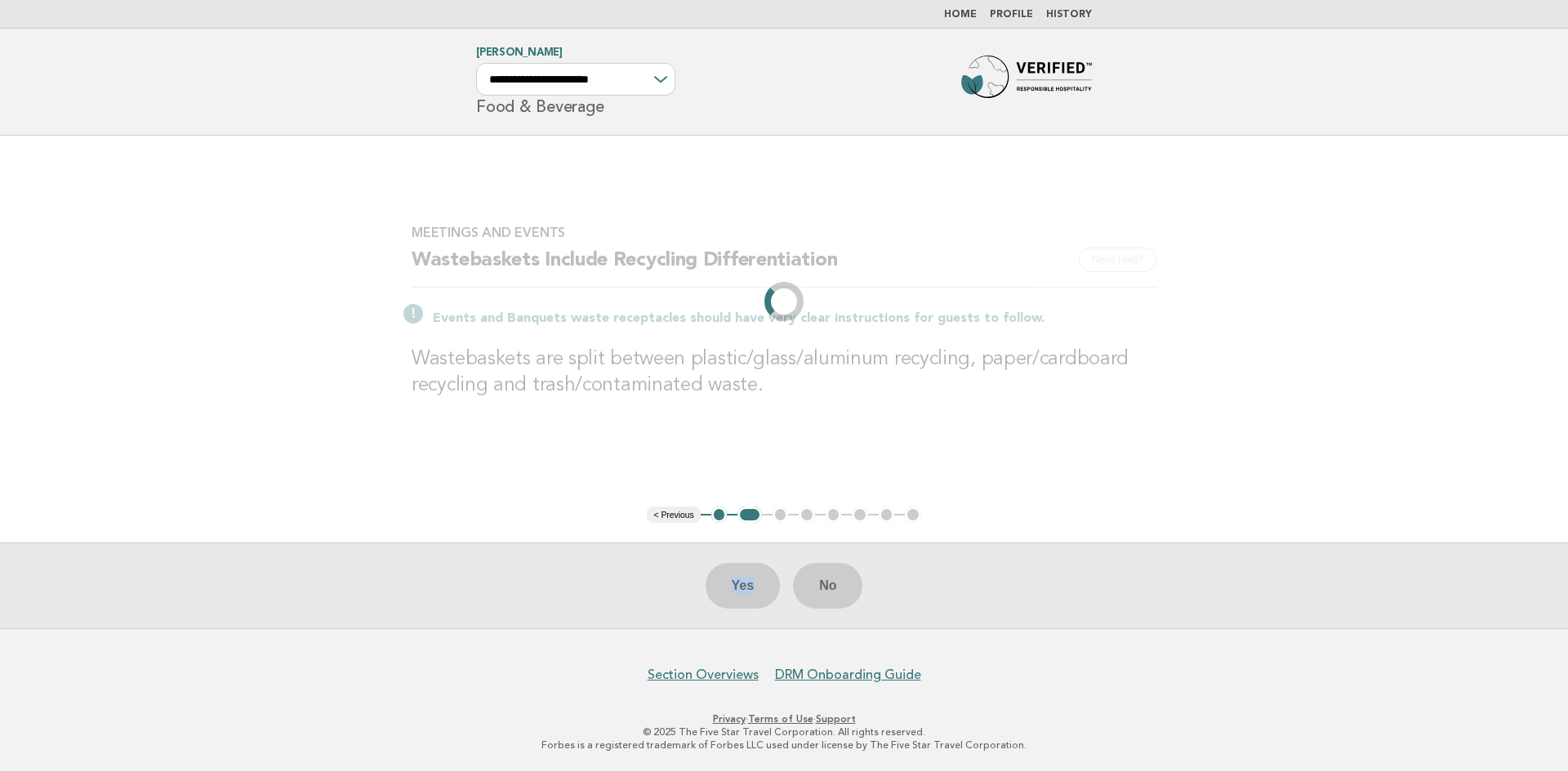
click at [731, 585] on div "Yes No" at bounding box center [784, 585] width 1568 height 86
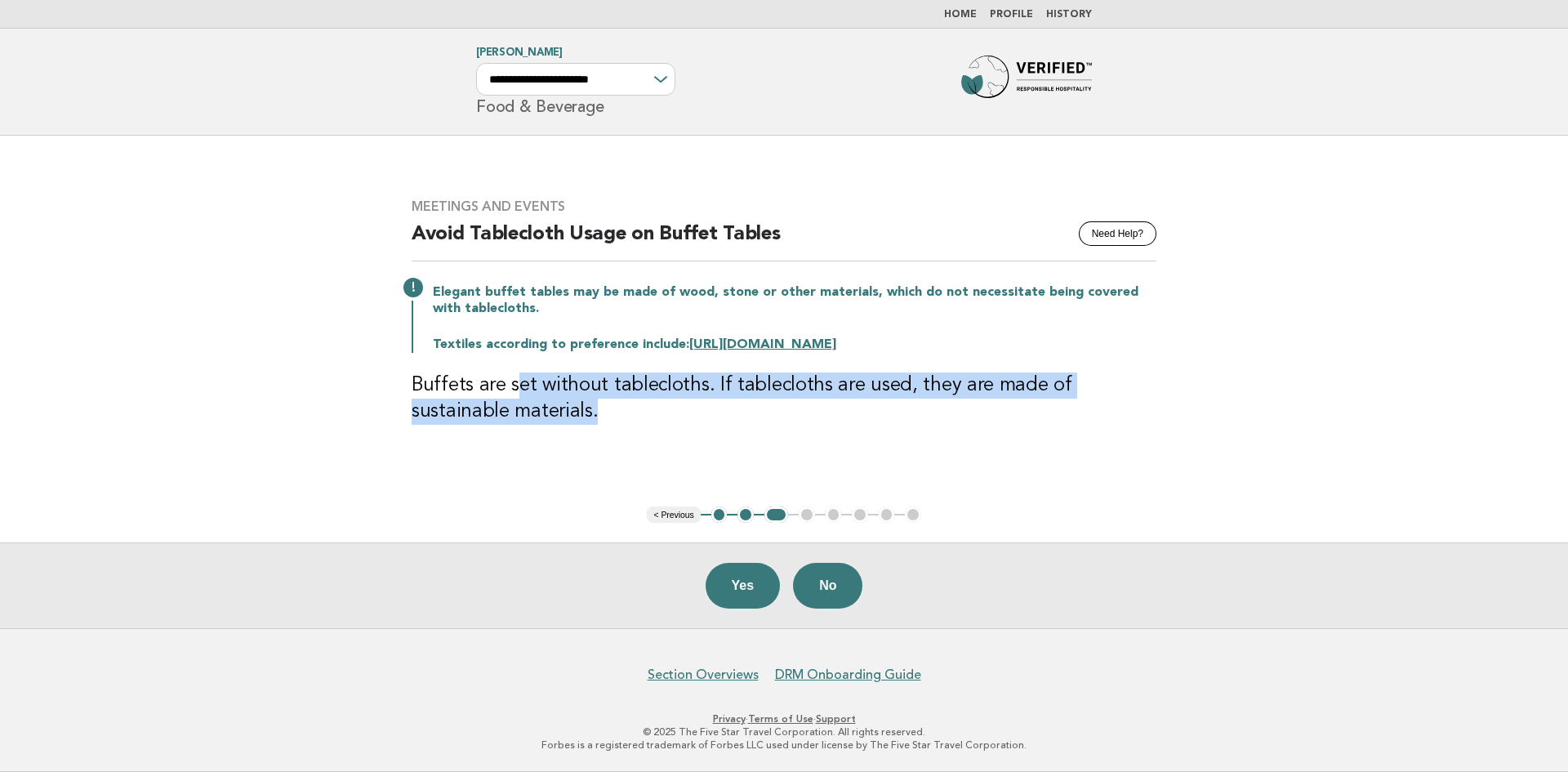
drag, startPoint x: 520, startPoint y: 386, endPoint x: 565, endPoint y: 417, distance: 54.6
click at [565, 417] on h3 "Buffets are set without tablecloths. If tablecloths are used, they are made of …" at bounding box center [784, 398] width 745 height 52
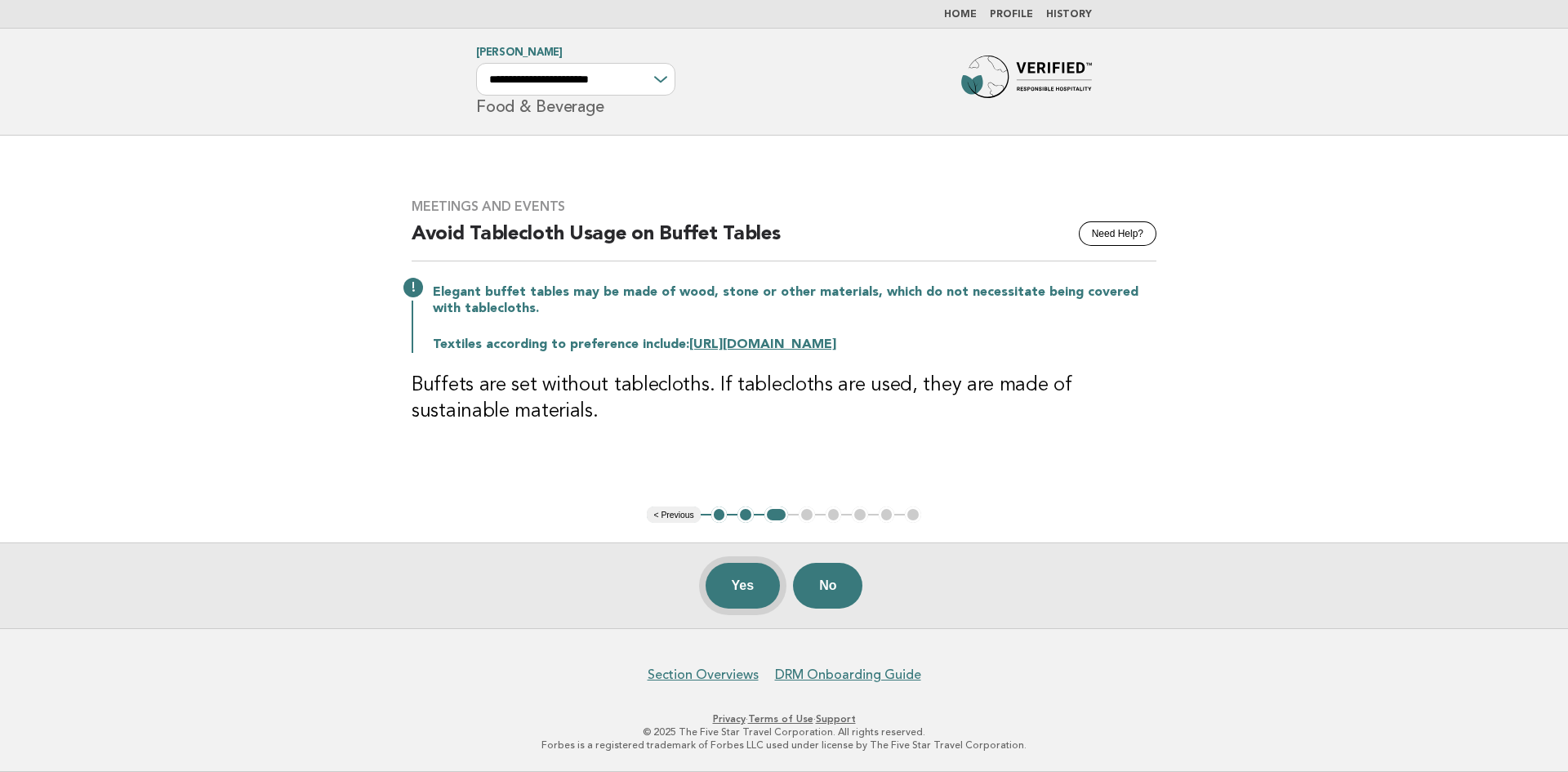
click at [736, 581] on button "Yes" at bounding box center [743, 585] width 75 height 45
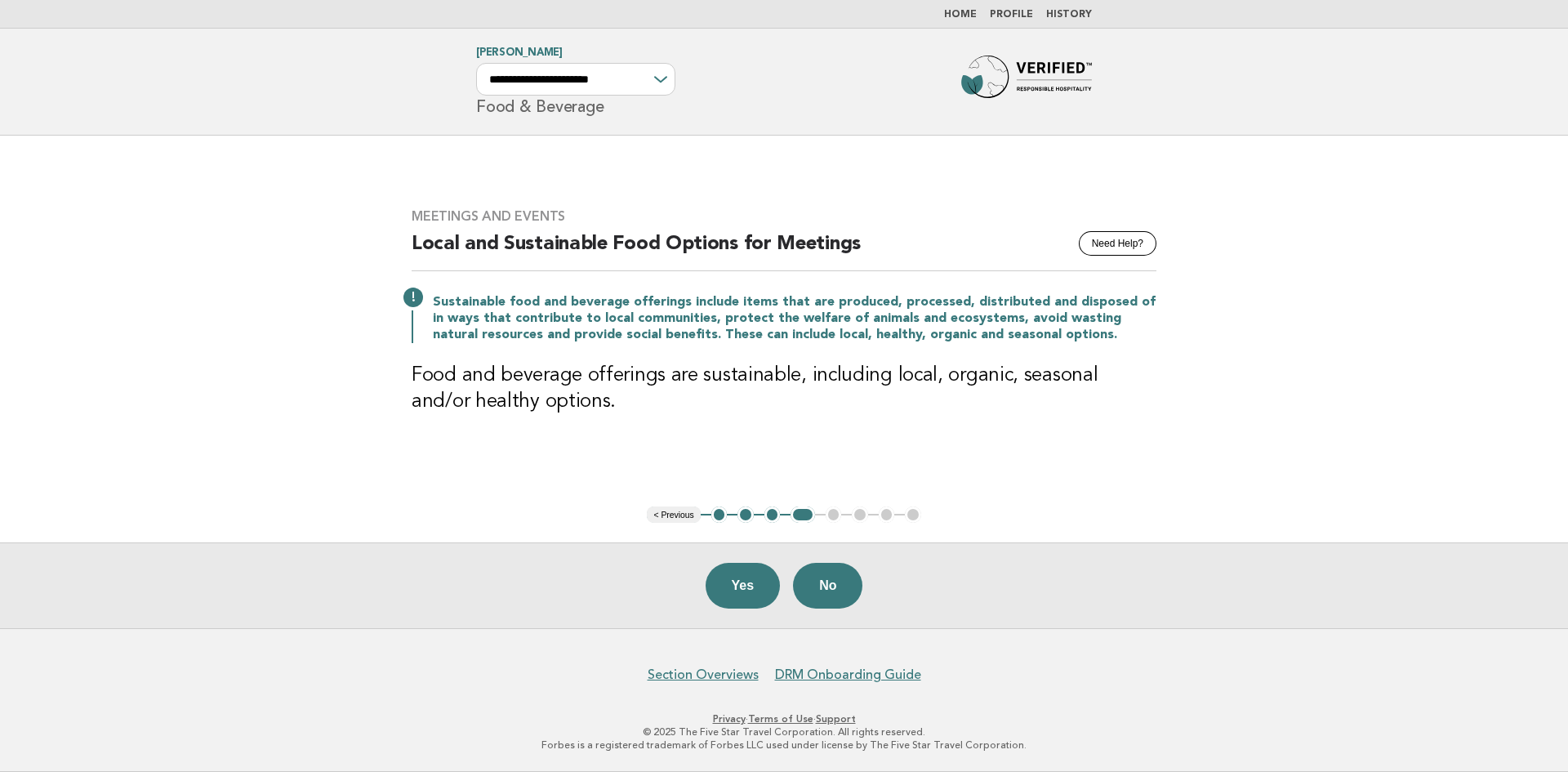
click at [736, 581] on button "Yes" at bounding box center [743, 585] width 75 height 45
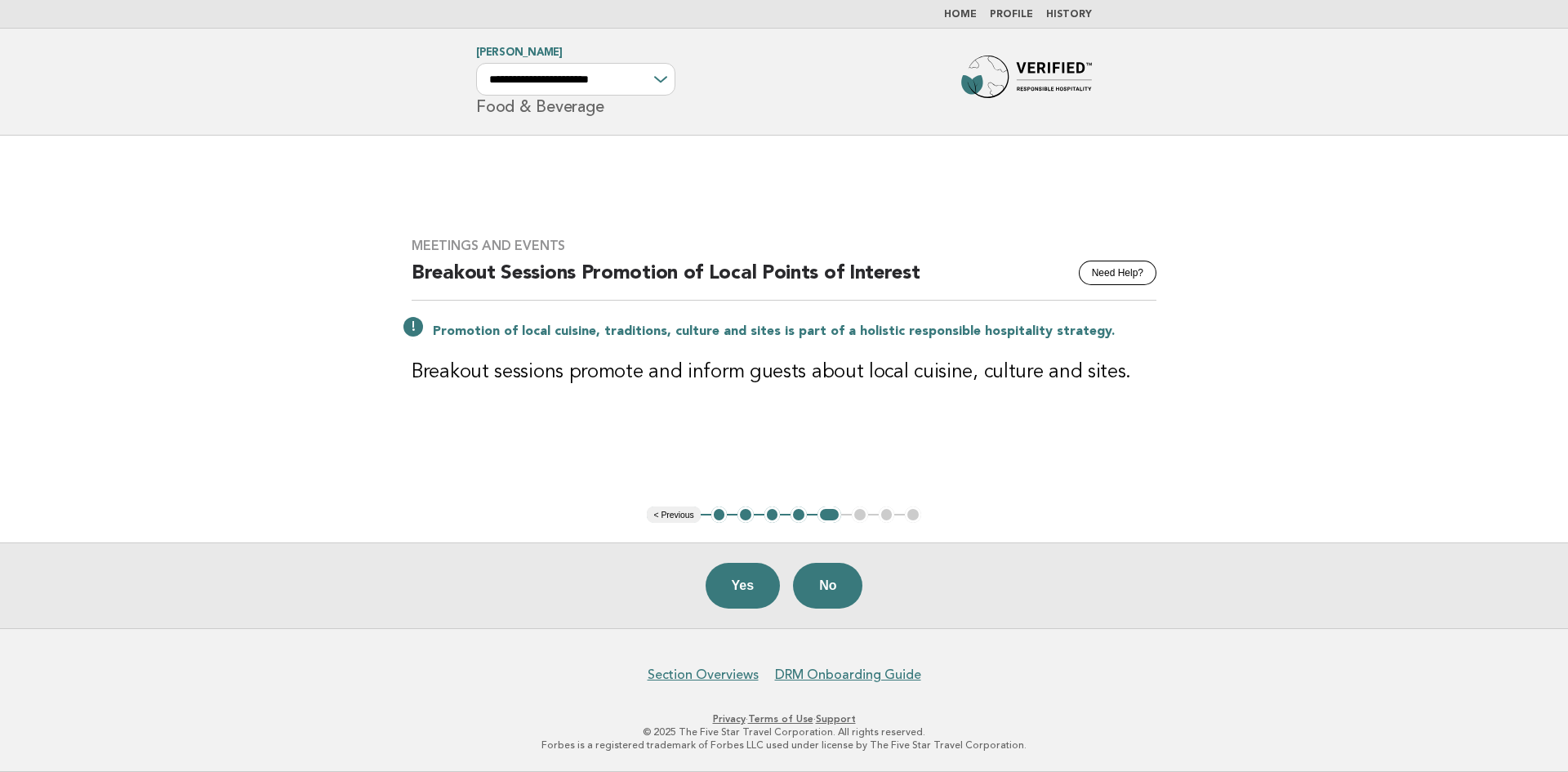
click at [736, 581] on button "Yes" at bounding box center [743, 585] width 75 height 45
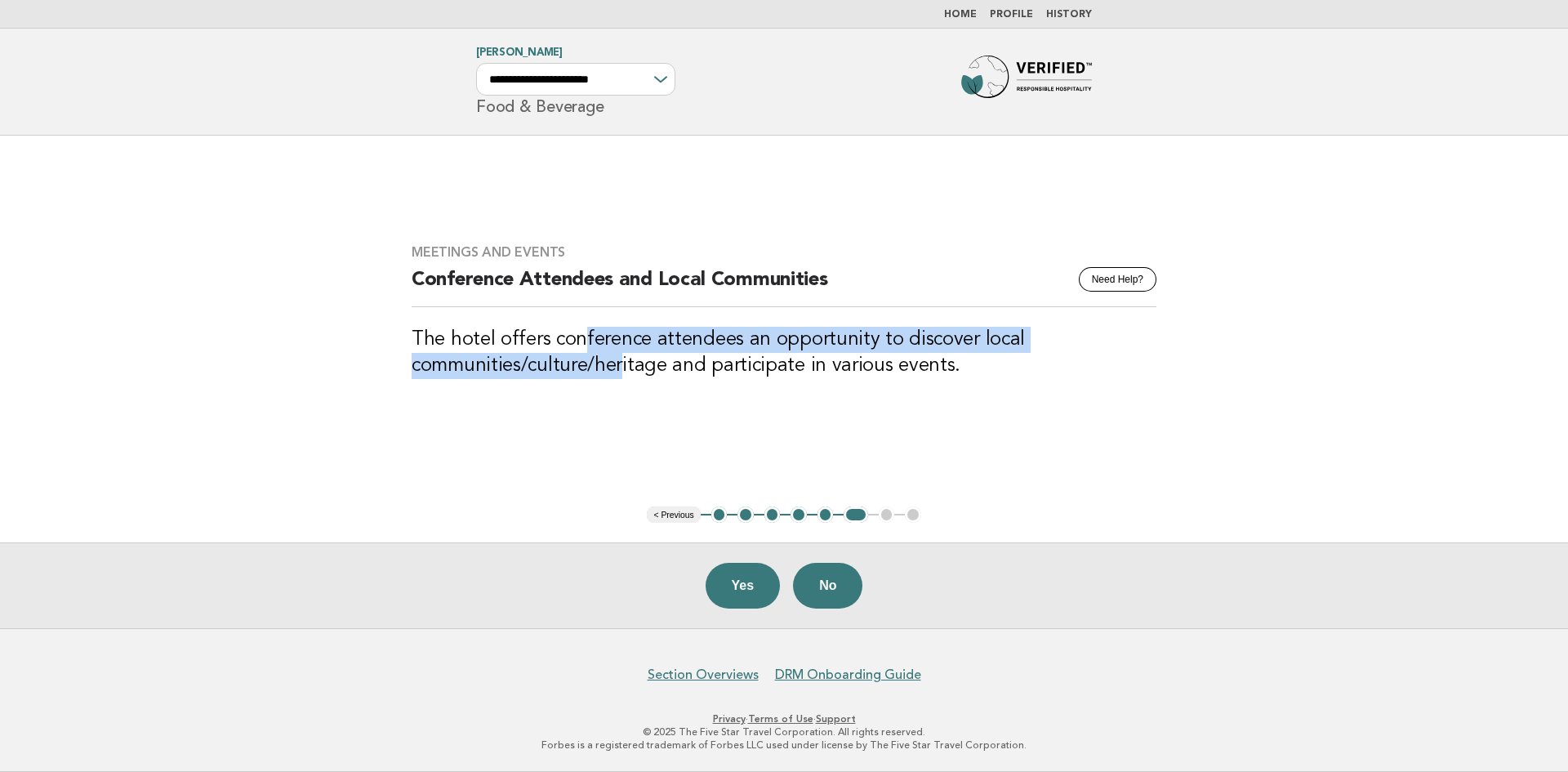
drag, startPoint x: 581, startPoint y: 332, endPoint x: 619, endPoint y: 370, distance: 53.7
click at [619, 370] on h3 "The hotel offers conference attendees an opportunity to discover local communit…" at bounding box center [784, 353] width 745 height 52
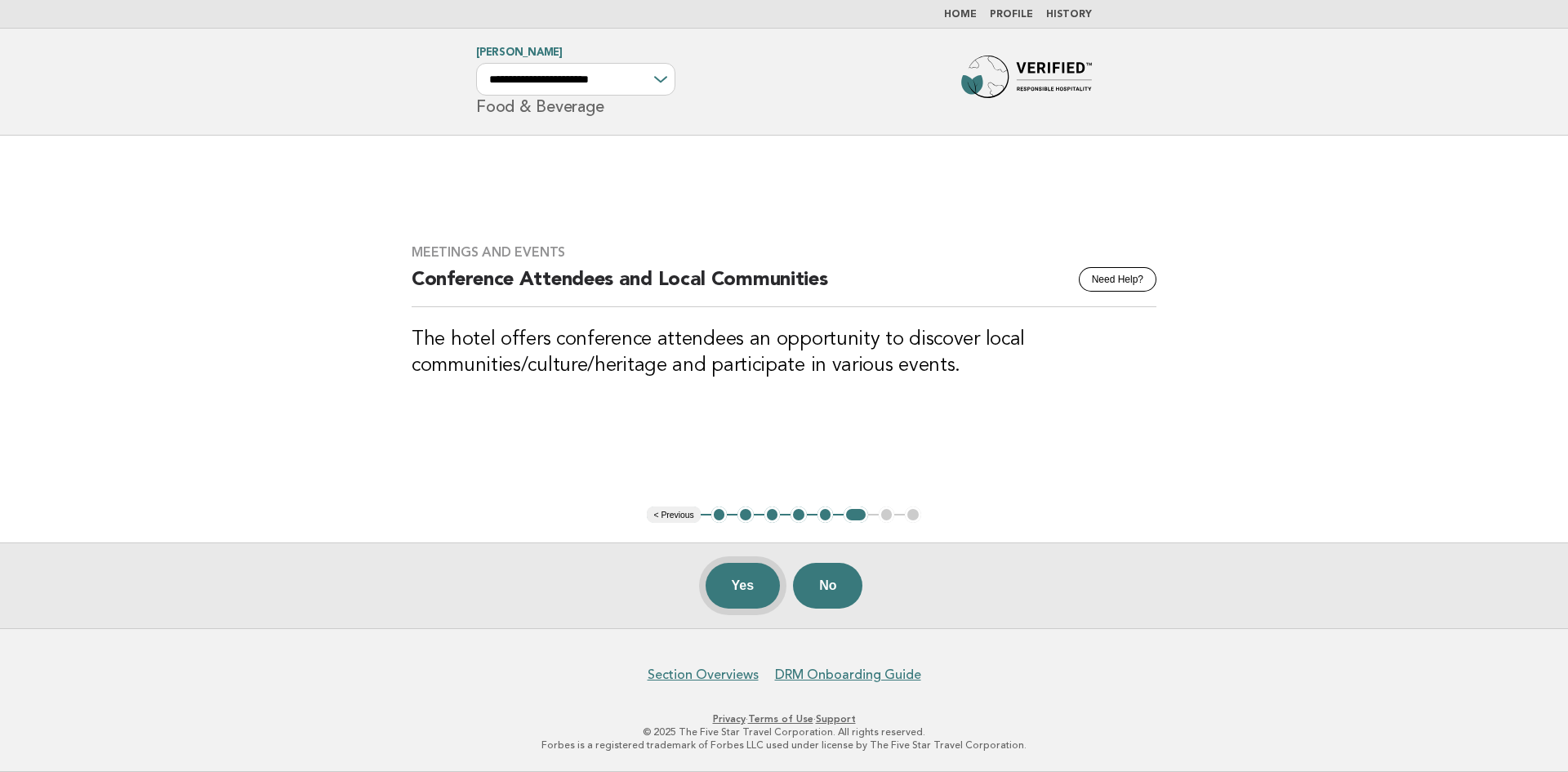
click at [741, 588] on button "Yes" at bounding box center [743, 585] width 75 height 45
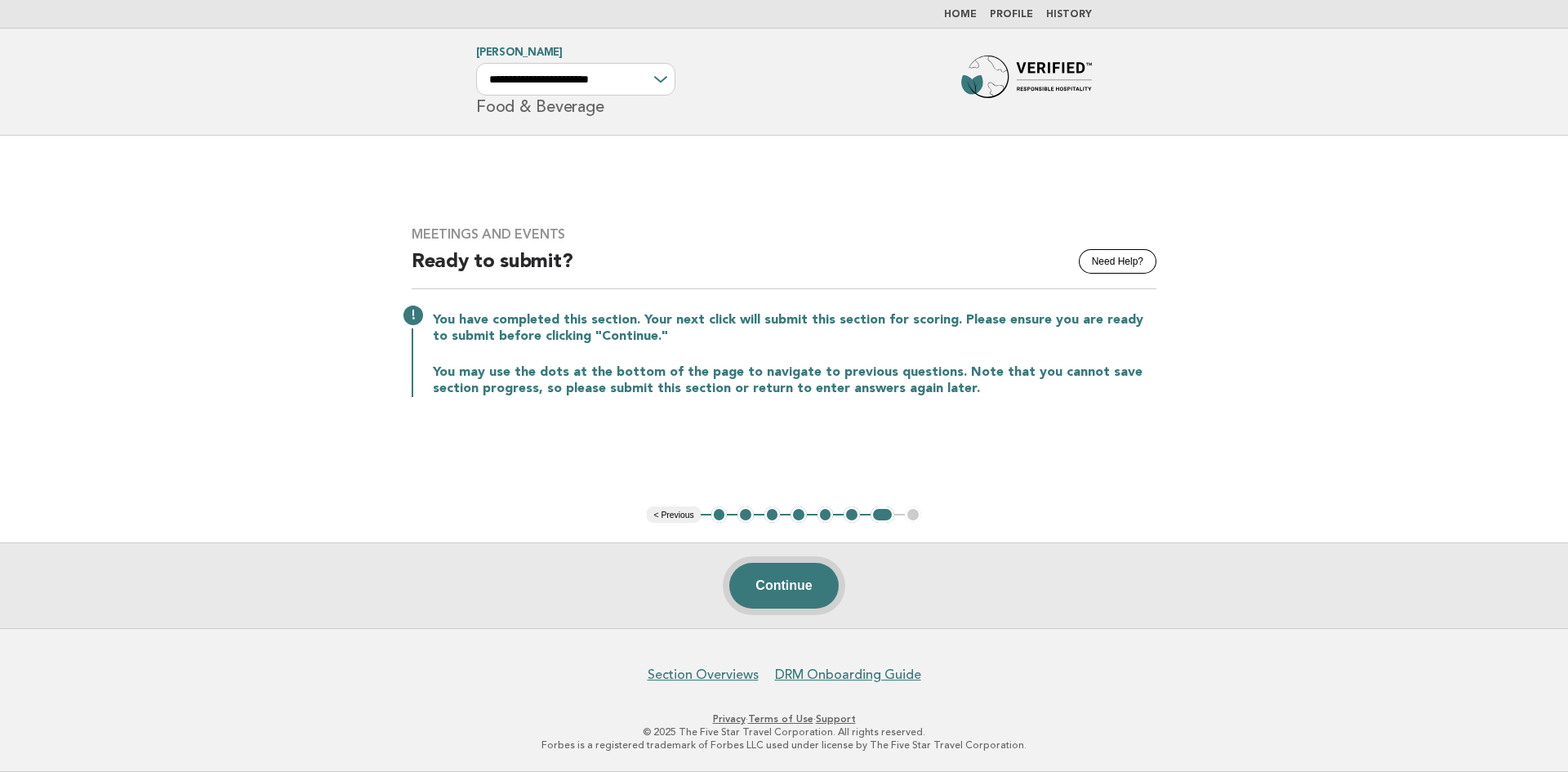
click at [791, 583] on button "Continue" at bounding box center [784, 585] width 108 height 45
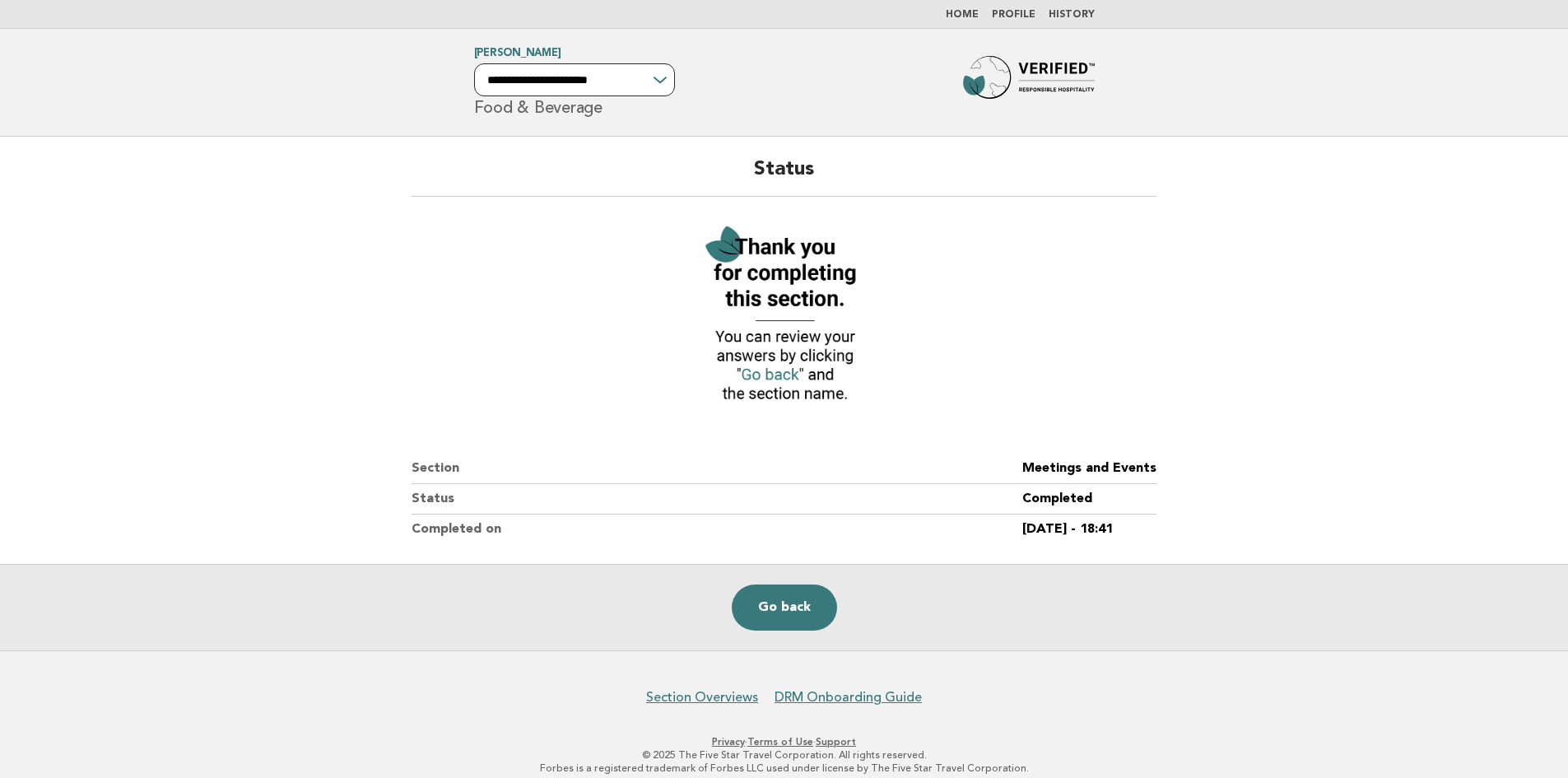
click at [552, 81] on select "**********" at bounding box center [575, 80] width 201 height 33
click at [474, 63] on select "**********" at bounding box center [575, 80] width 201 height 33
click at [646, 84] on select "**********" at bounding box center [575, 80] width 201 height 33
select select "**********"
click at [474, 63] on select "**********" at bounding box center [575, 80] width 201 height 33
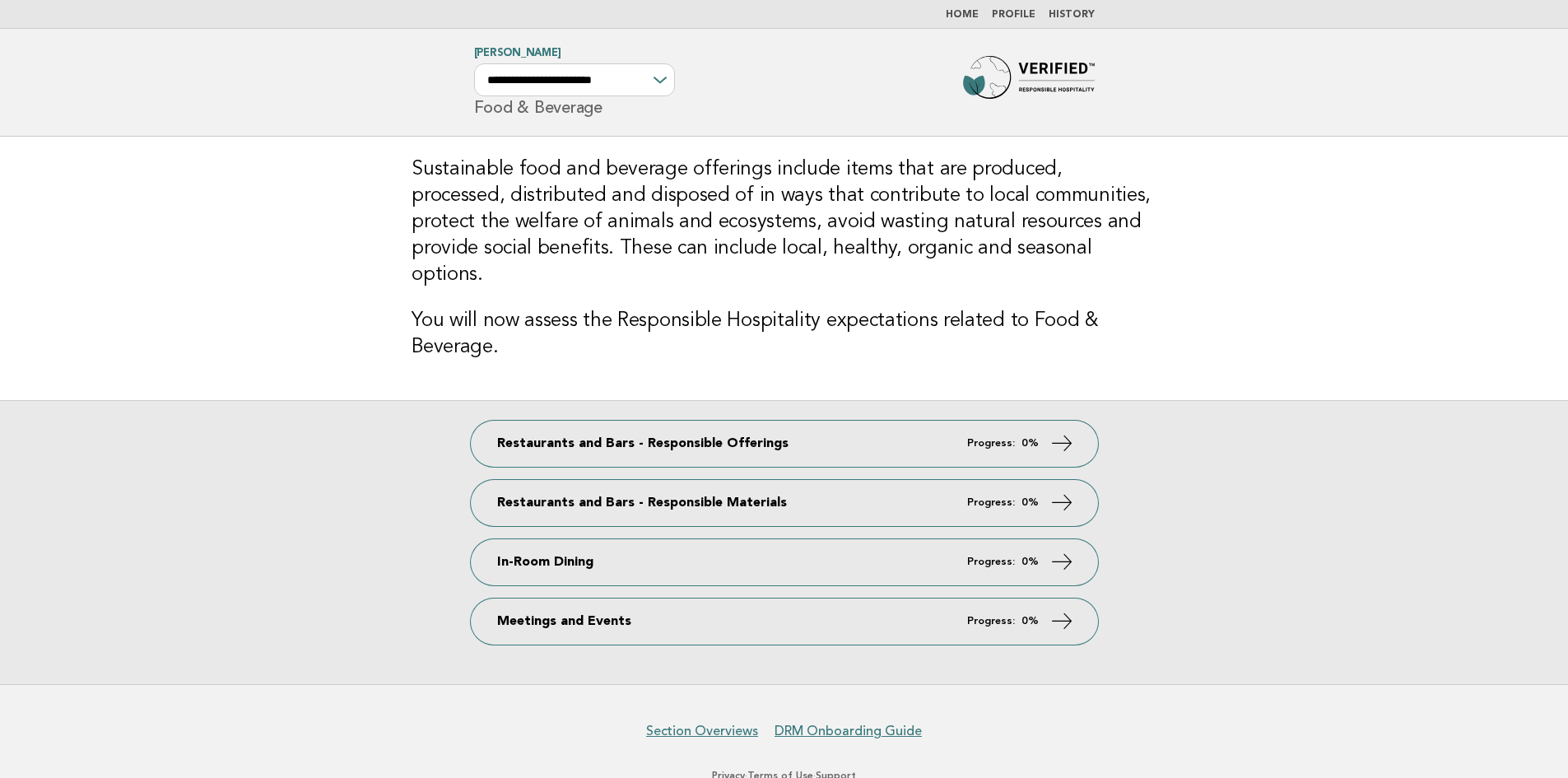
click at [656, 81] on div "**********" at bounding box center [575, 80] width 201 height 33
click at [656, 80] on div "**********" at bounding box center [575, 80] width 201 height 33
click at [661, 77] on div "**********" at bounding box center [575, 80] width 201 height 33
click at [569, 69] on select "**********" at bounding box center [575, 80] width 201 height 33
select select "**********"
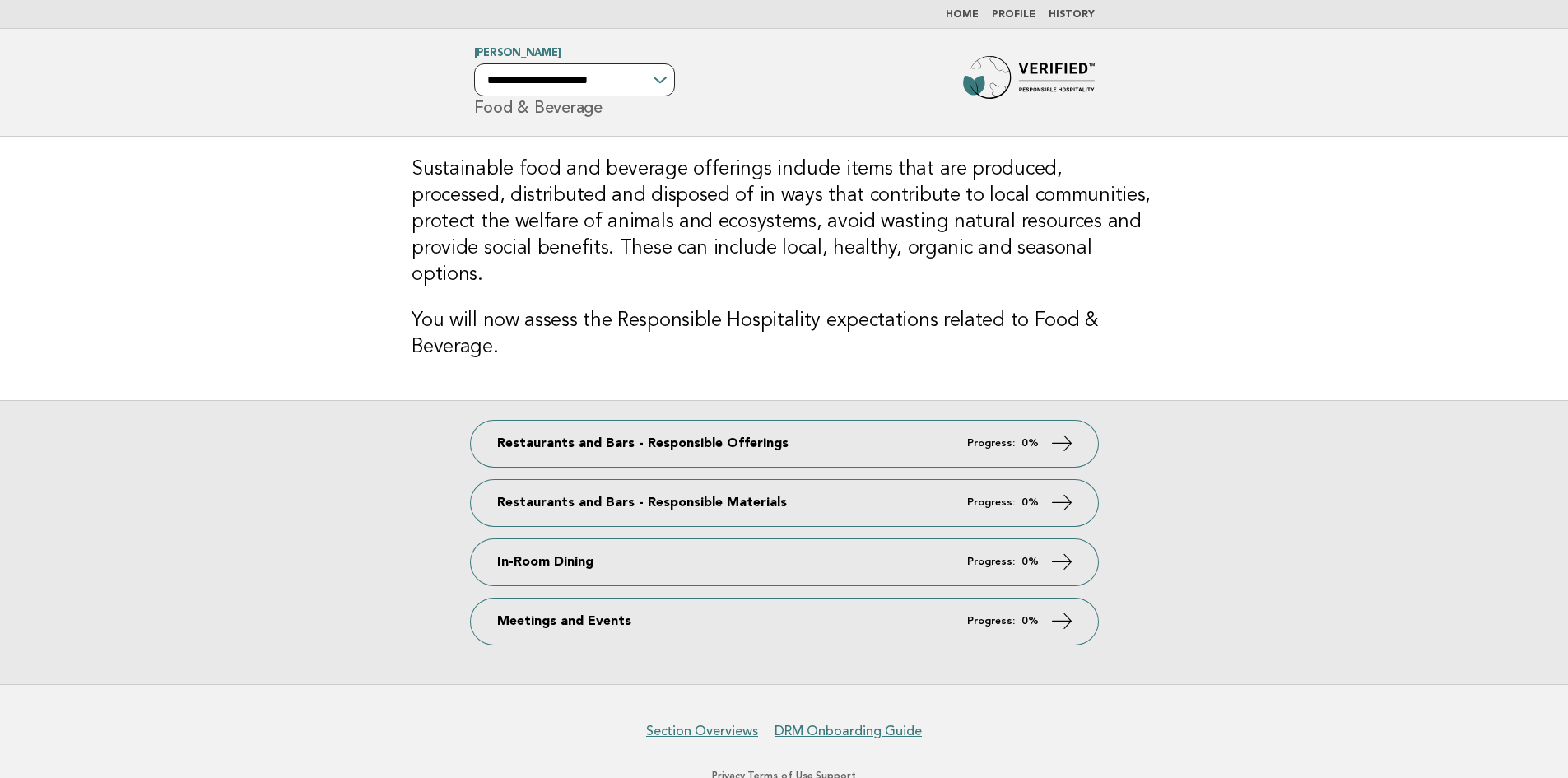
click at [474, 63] on select "**********" at bounding box center [575, 80] width 201 height 33
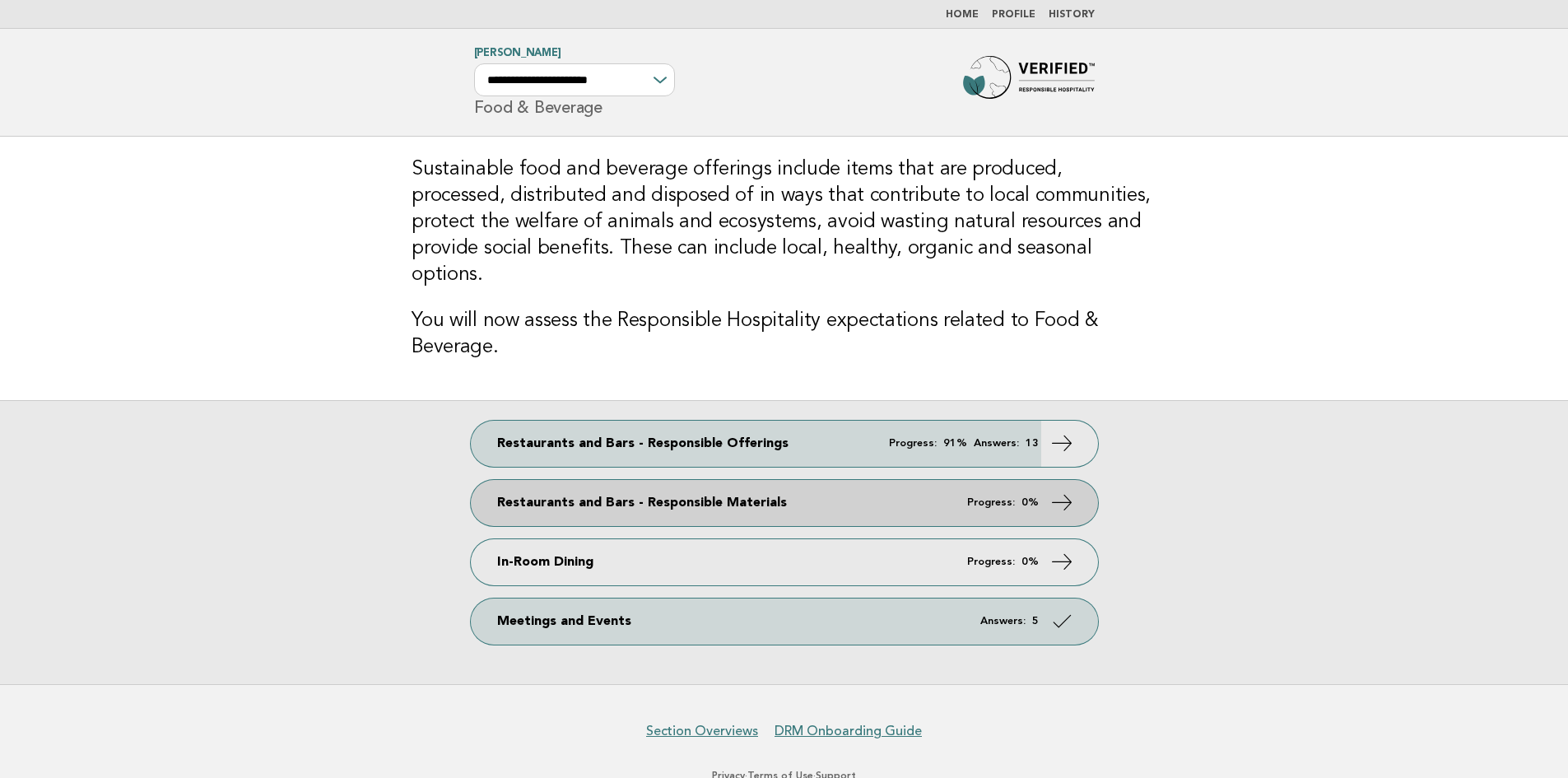
click at [590, 480] on link "Restaurants and Bars - Responsible Materials Progress: 0%" at bounding box center [784, 502] width 627 height 46
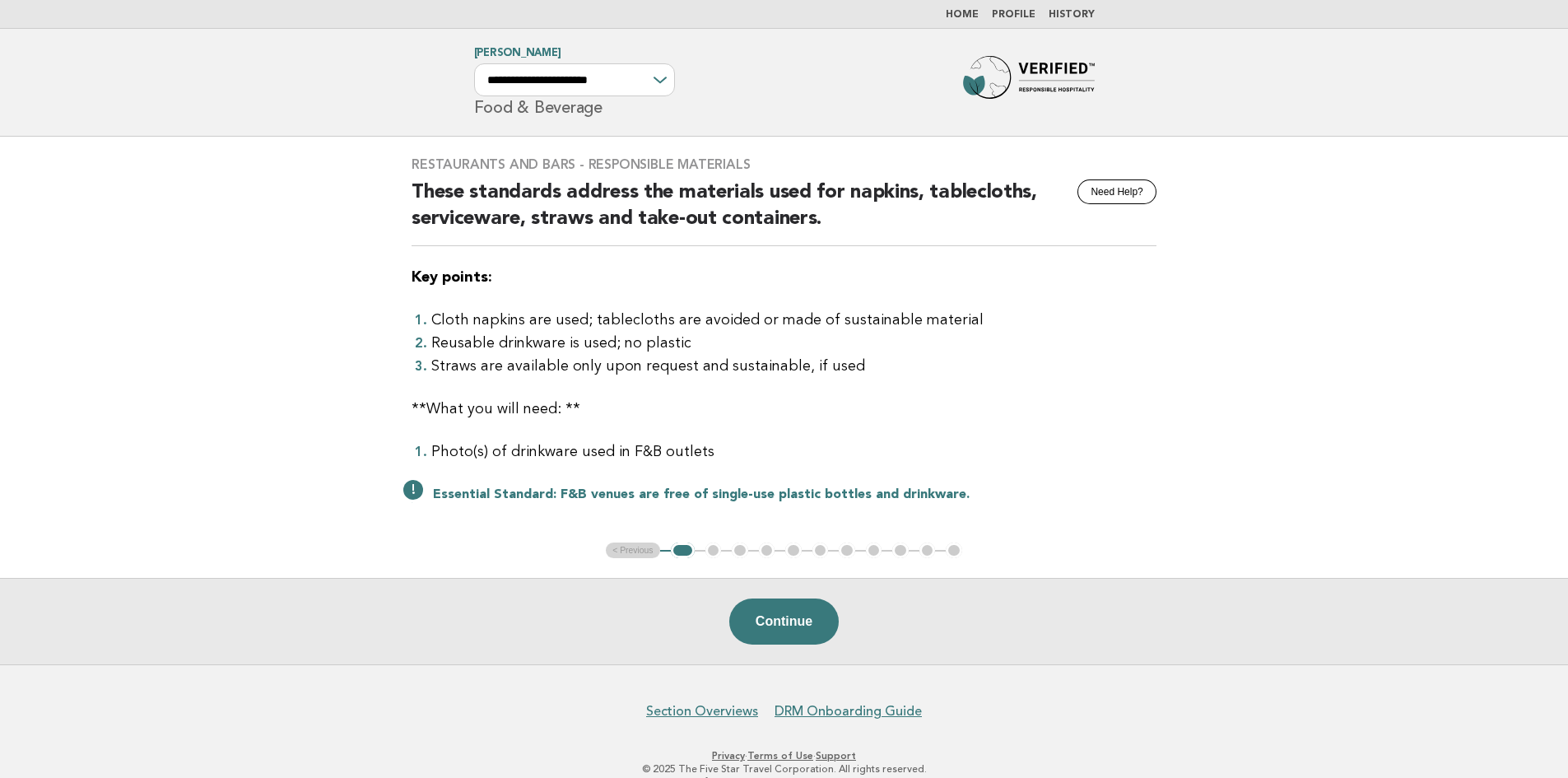
click at [446, 449] on li "Photo(s) of drinkware used in F&B outlets" at bounding box center [794, 452] width 726 height 23
drag, startPoint x: 446, startPoint y: 449, endPoint x: 730, endPoint y: 455, distance: 284.1
click at [731, 455] on li "Photo(s) of drinkware used in F&B outlets" at bounding box center [794, 452] width 726 height 23
click at [730, 455] on li "Photo(s) of drinkware used in F&B outlets" at bounding box center [794, 452] width 726 height 23
click at [778, 615] on button "Continue" at bounding box center [784, 620] width 109 height 46
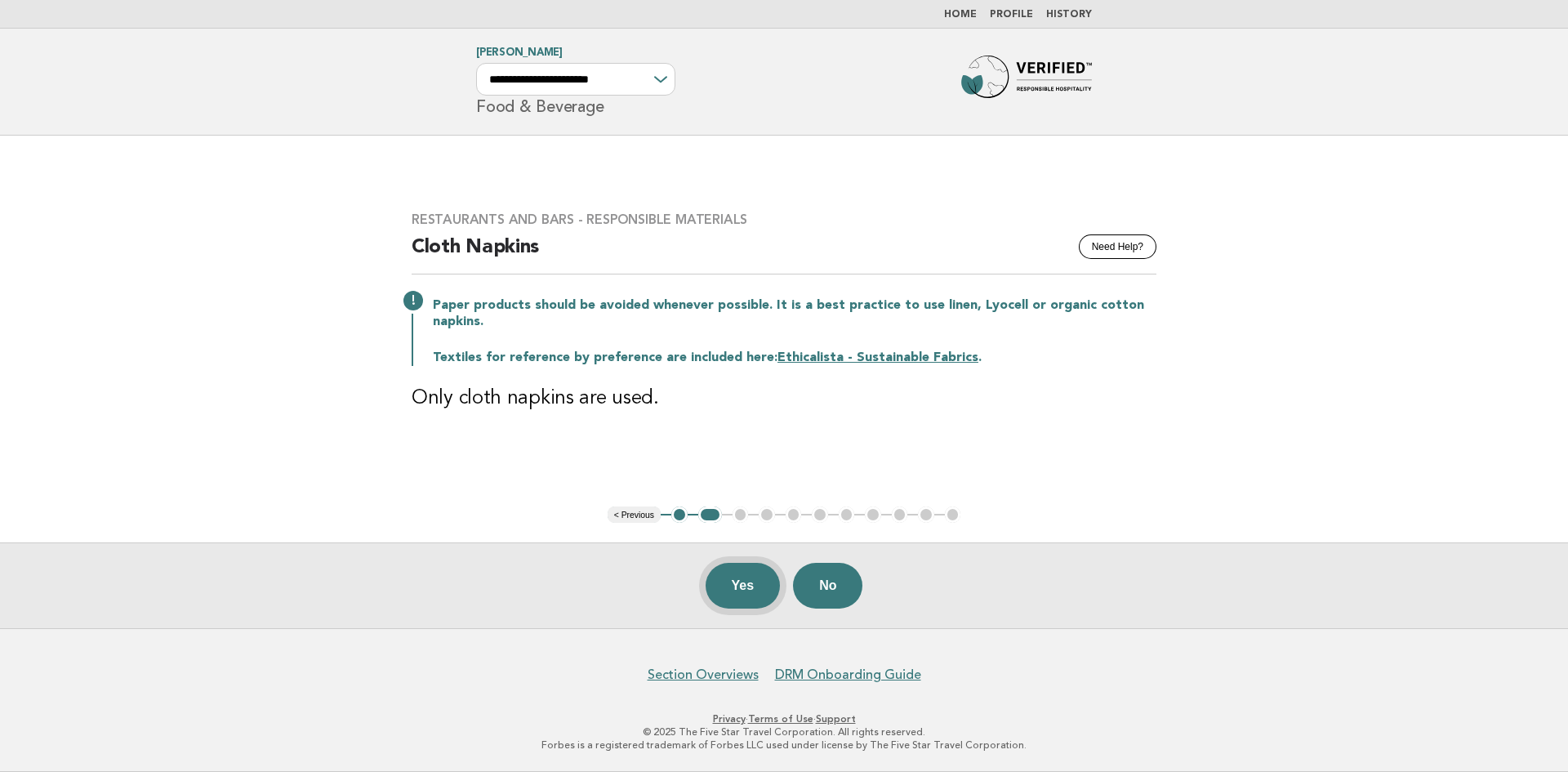
click at [742, 579] on button "Yes" at bounding box center [743, 585] width 75 height 45
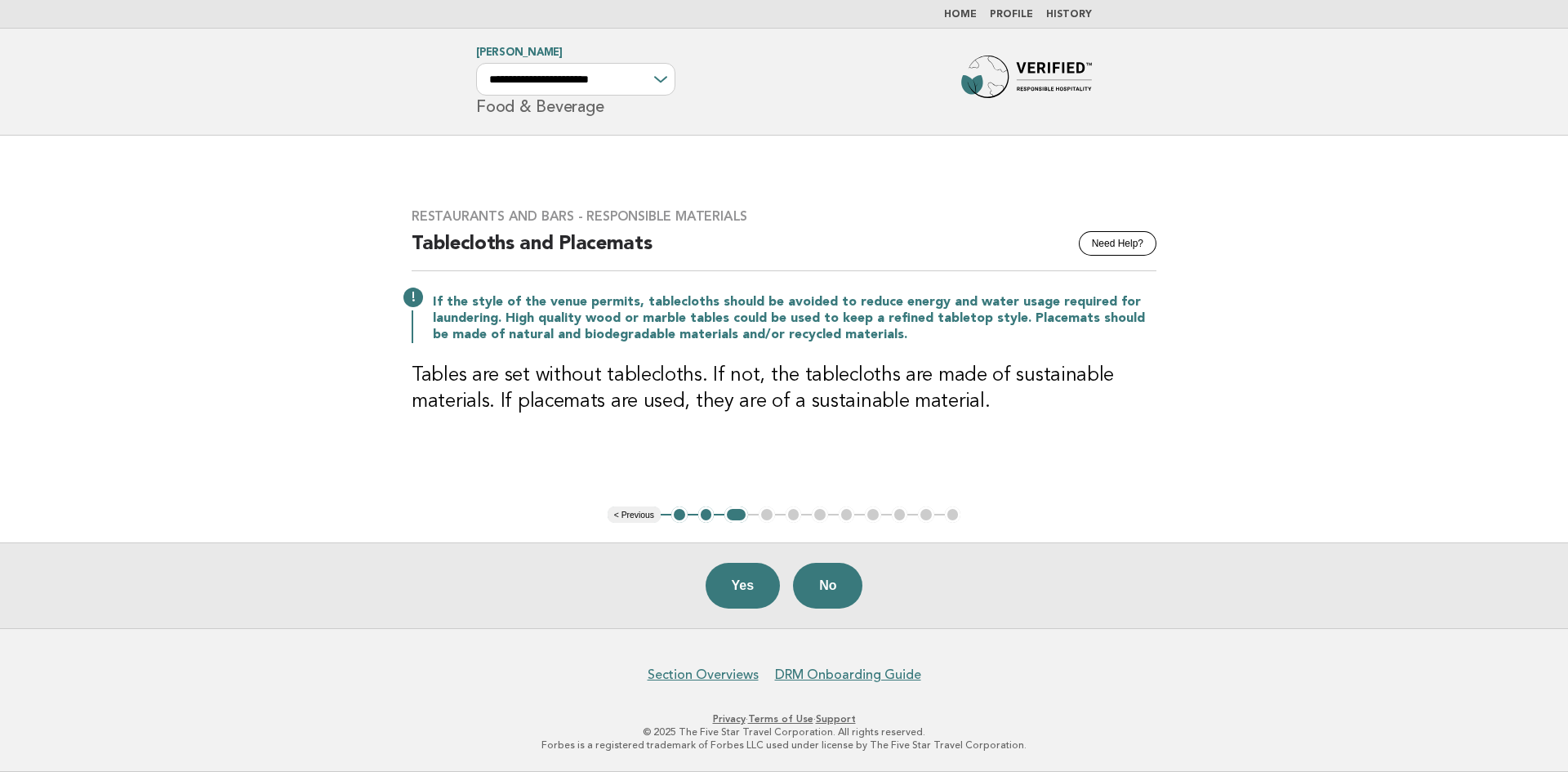
click at [742, 579] on button "Yes" at bounding box center [743, 585] width 75 height 45
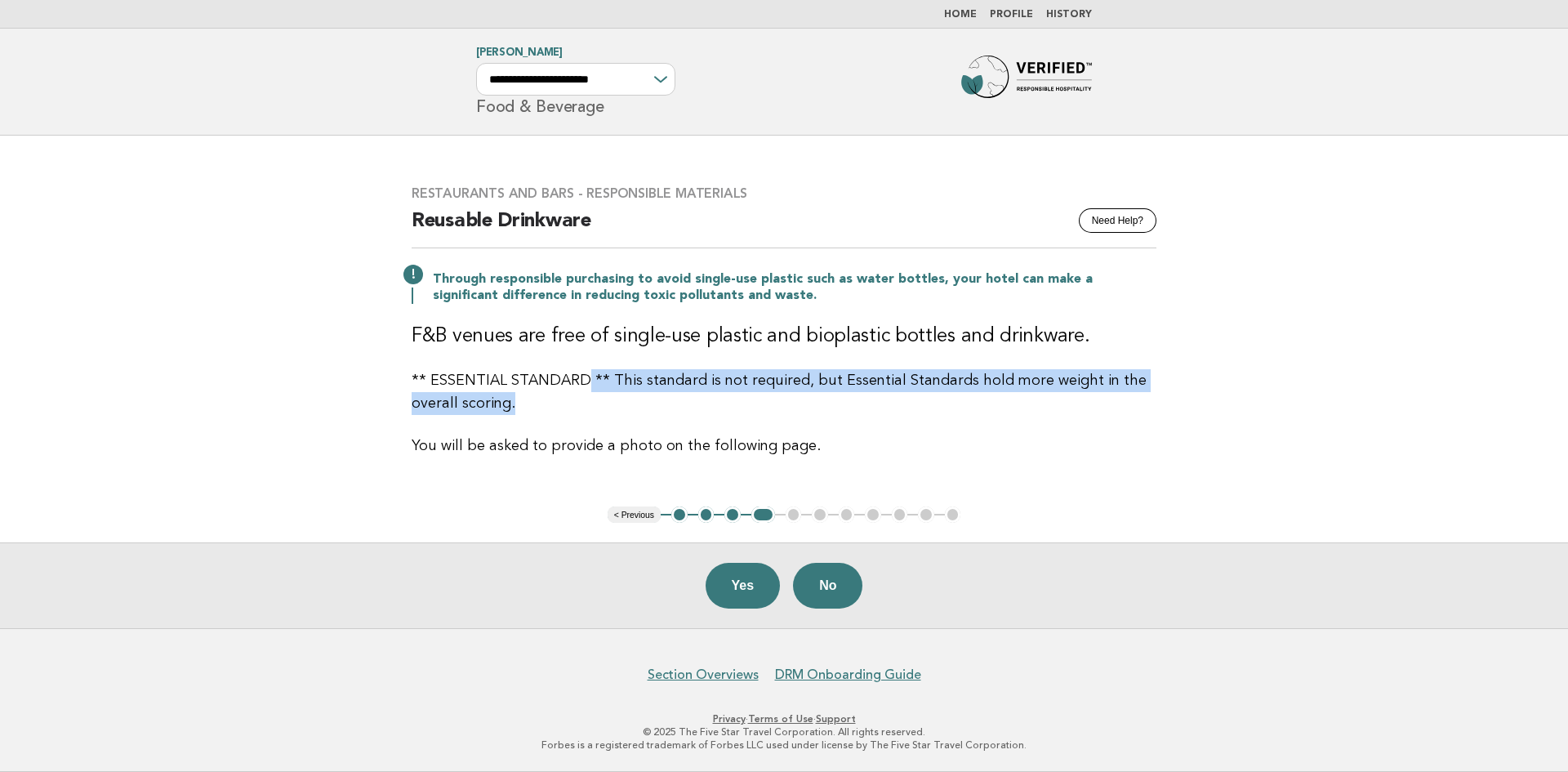
drag, startPoint x: 586, startPoint y: 377, endPoint x: 620, endPoint y: 410, distance: 47.4
click at [620, 410] on p "** ESSENTIAL STANDARD ** This standard is not required, but Essential Standards…" at bounding box center [784, 391] width 745 height 45
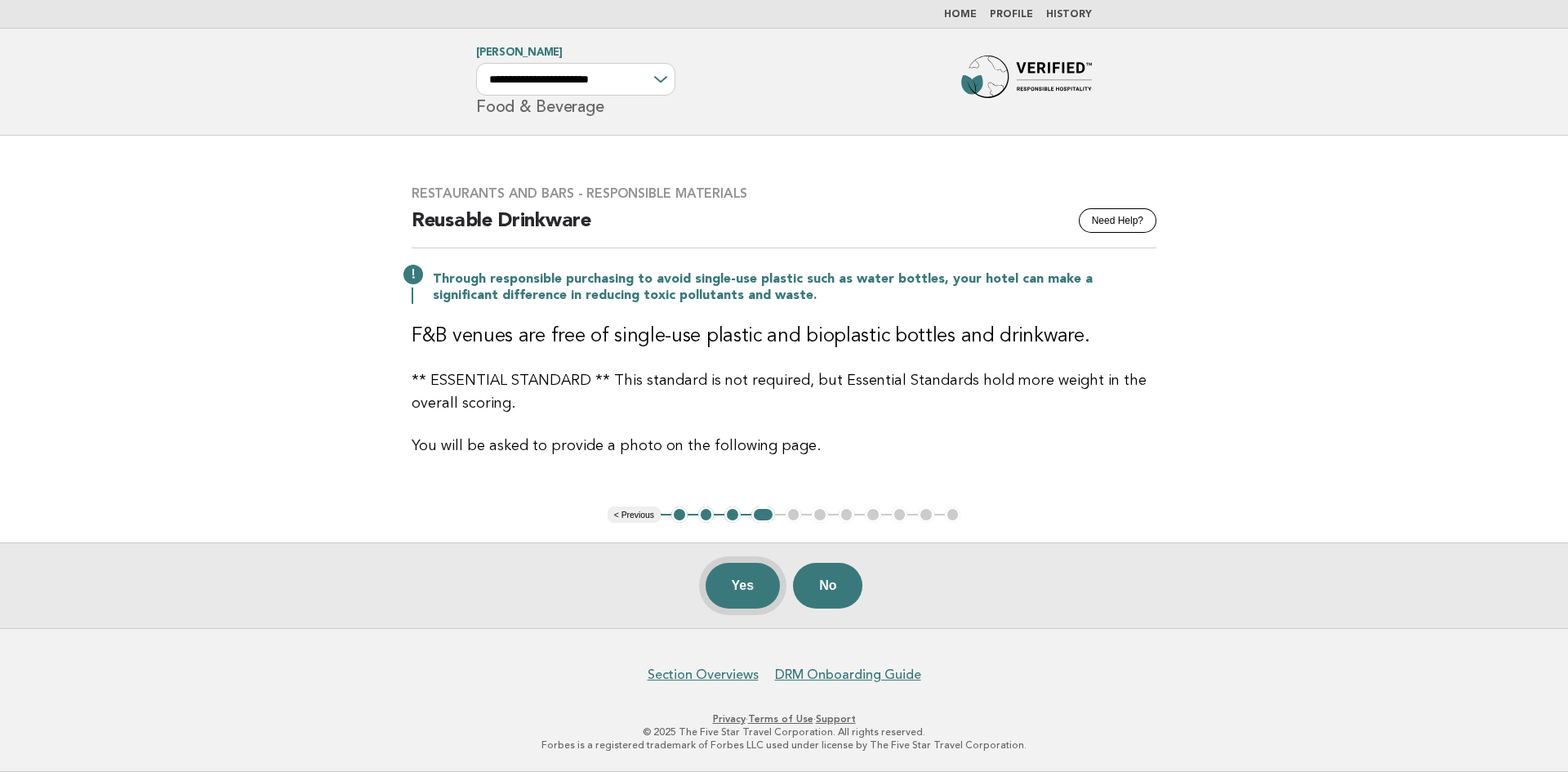
click at [737, 578] on button "Yes" at bounding box center [743, 585] width 75 height 45
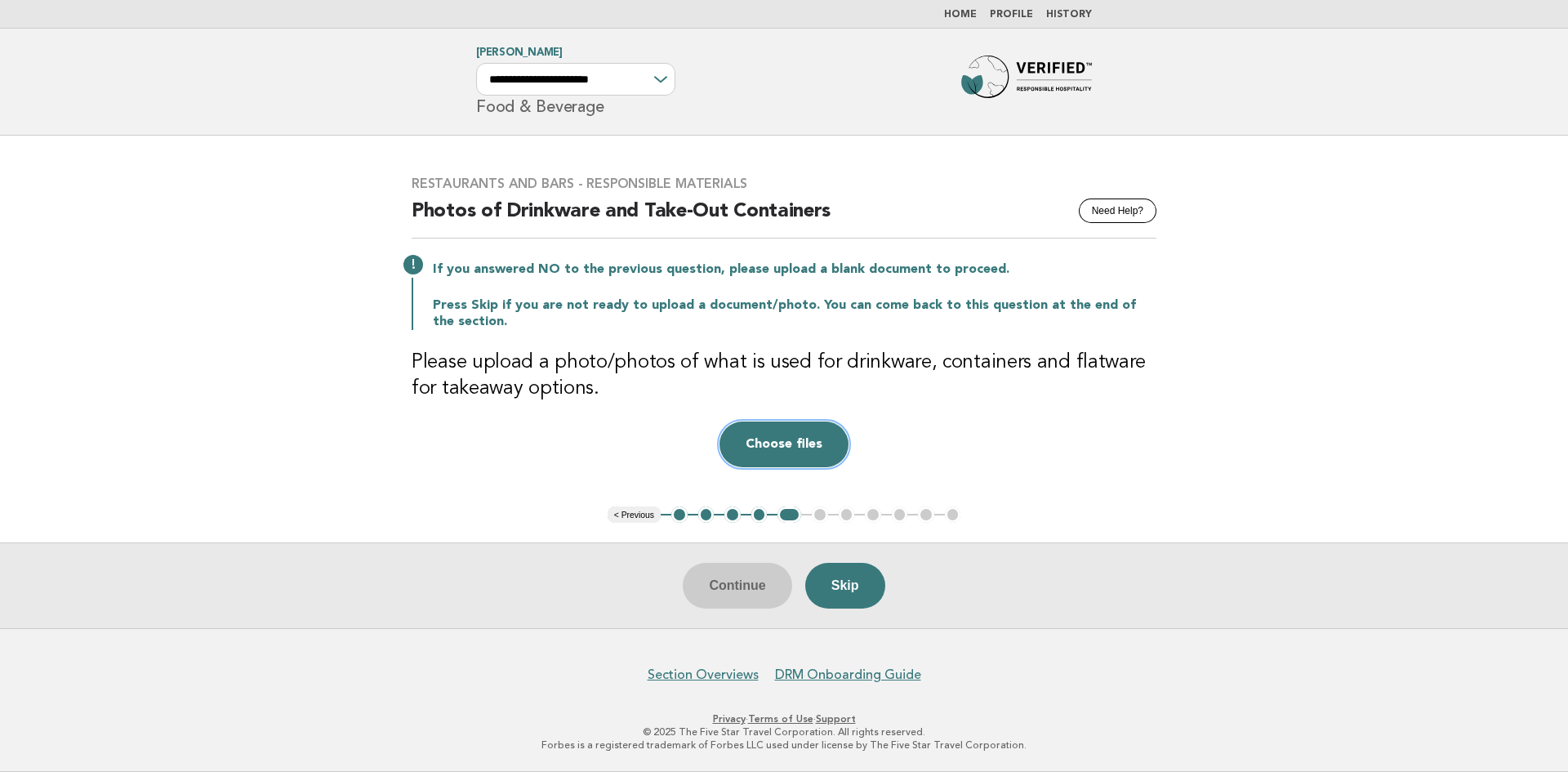
click at [772, 438] on button "Choose files" at bounding box center [784, 443] width 129 height 45
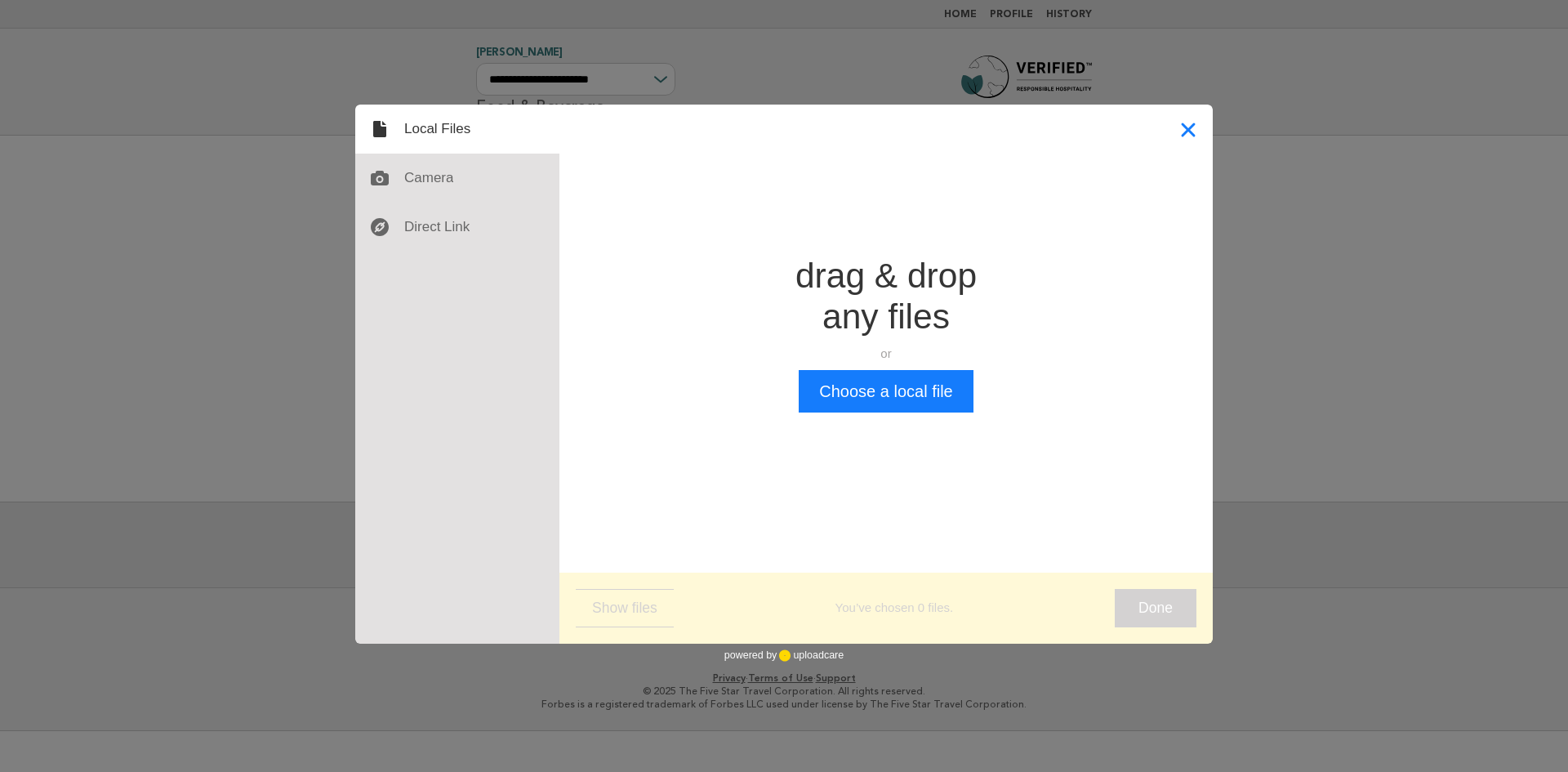
click at [1192, 119] on button "Close" at bounding box center [1187, 129] width 49 height 49
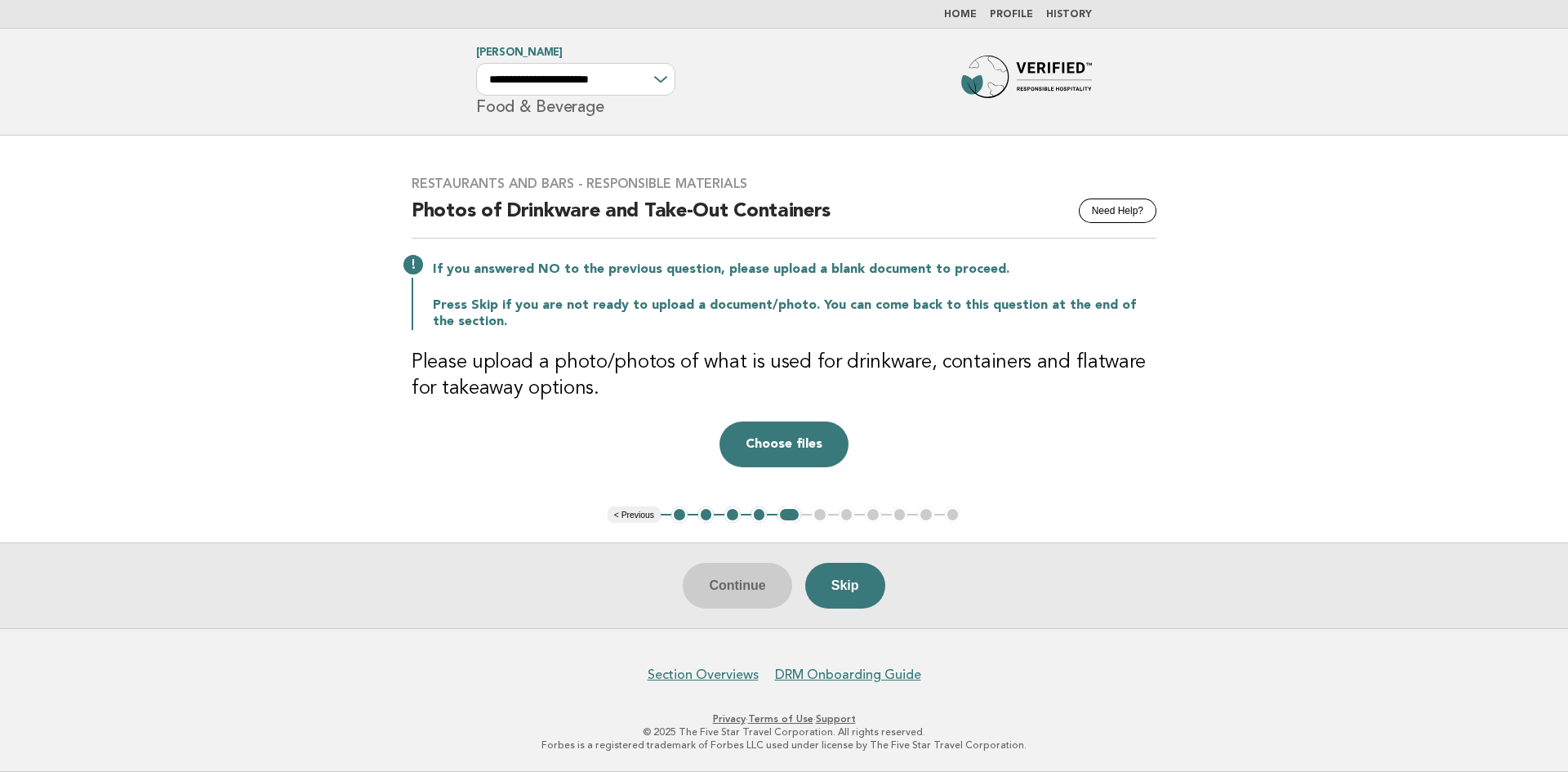
click at [1192, 119] on header "**********" at bounding box center [784, 82] width 1568 height 107
click at [755, 435] on button "Choose files" at bounding box center [784, 443] width 129 height 45
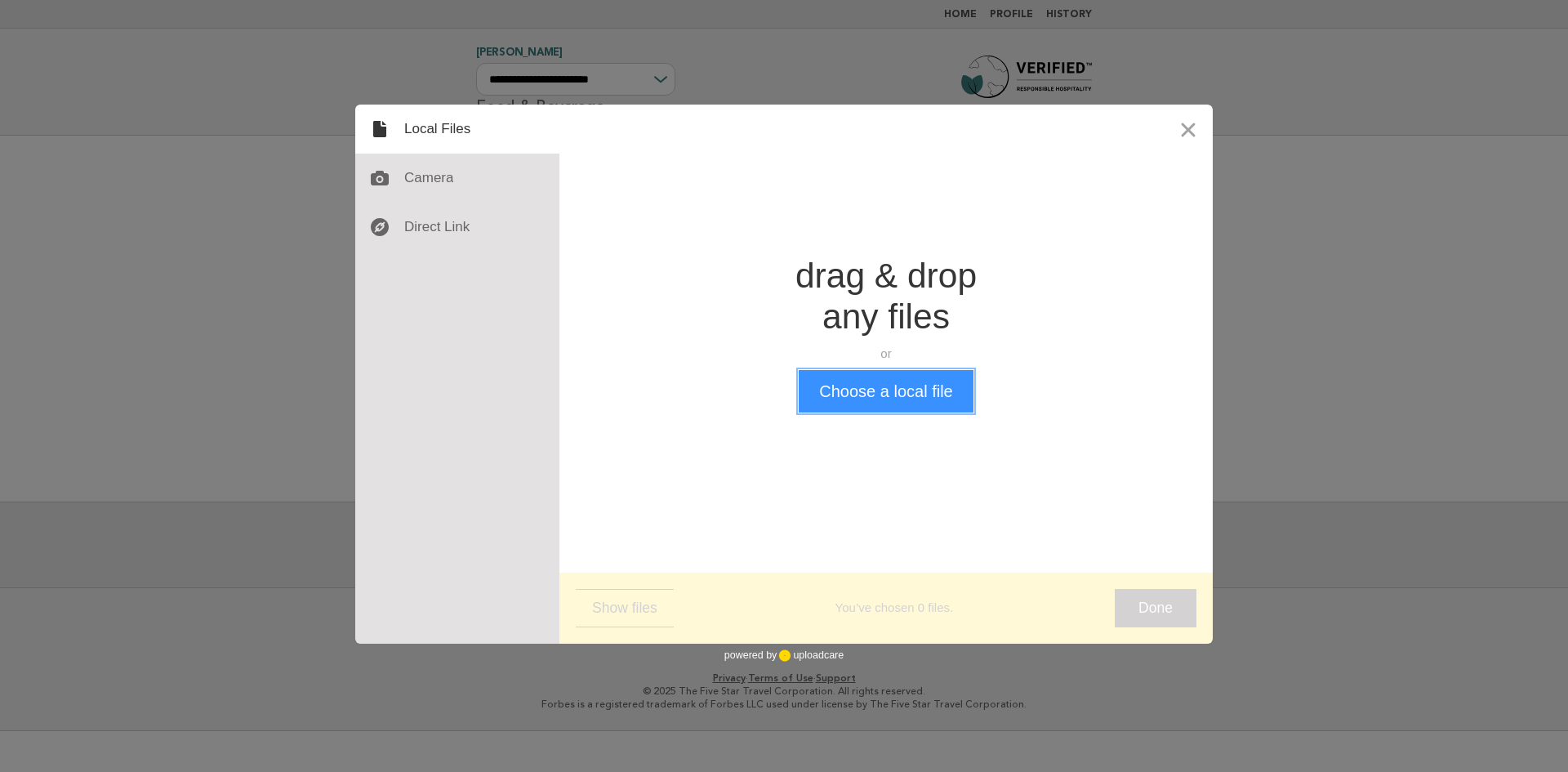
click at [839, 383] on button "Choose a local file" at bounding box center [886, 391] width 174 height 43
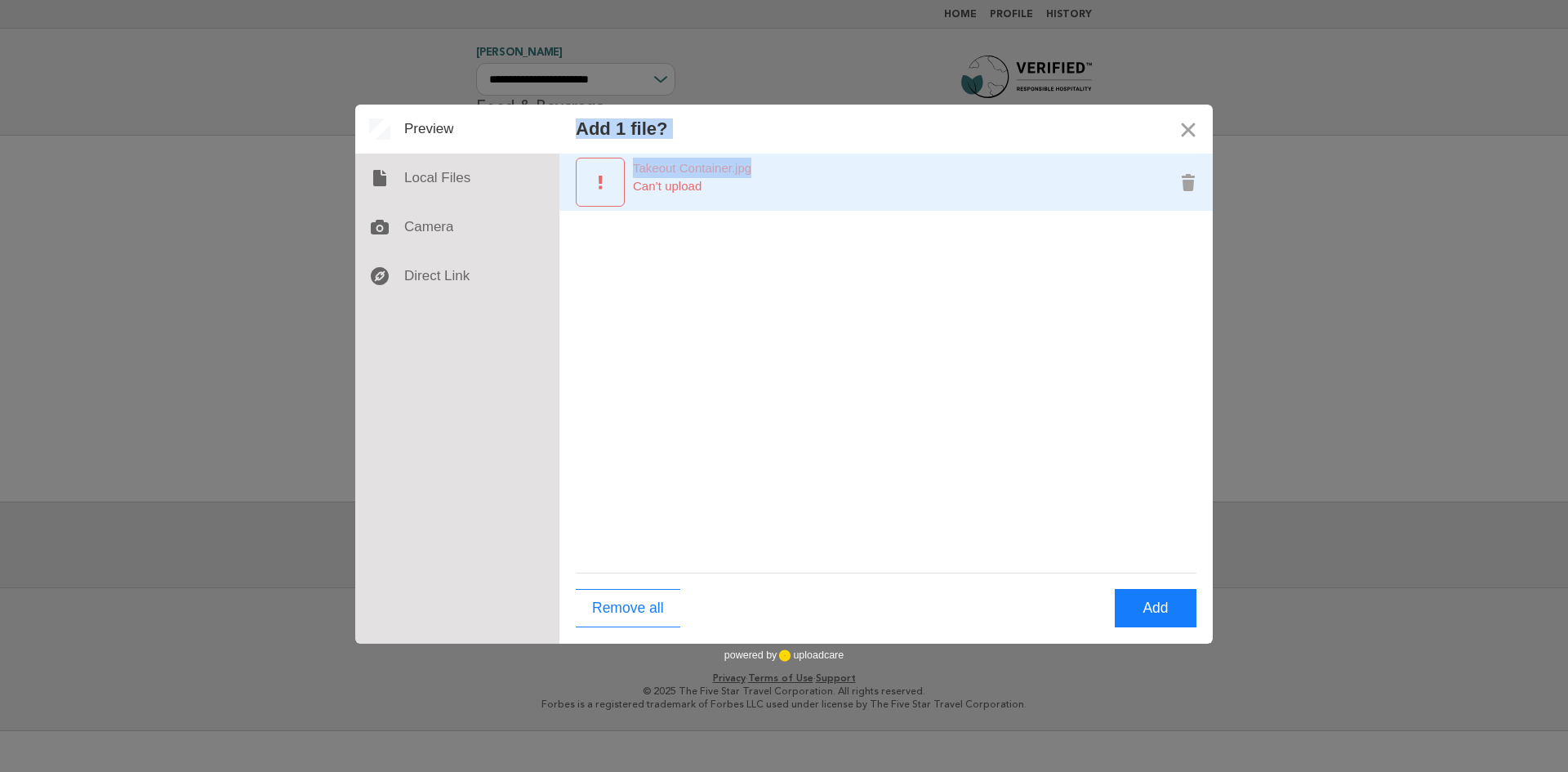
drag, startPoint x: 559, startPoint y: 109, endPoint x: 566, endPoint y: 207, distance: 98.2
click at [566, 210] on div "Add 1 file? Takeout Container.jpg 2.5 MB Can’t upload Remove all Add" at bounding box center [886, 374] width 653 height 539
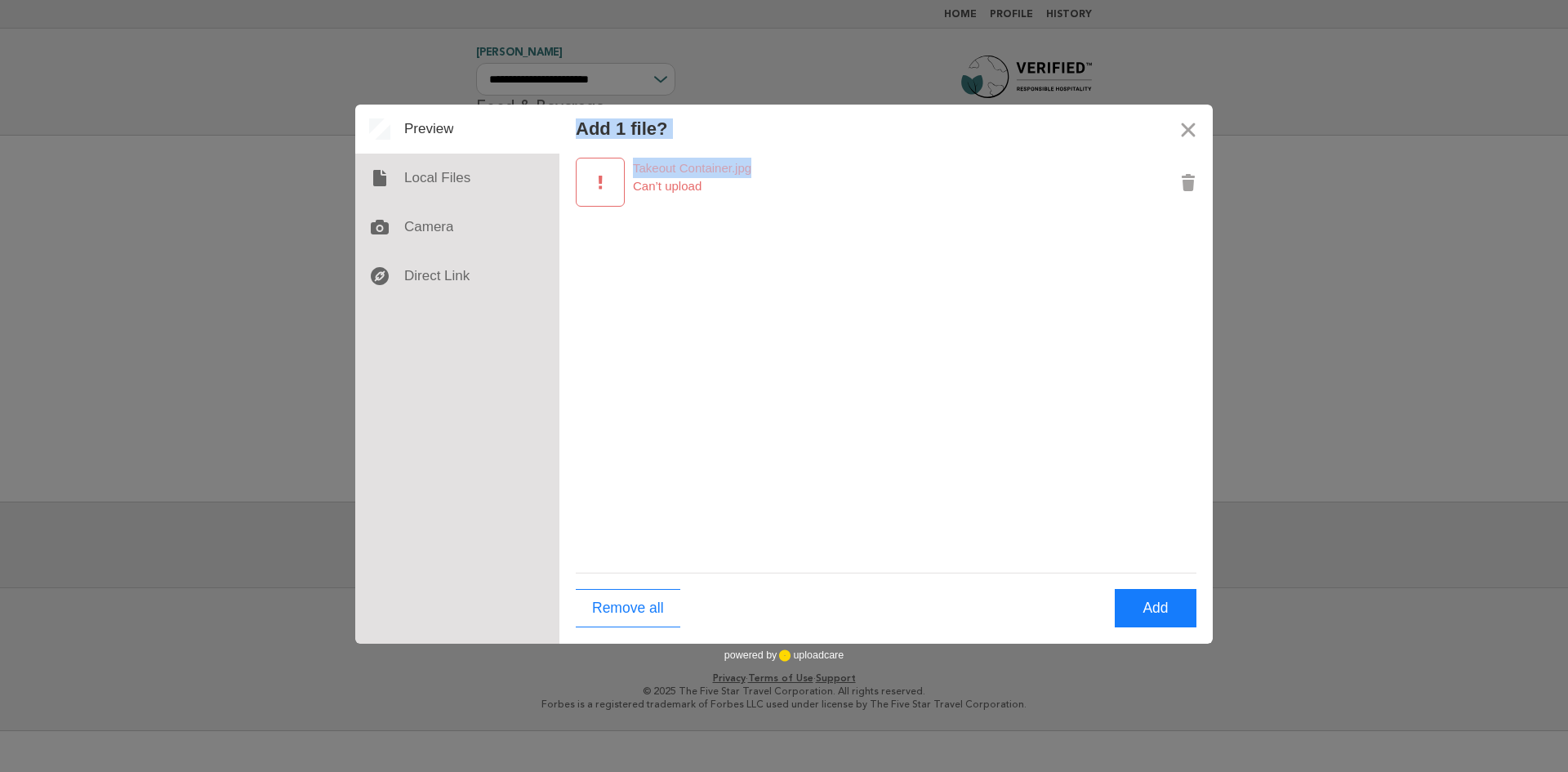
click at [629, 341] on div "Takeout Container.jpg 2.5 MB Can’t upload" at bounding box center [886, 363] width 653 height 419
click at [1183, 135] on button "Close" at bounding box center [1187, 129] width 49 height 49
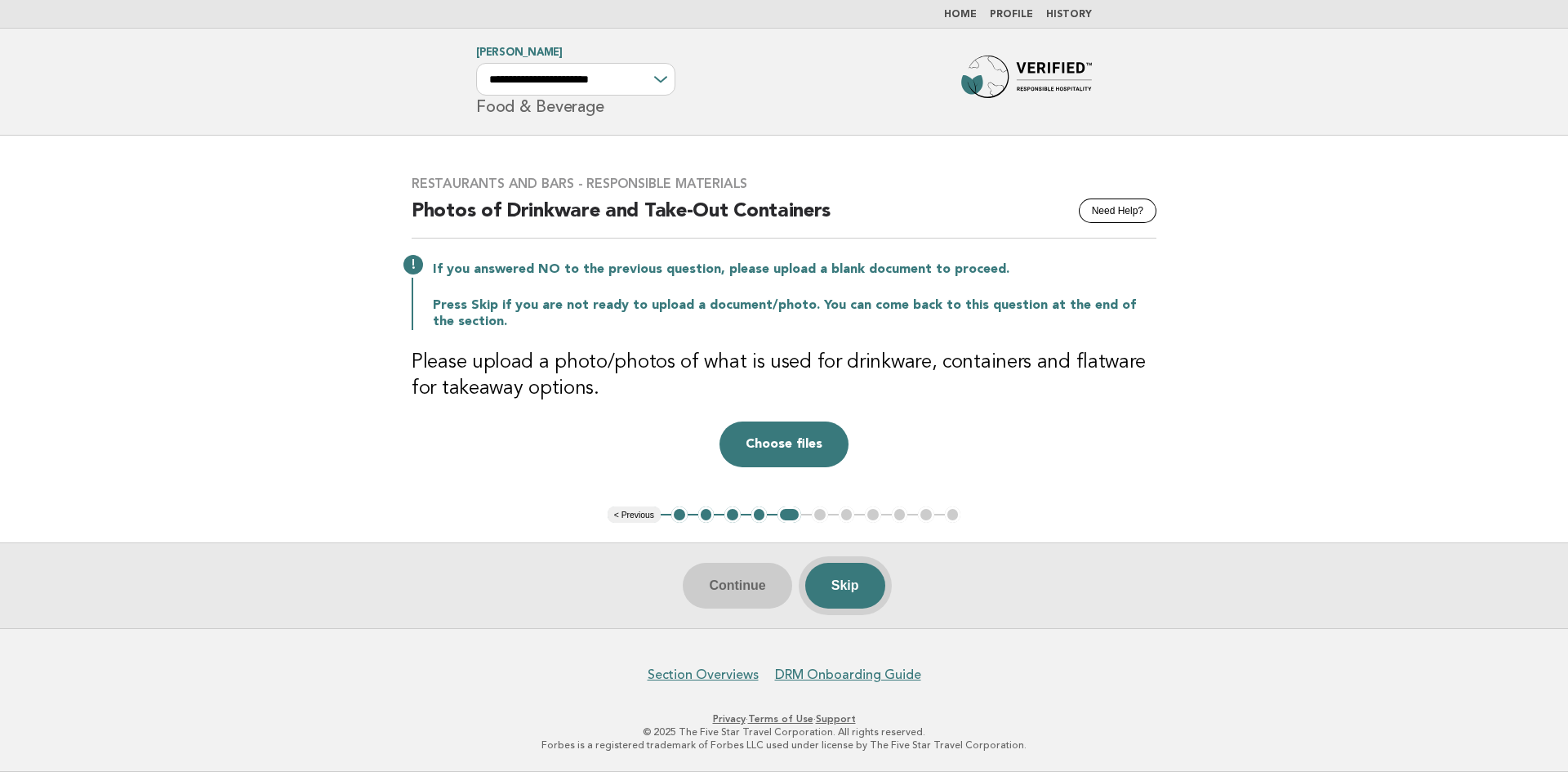
click at [837, 576] on button "Skip" at bounding box center [844, 585] width 80 height 45
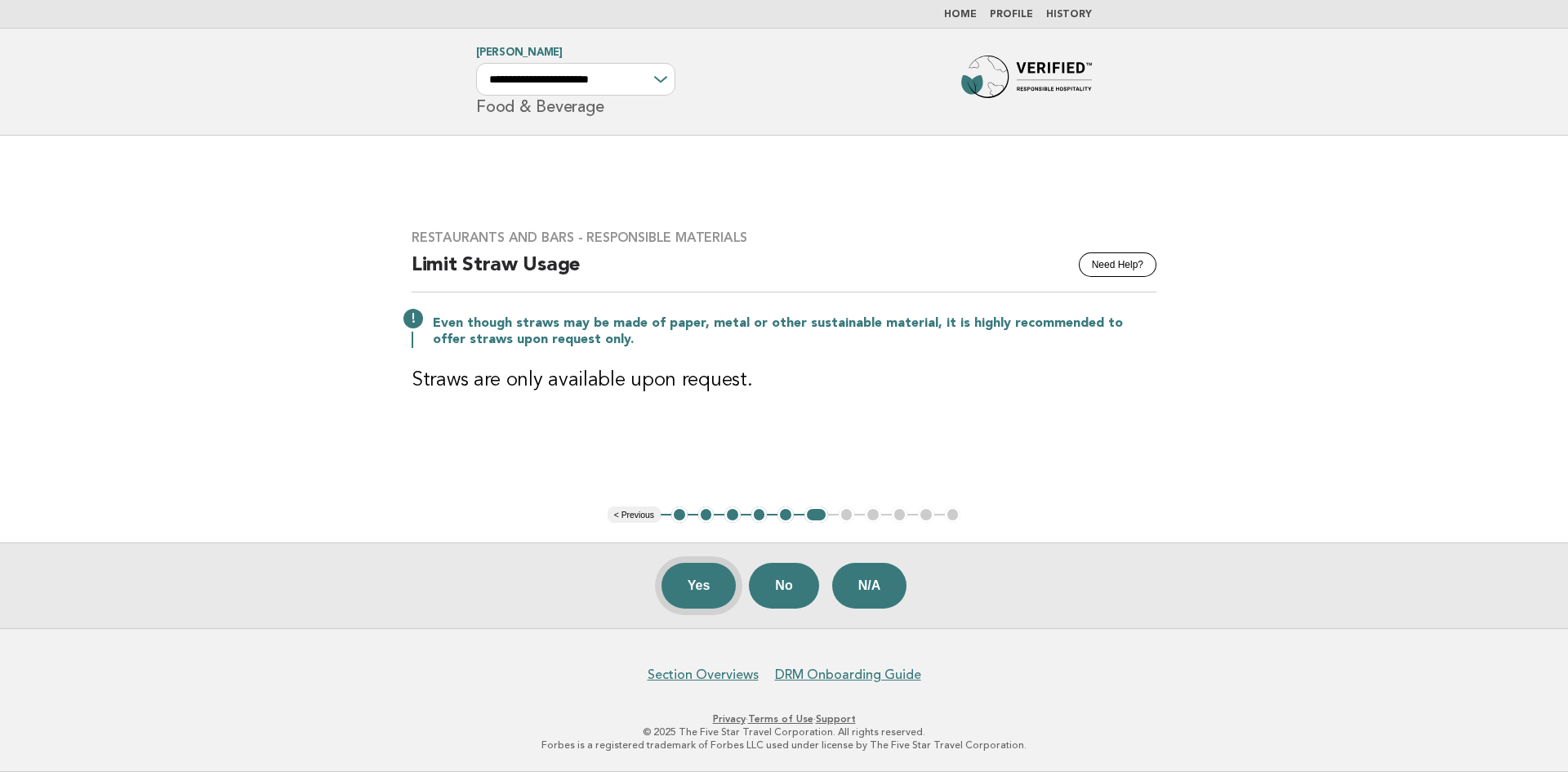
click at [696, 584] on button "Yes" at bounding box center [699, 585] width 75 height 45
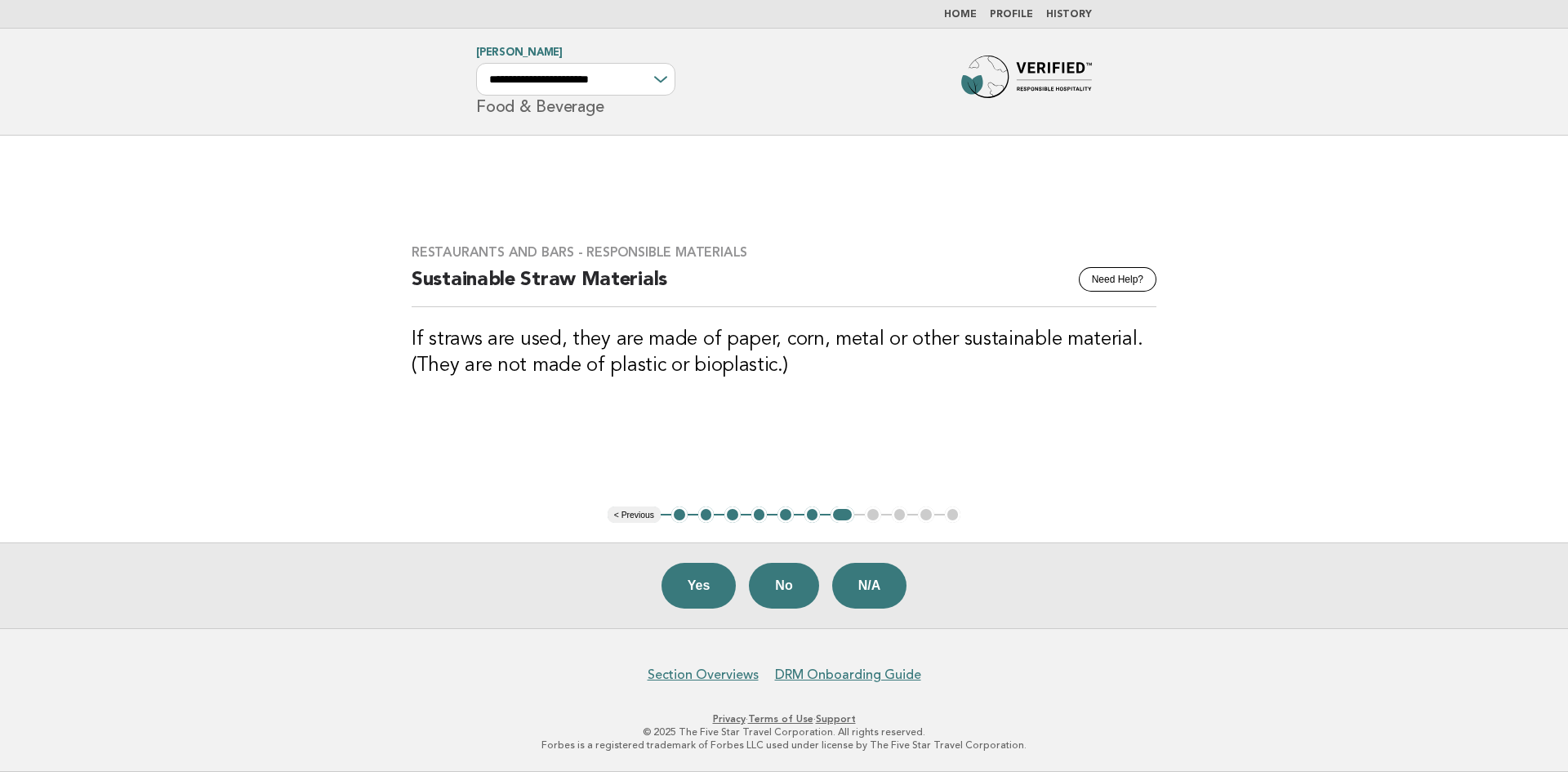
click at [696, 584] on button "Yes" at bounding box center [699, 585] width 75 height 45
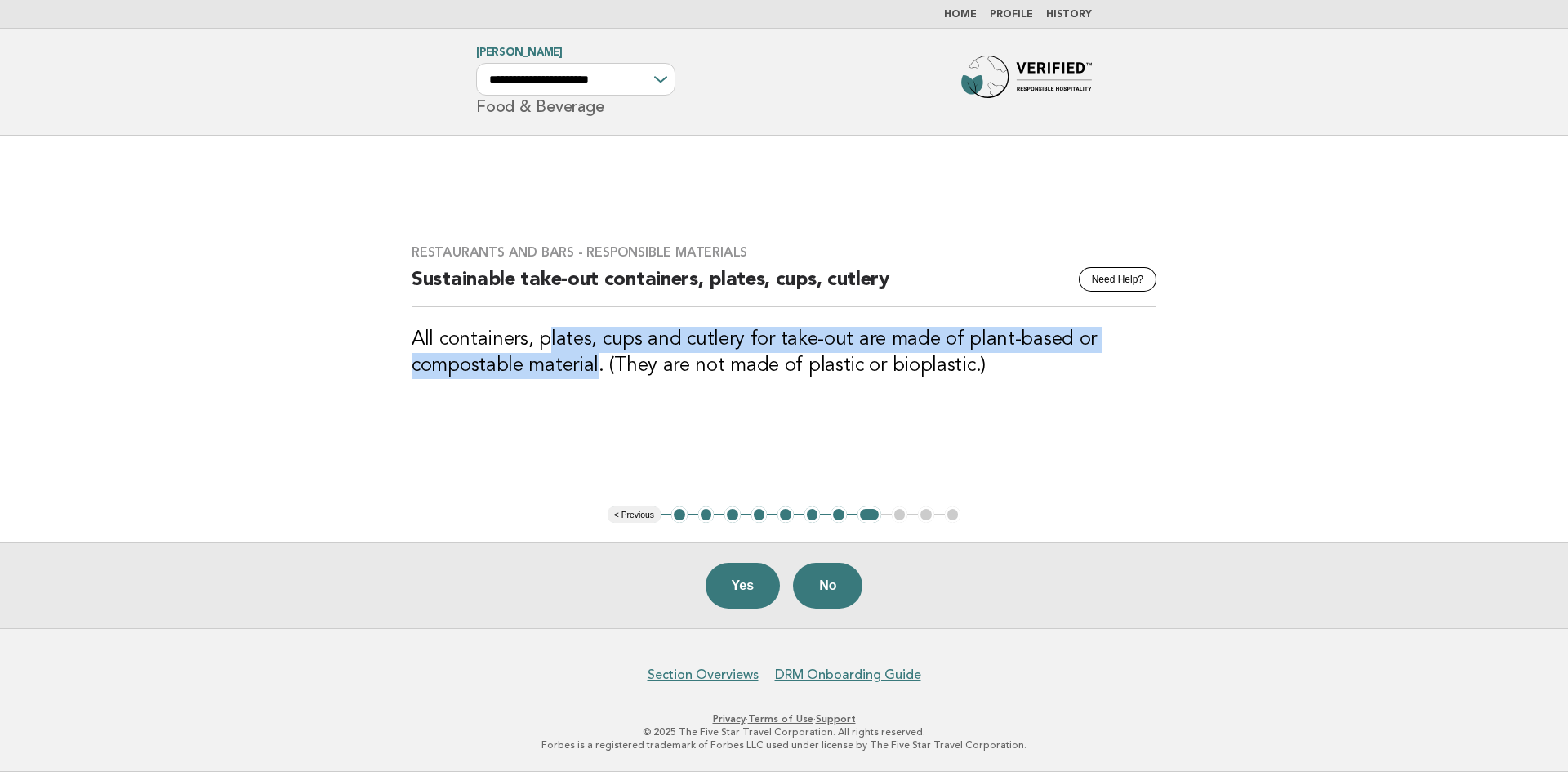
drag, startPoint x: 546, startPoint y: 327, endPoint x: 598, endPoint y: 380, distance: 74.2
click at [598, 380] on div "Restaurants and Bars - Responsible Materials Need Help? Sustainable take-out co…" at bounding box center [784, 321] width 784 height 193
click at [584, 344] on h3 "All containers, plates, cups and cutlery for take-out are made of plant-based o…" at bounding box center [784, 353] width 745 height 52
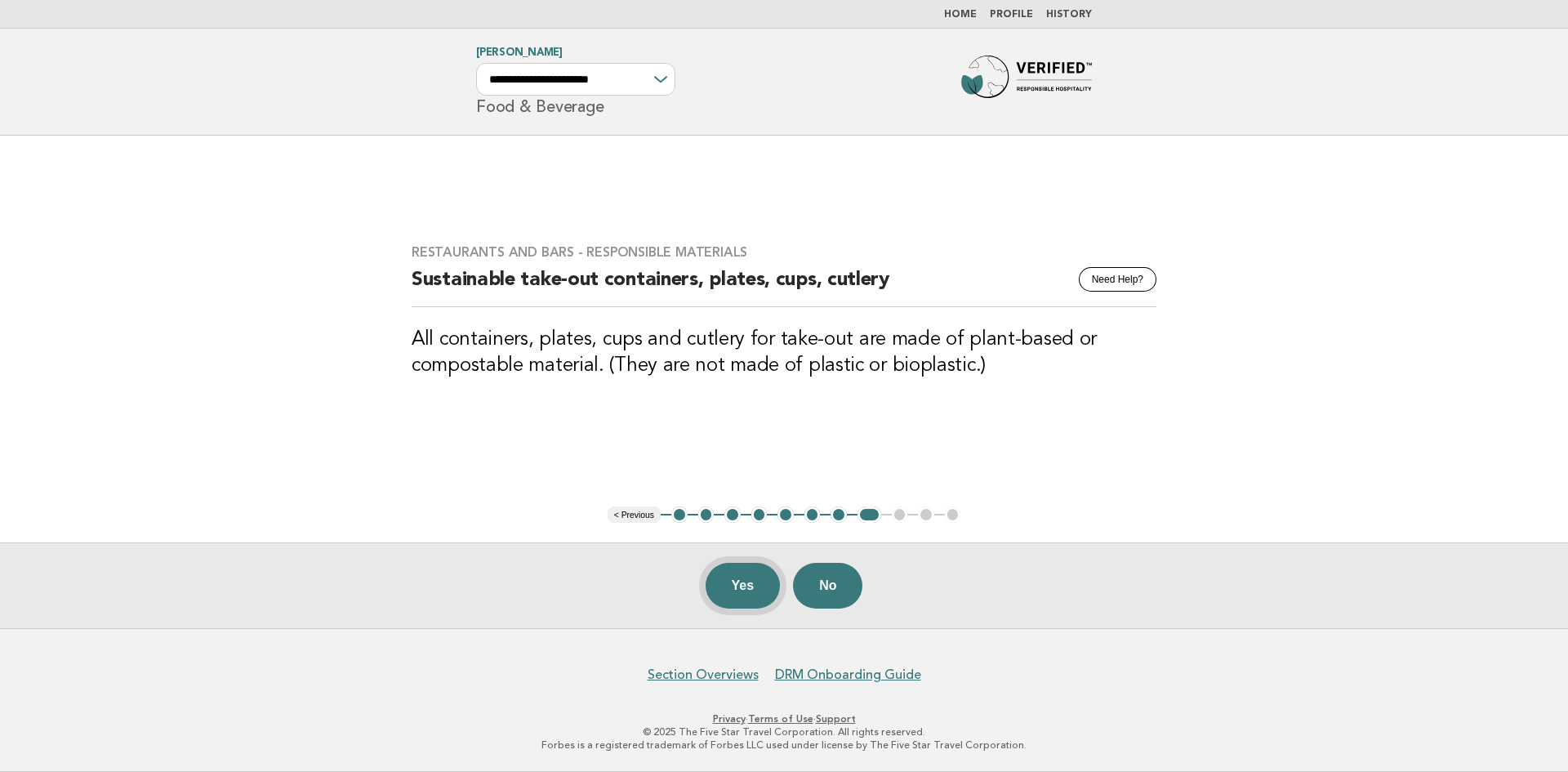
click at [738, 583] on button "Yes" at bounding box center [743, 585] width 75 height 45
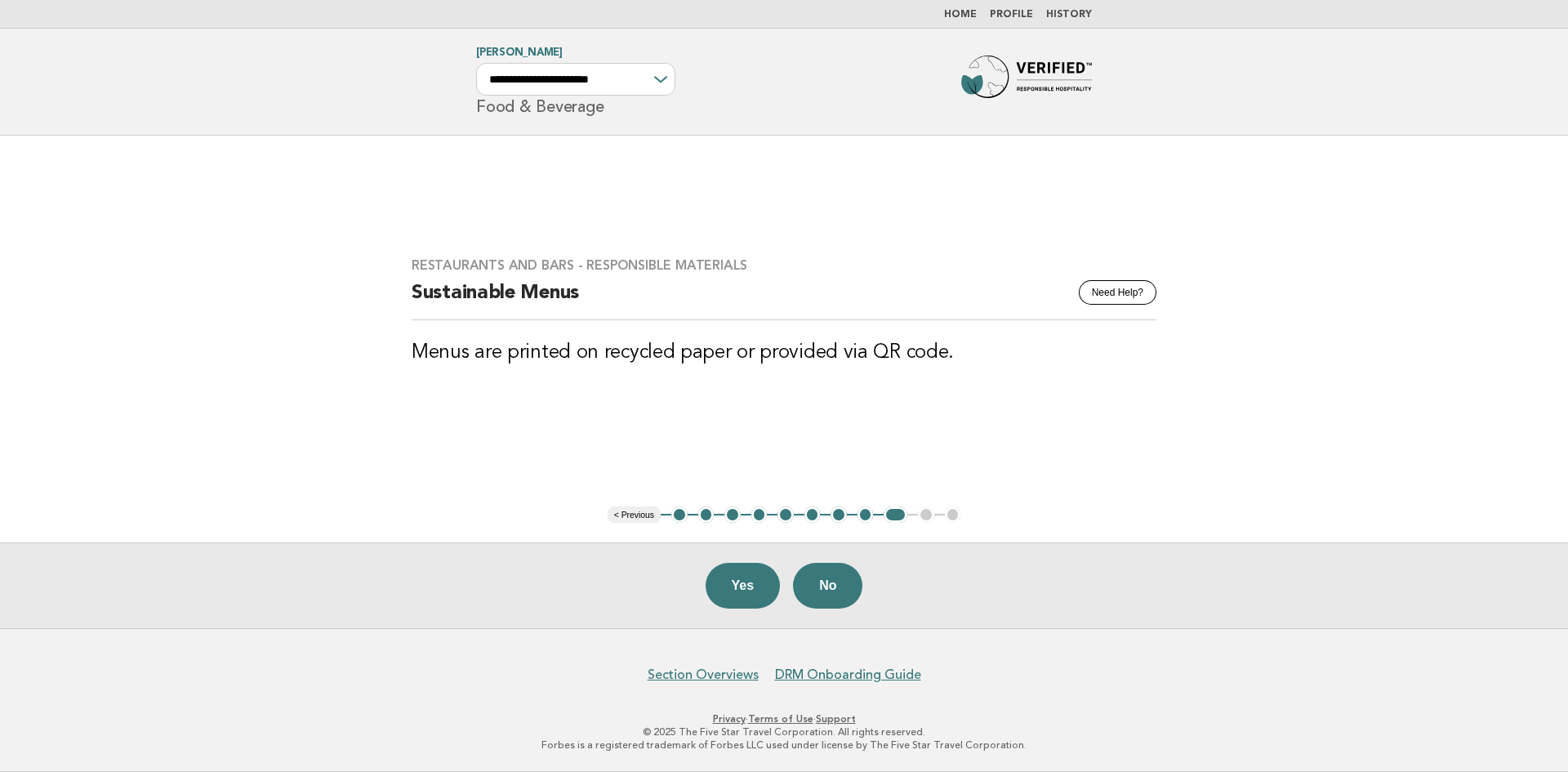
click at [738, 583] on button "Yes" at bounding box center [743, 585] width 75 height 45
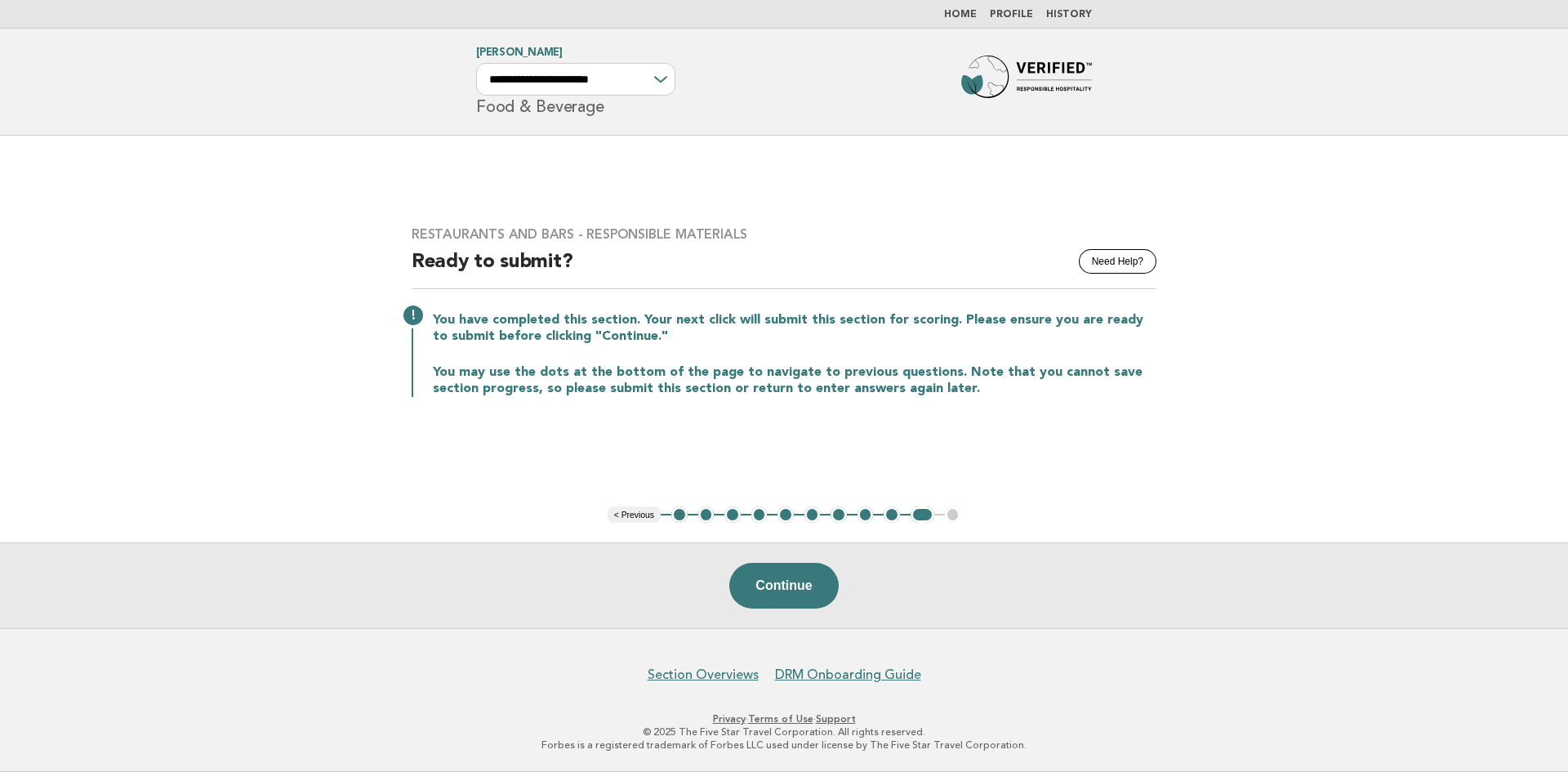
click at [738, 583] on button "Continue" at bounding box center [784, 585] width 108 height 45
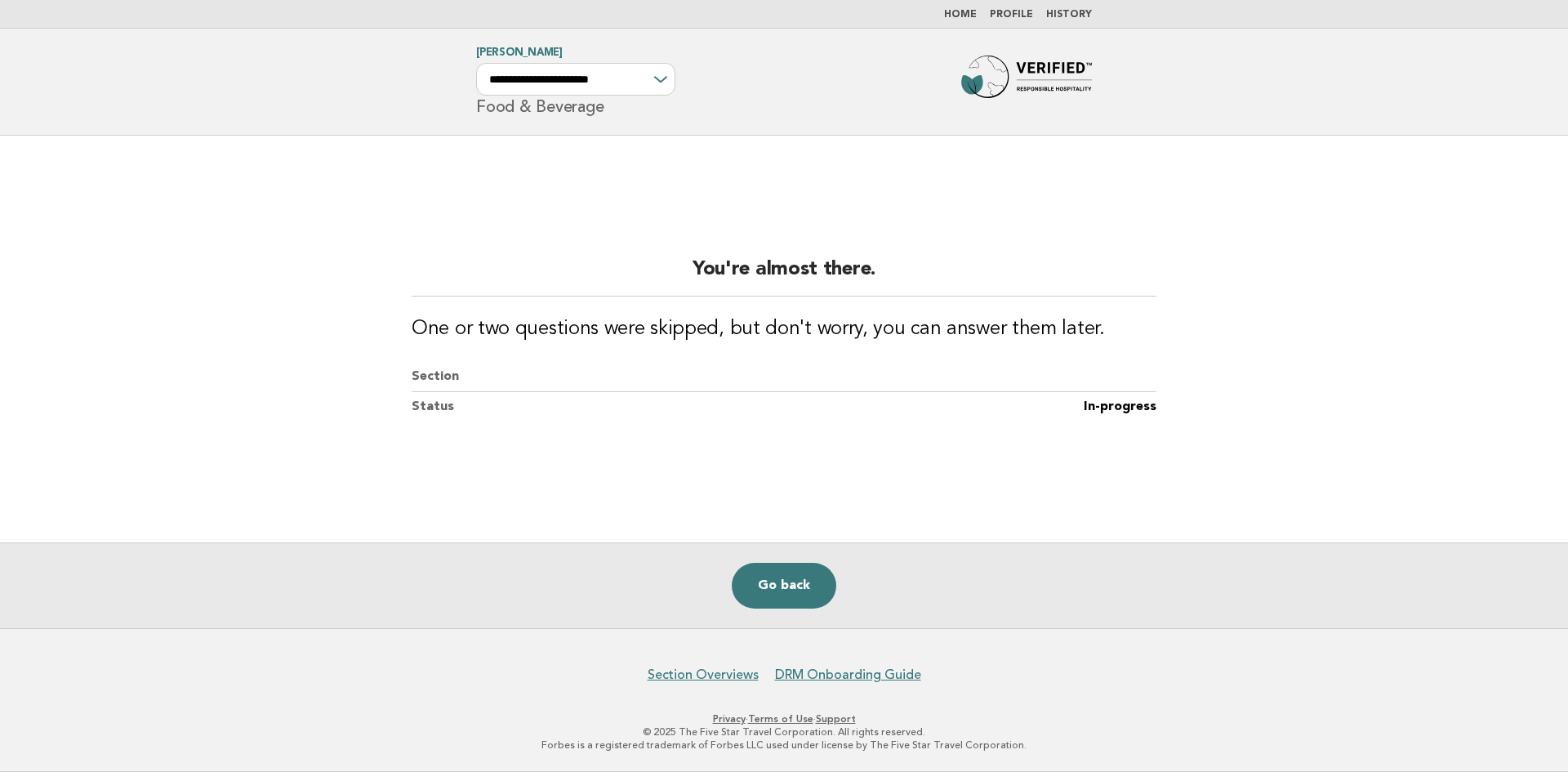
click at [738, 583] on link "Go back" at bounding box center [784, 585] width 104 height 45
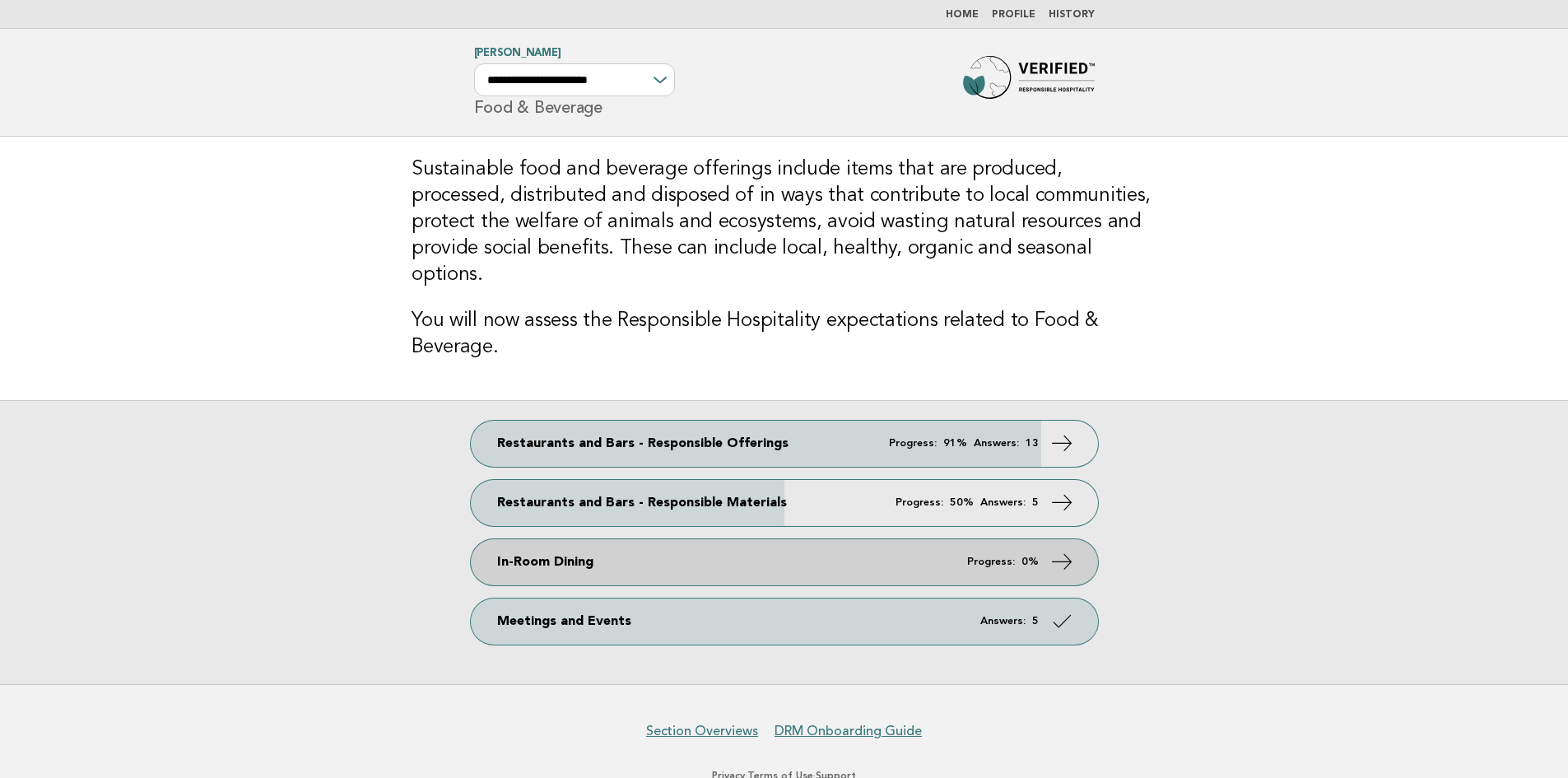
click at [546, 539] on link "In-Room Dining Progress: 0%" at bounding box center [784, 562] width 627 height 46
